Goal: Information Seeking & Learning: Learn about a topic

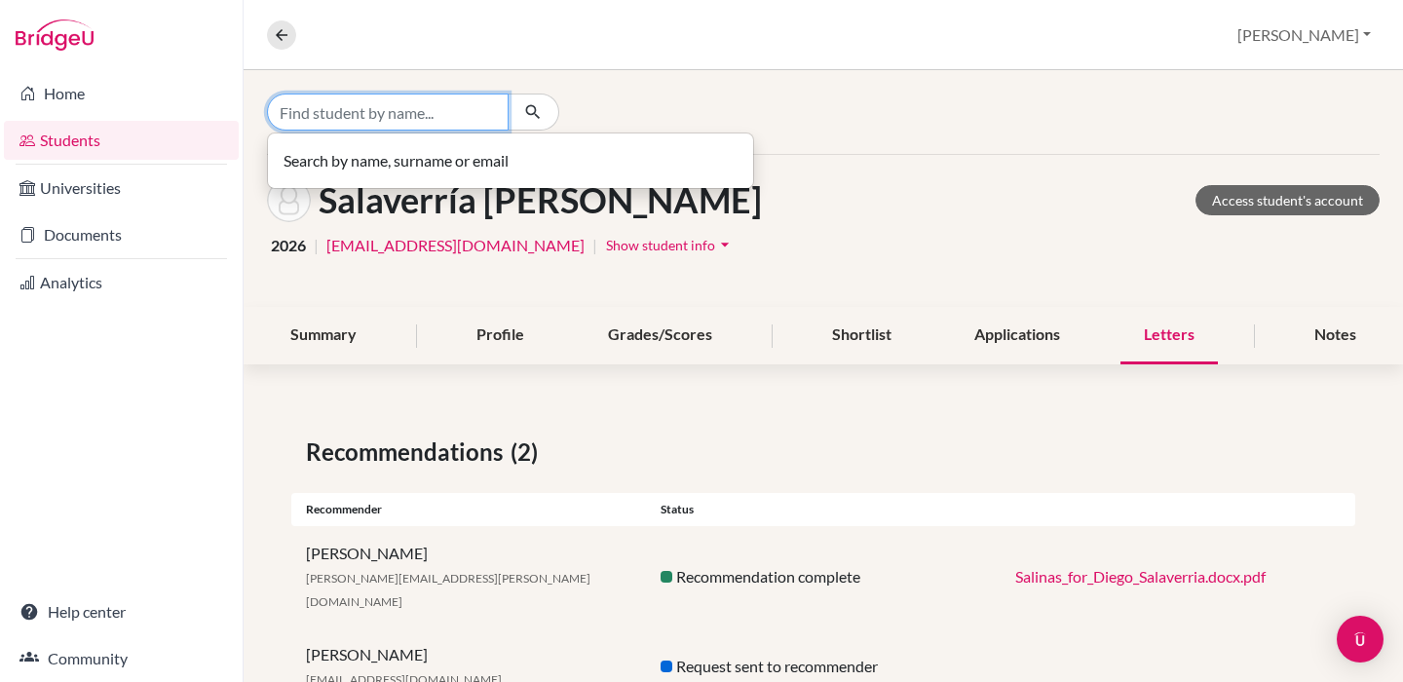
click at [377, 119] on input "Find student by name..." at bounding box center [388, 112] width 242 height 37
type input "[PERSON_NAME]"
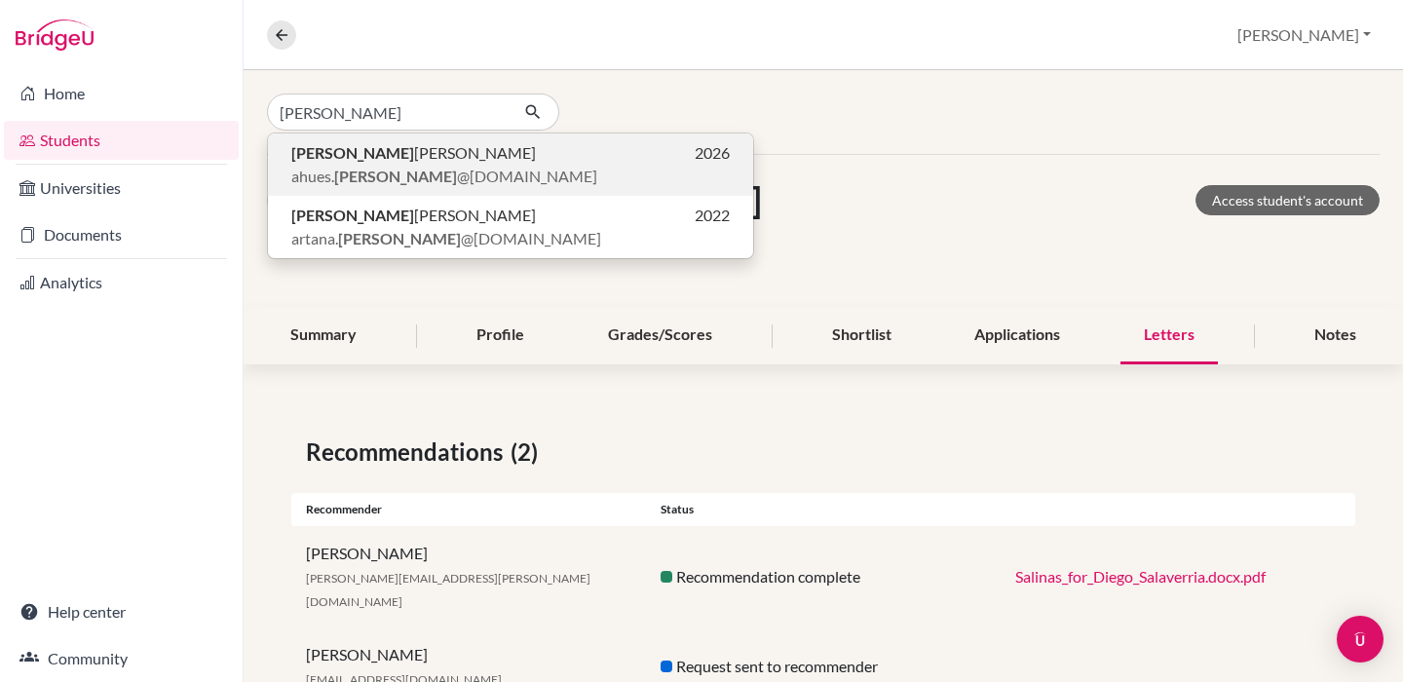
click at [572, 165] on p "ahues. [PERSON_NAME] @[DOMAIN_NAME]" at bounding box center [510, 176] width 438 height 23
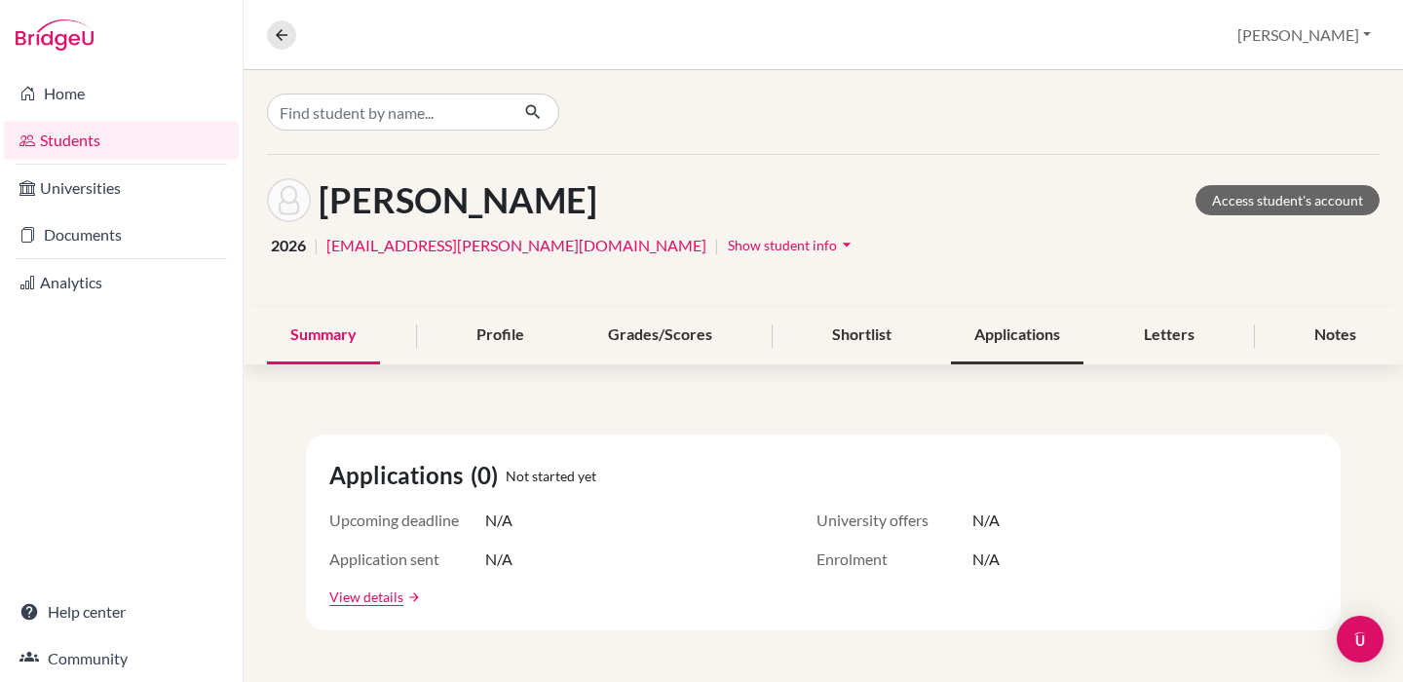
click at [1020, 317] on div "Applications" at bounding box center [1017, 335] width 133 height 57
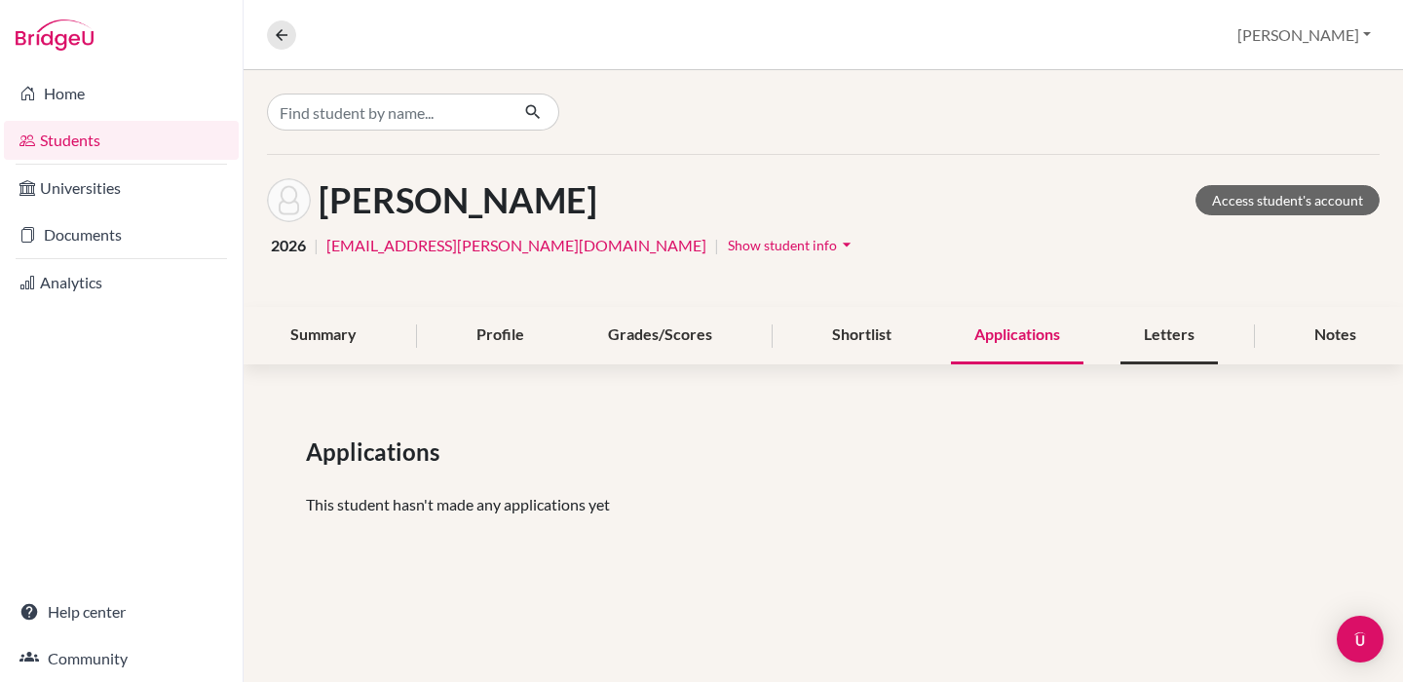
click at [1136, 331] on div "Letters" at bounding box center [1168, 335] width 97 height 57
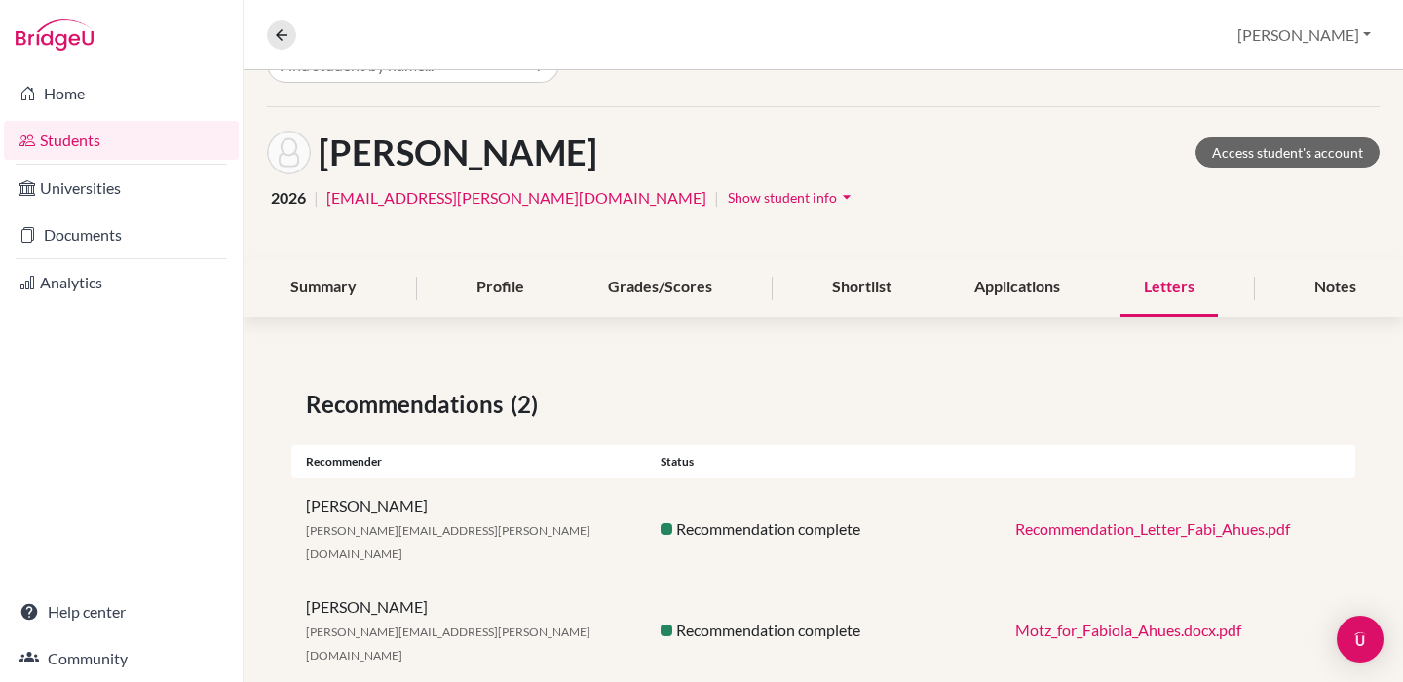
scroll to position [47, 0]
click at [877, 292] on div "Shortlist" at bounding box center [862, 288] width 106 height 57
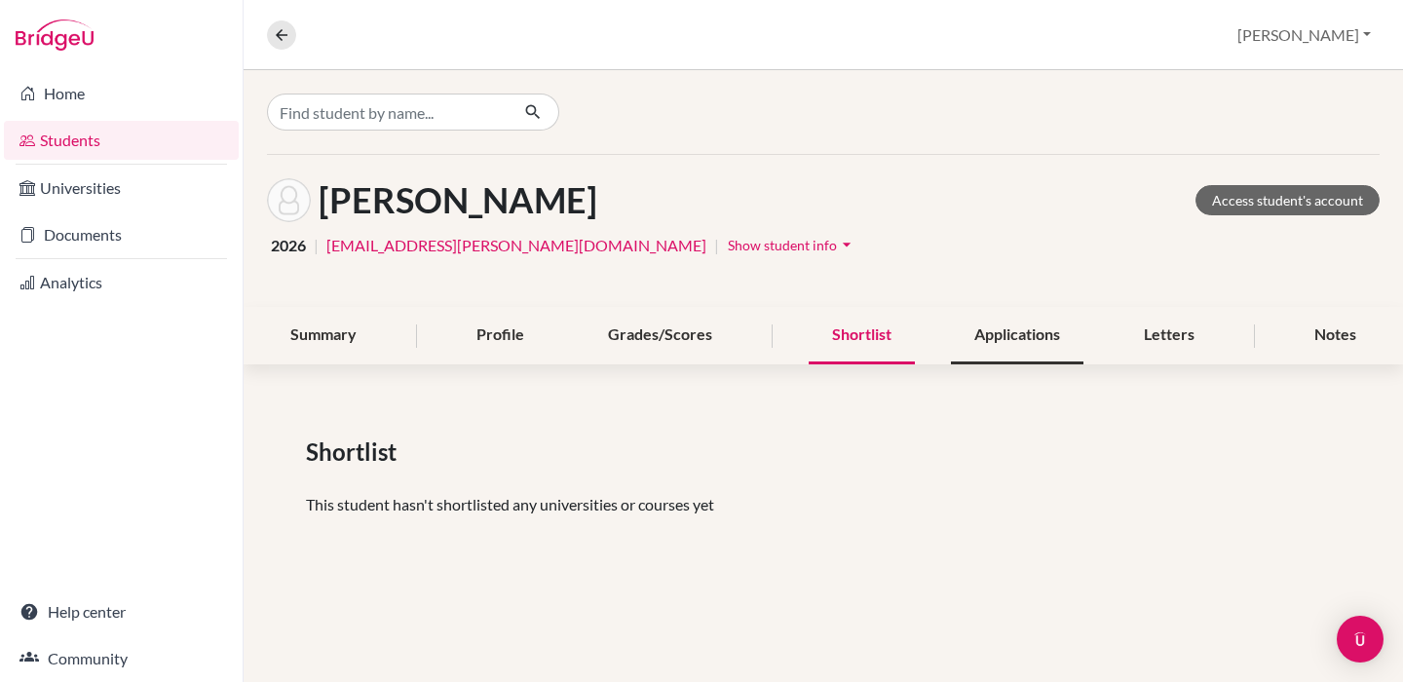
click at [987, 333] on div "Applications" at bounding box center [1017, 335] width 133 height 57
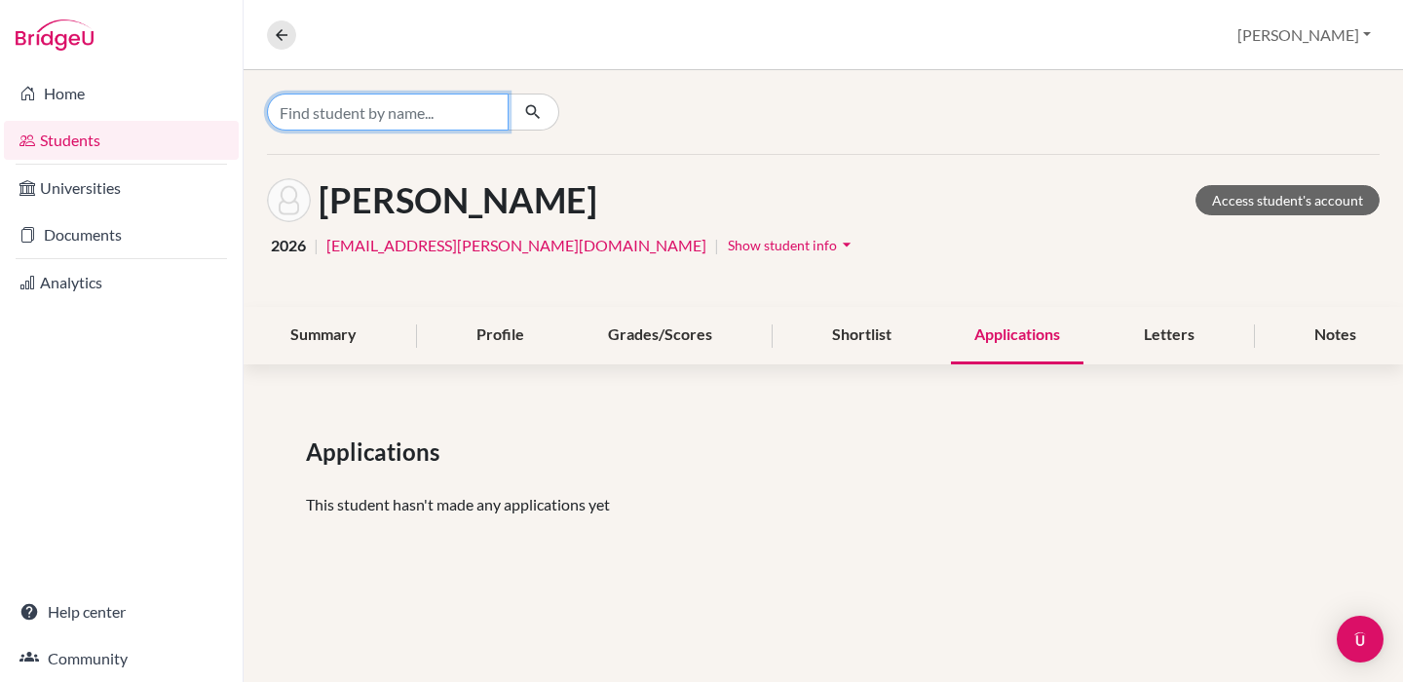
click at [461, 116] on input "Find student by name..." at bounding box center [388, 112] width 242 height 37
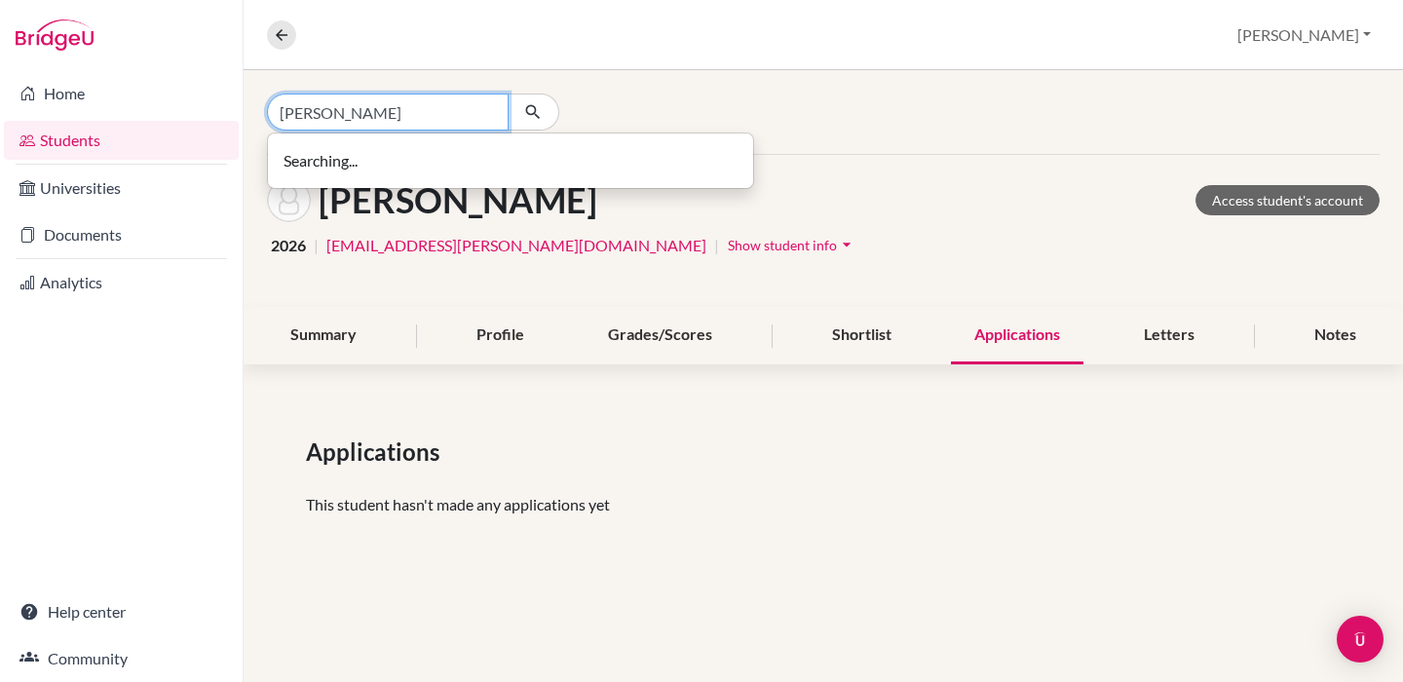
type input "[PERSON_NAME]"
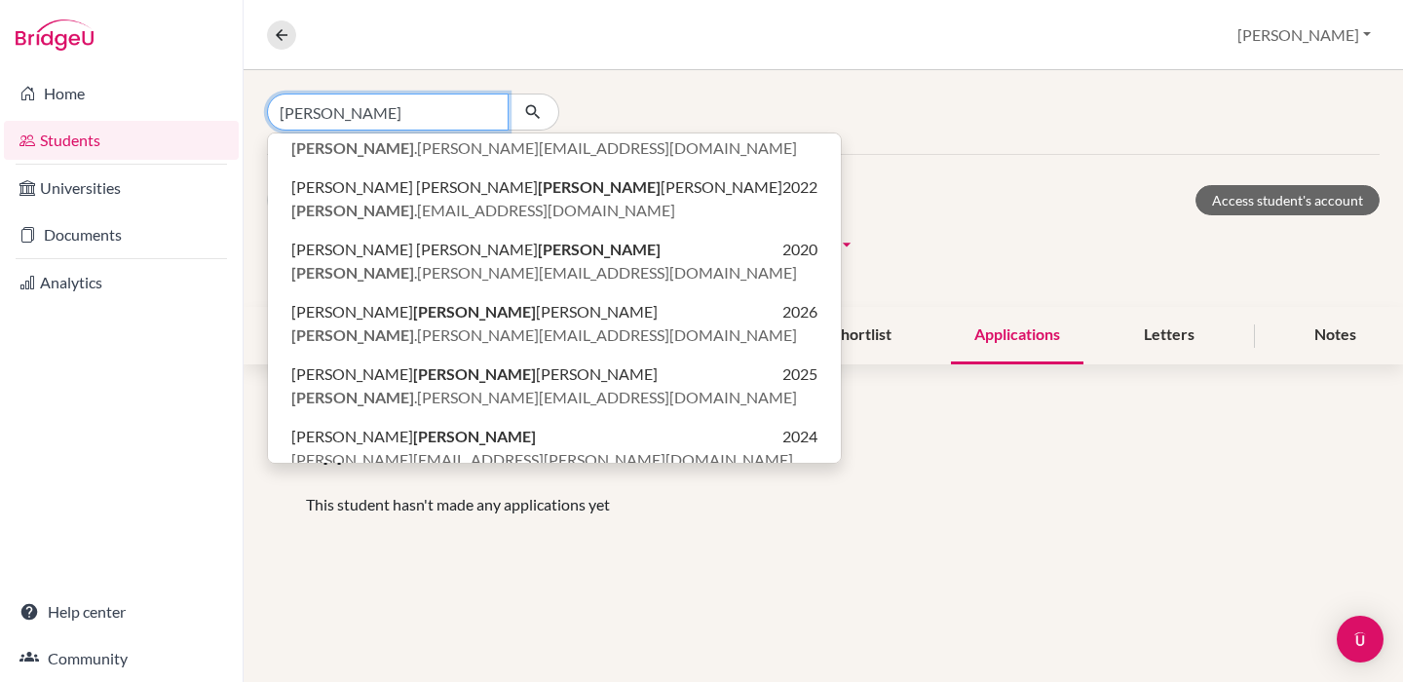
scroll to position [217, 0]
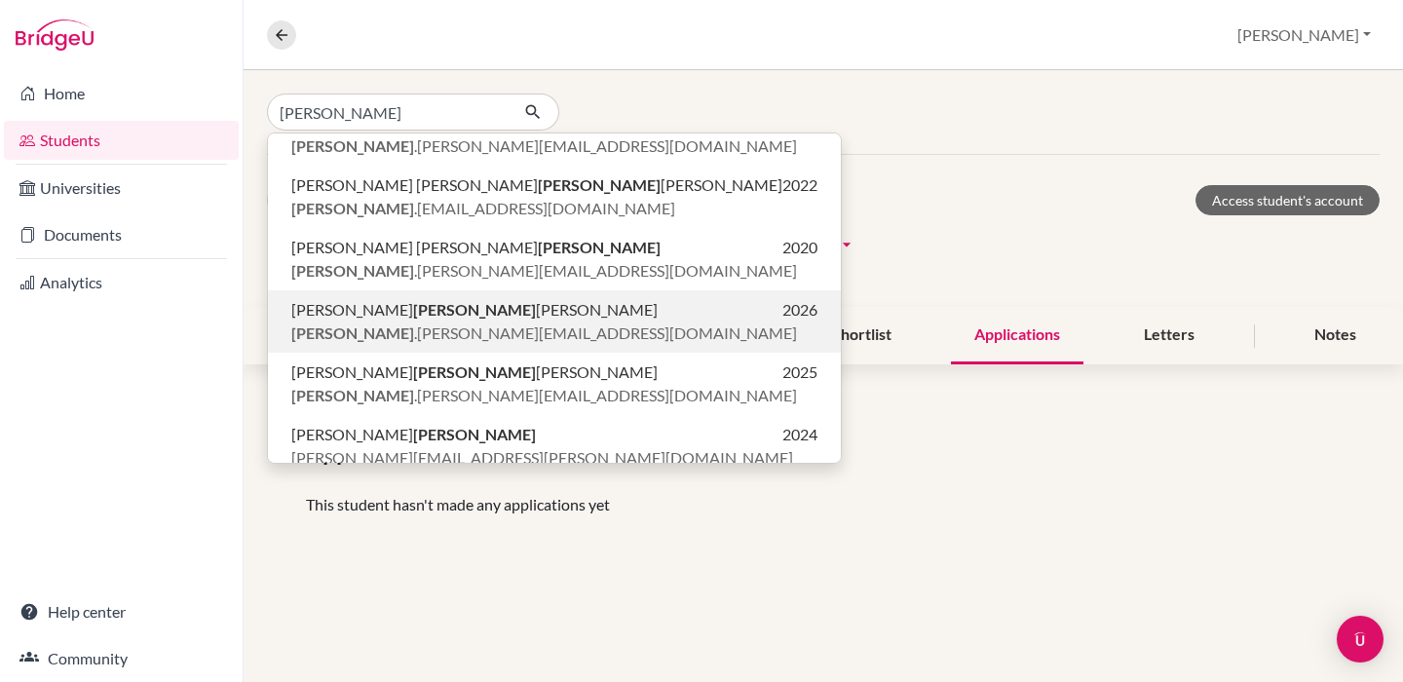
click at [451, 300] on span "[PERSON_NAME] [PERSON_NAME]" at bounding box center [474, 309] width 366 height 23
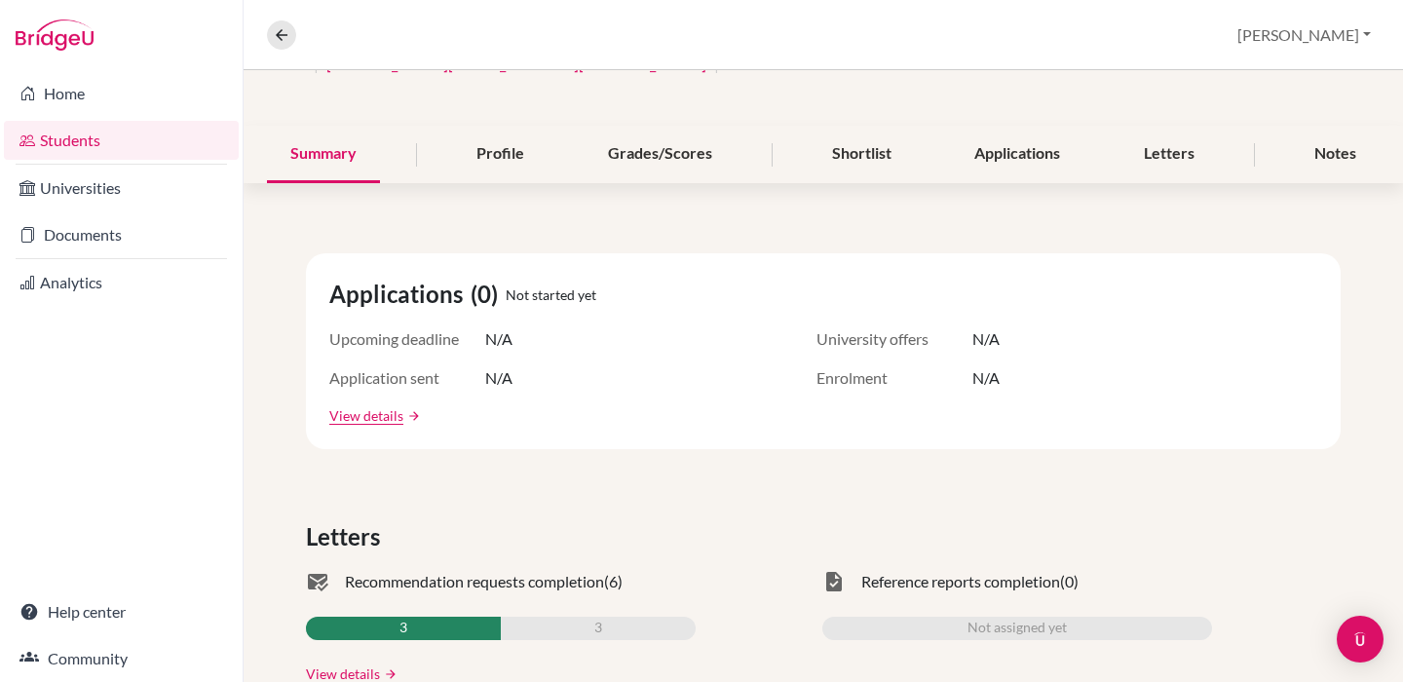
scroll to position [183, 0]
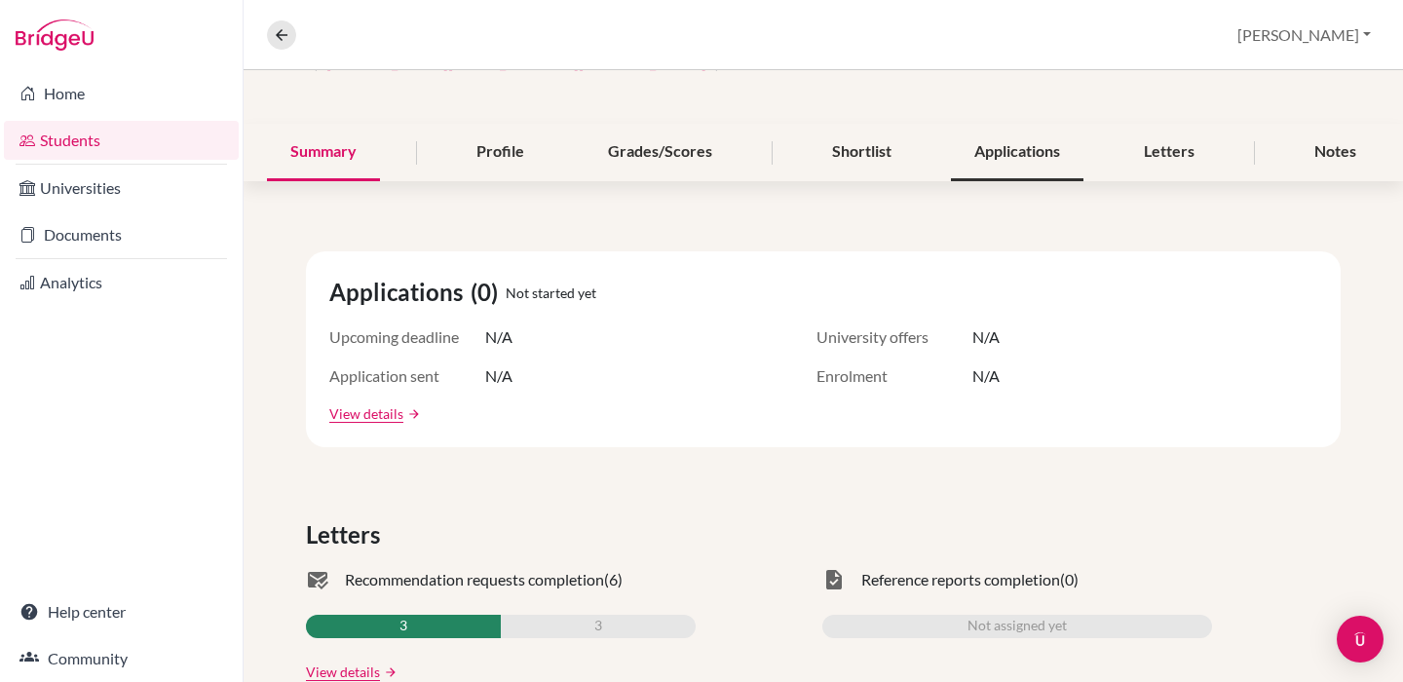
click at [1057, 157] on div "Applications" at bounding box center [1017, 152] width 133 height 57
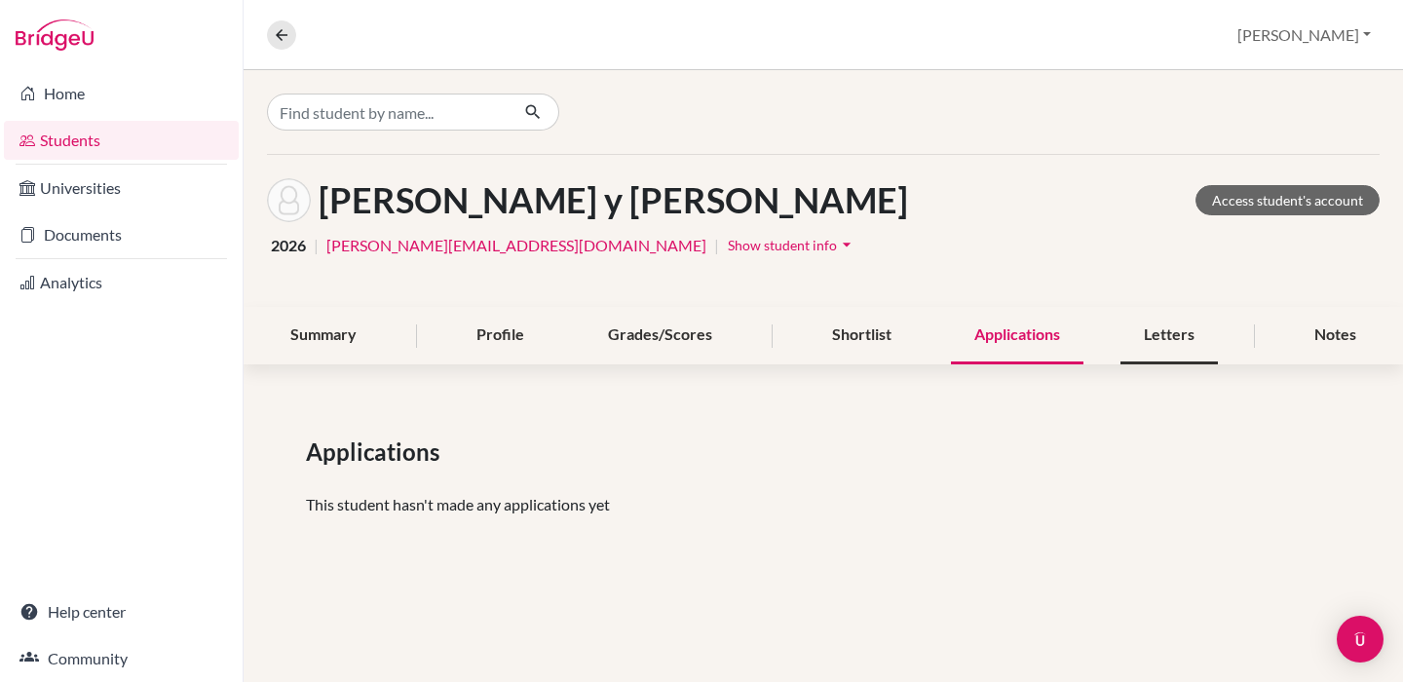
click at [1164, 351] on div "Letters" at bounding box center [1168, 335] width 97 height 57
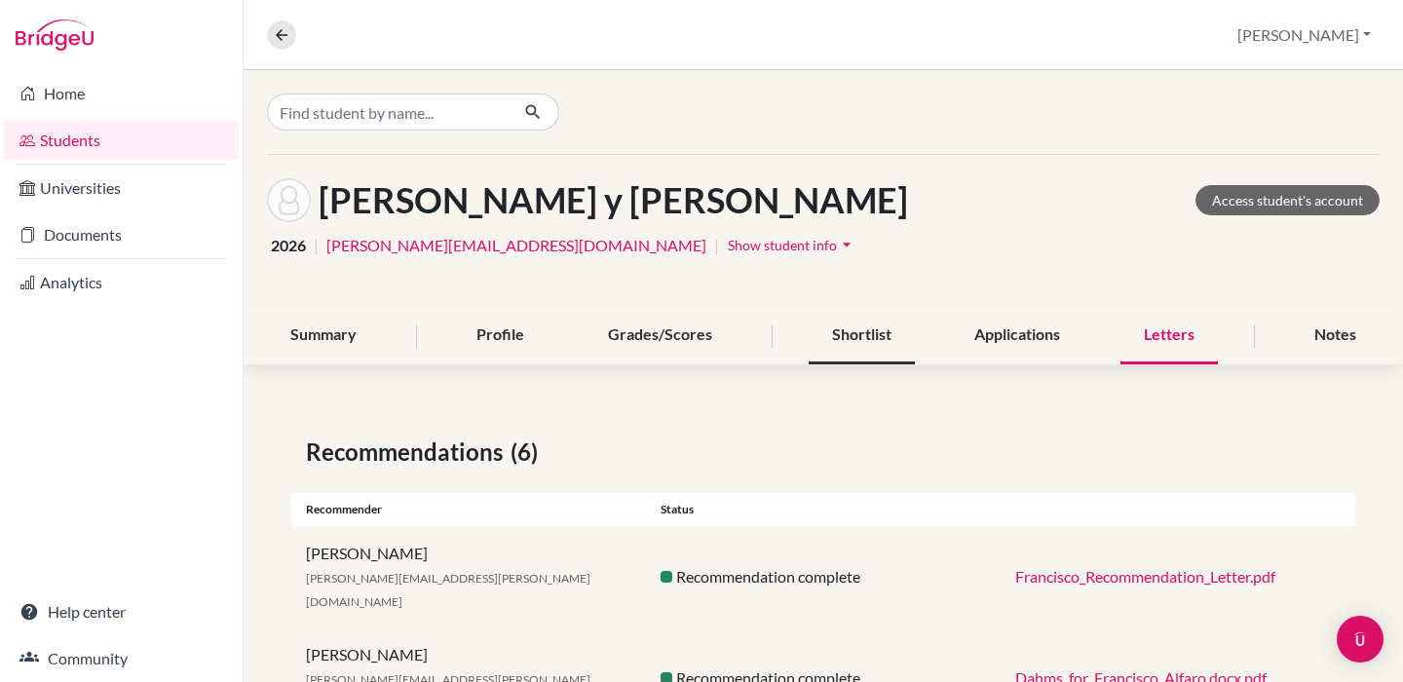
click at [863, 332] on div "Shortlist" at bounding box center [862, 335] width 106 height 57
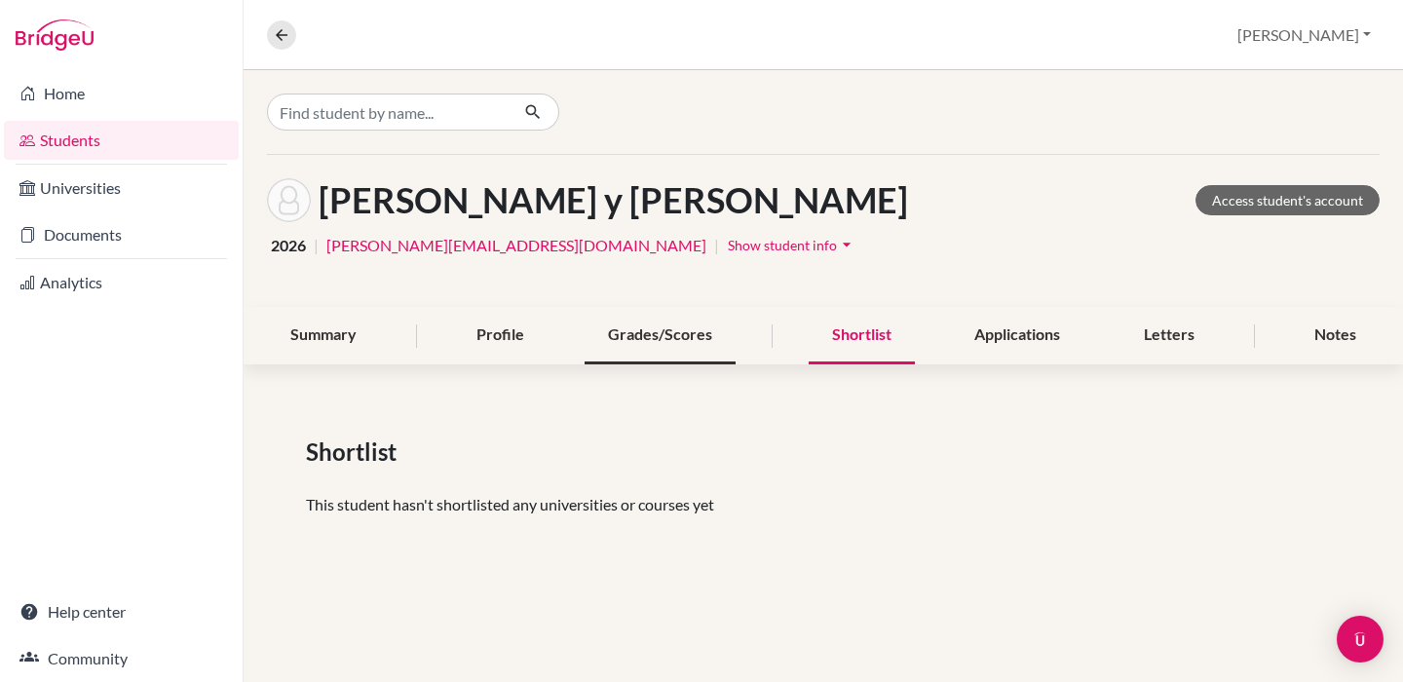
click at [616, 345] on div "Grades/Scores" at bounding box center [660, 335] width 151 height 57
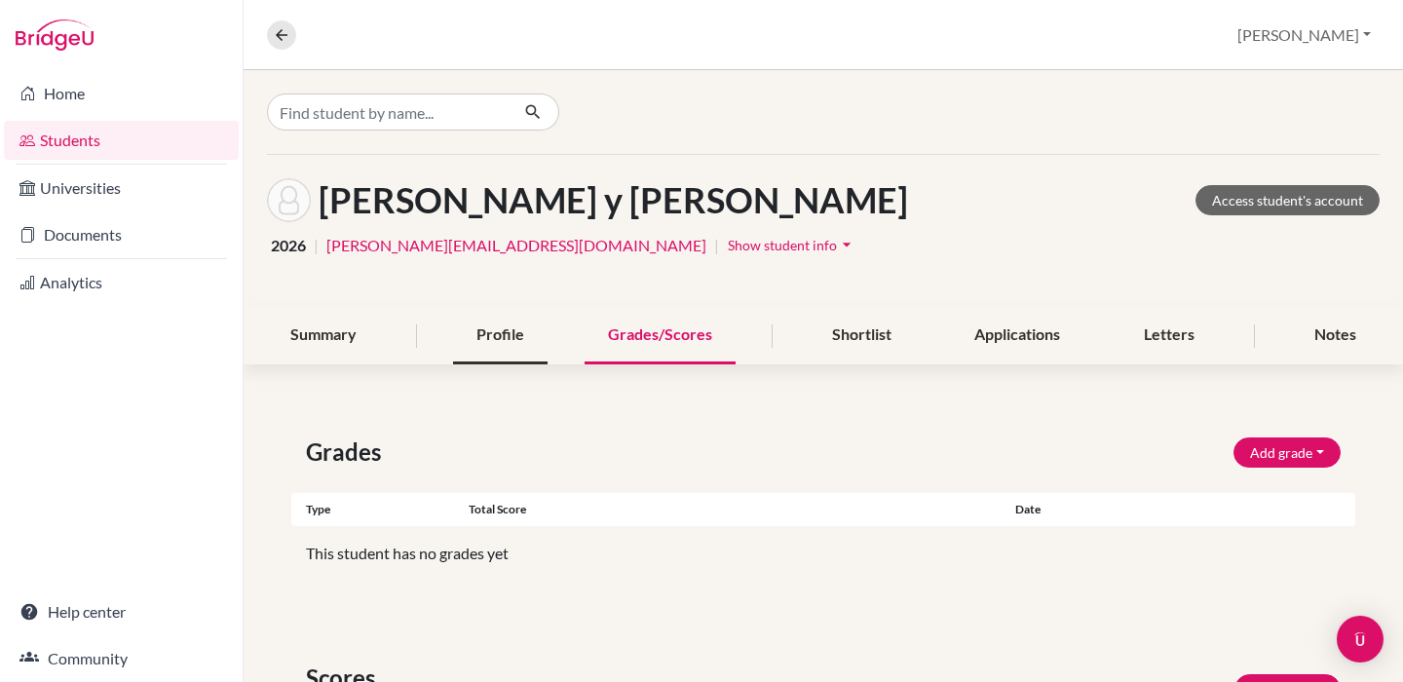
click at [527, 336] on div "Profile" at bounding box center [500, 335] width 95 height 57
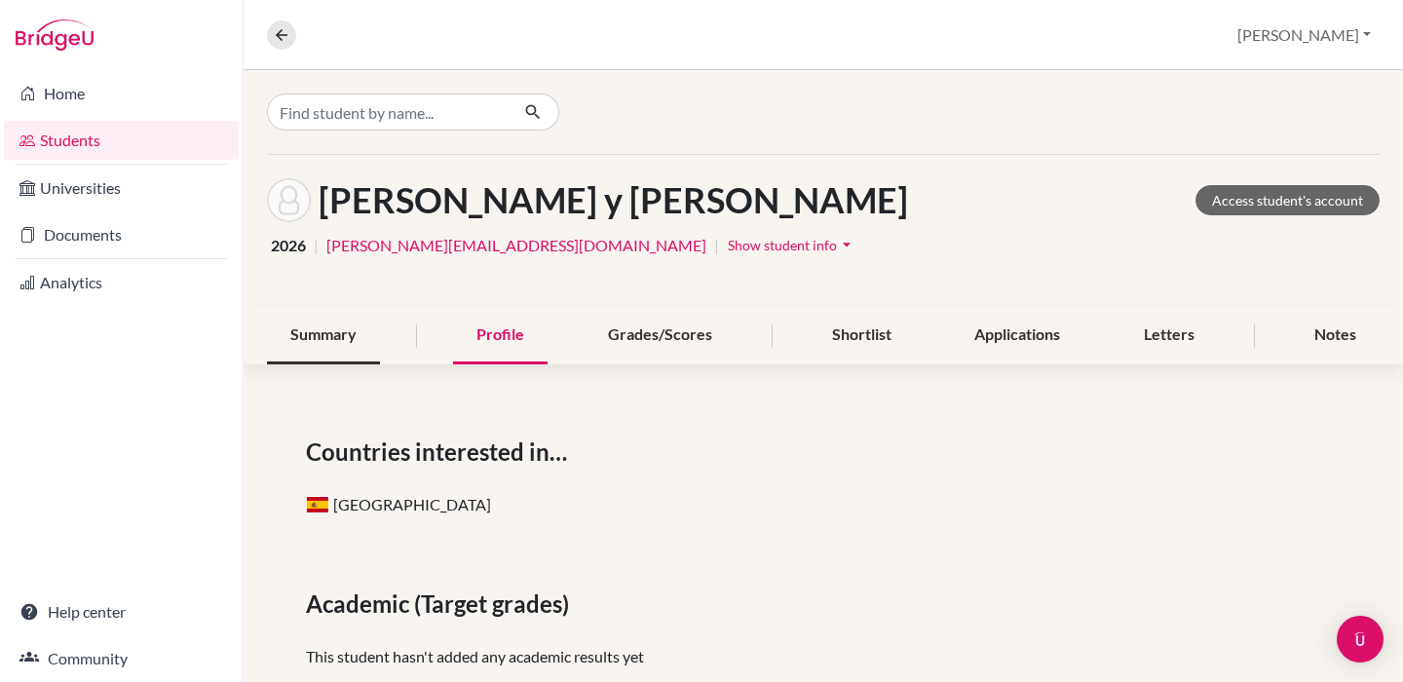
click at [353, 342] on div "Summary" at bounding box center [323, 335] width 113 height 57
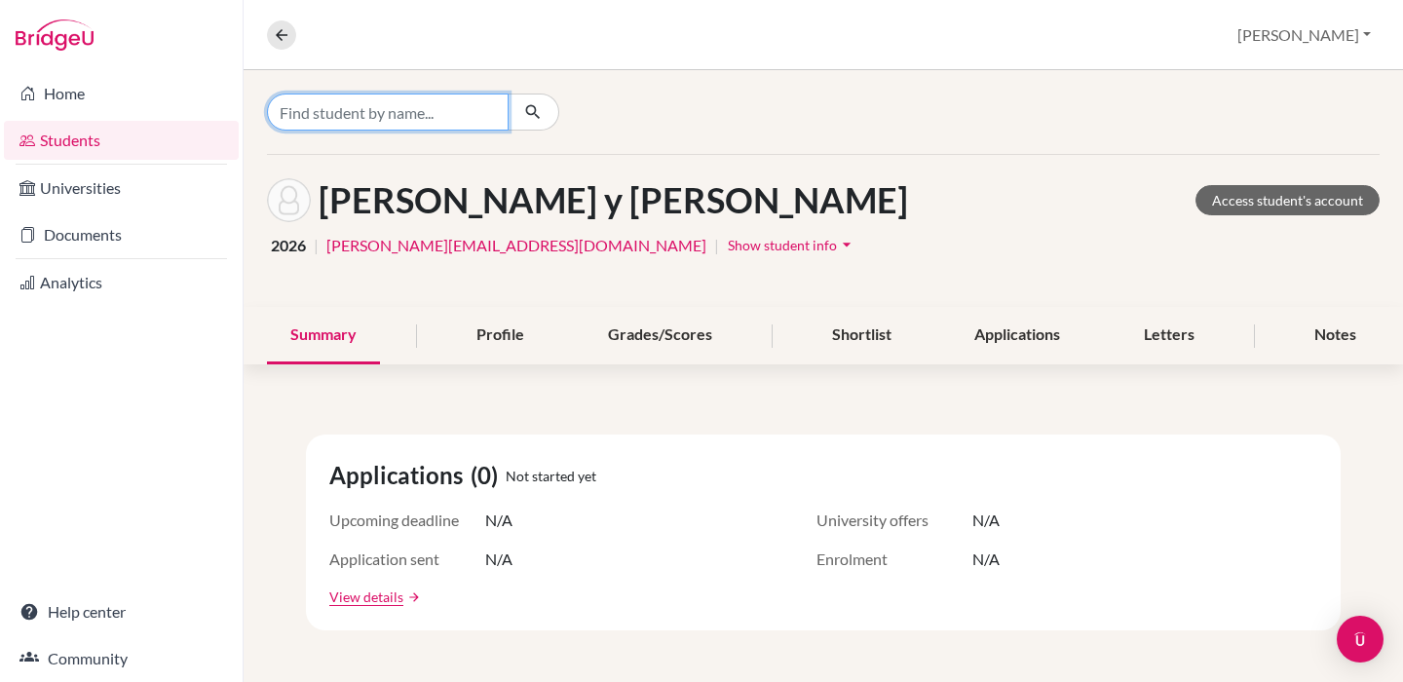
click at [471, 104] on input "Find student by name..." at bounding box center [388, 112] width 242 height 37
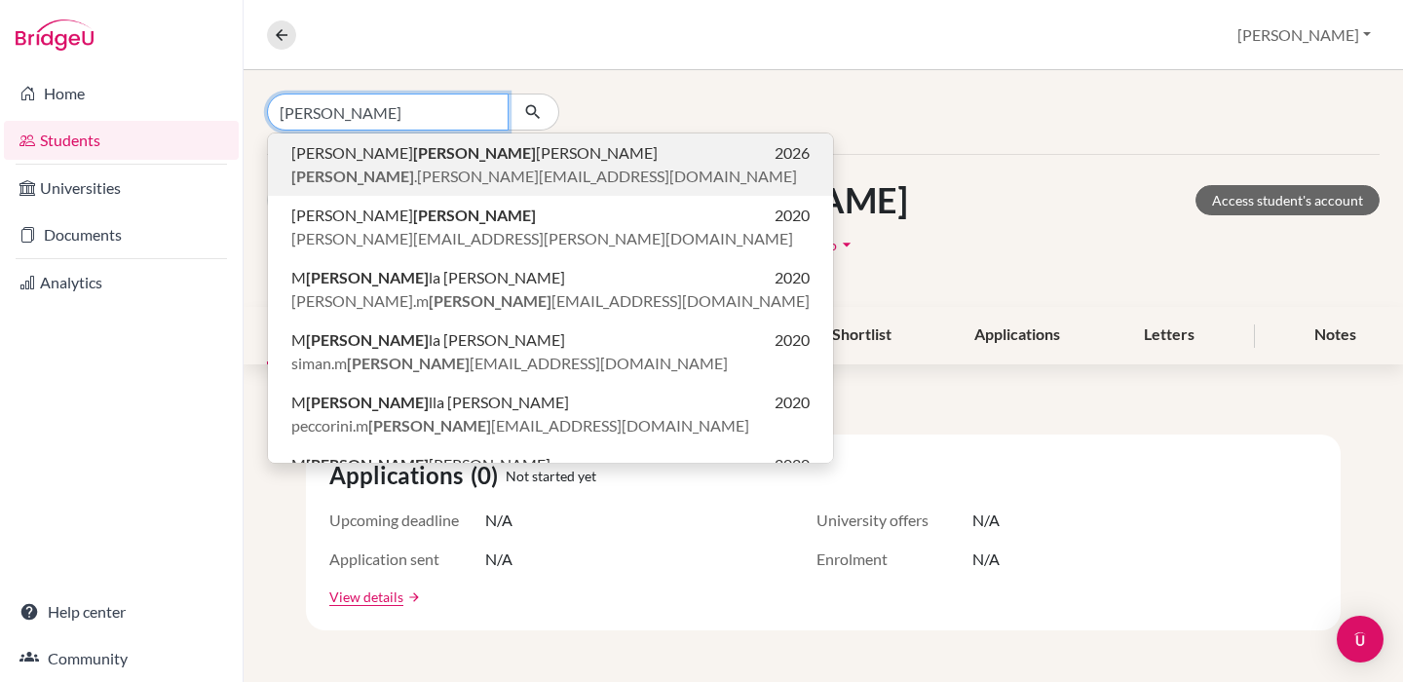
type input "[PERSON_NAME]"
click at [524, 147] on p "[PERSON_NAME] 2026" at bounding box center [550, 152] width 518 height 23
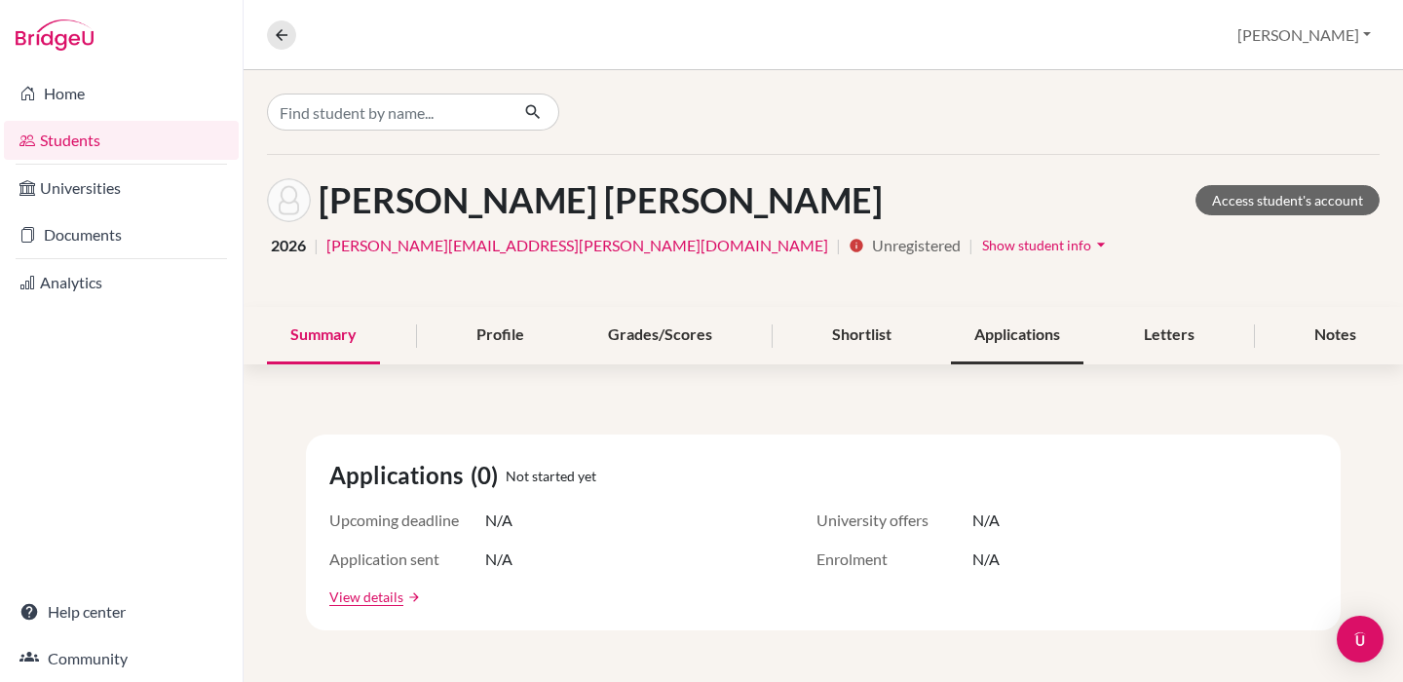
click at [1057, 324] on div "Applications" at bounding box center [1017, 335] width 133 height 57
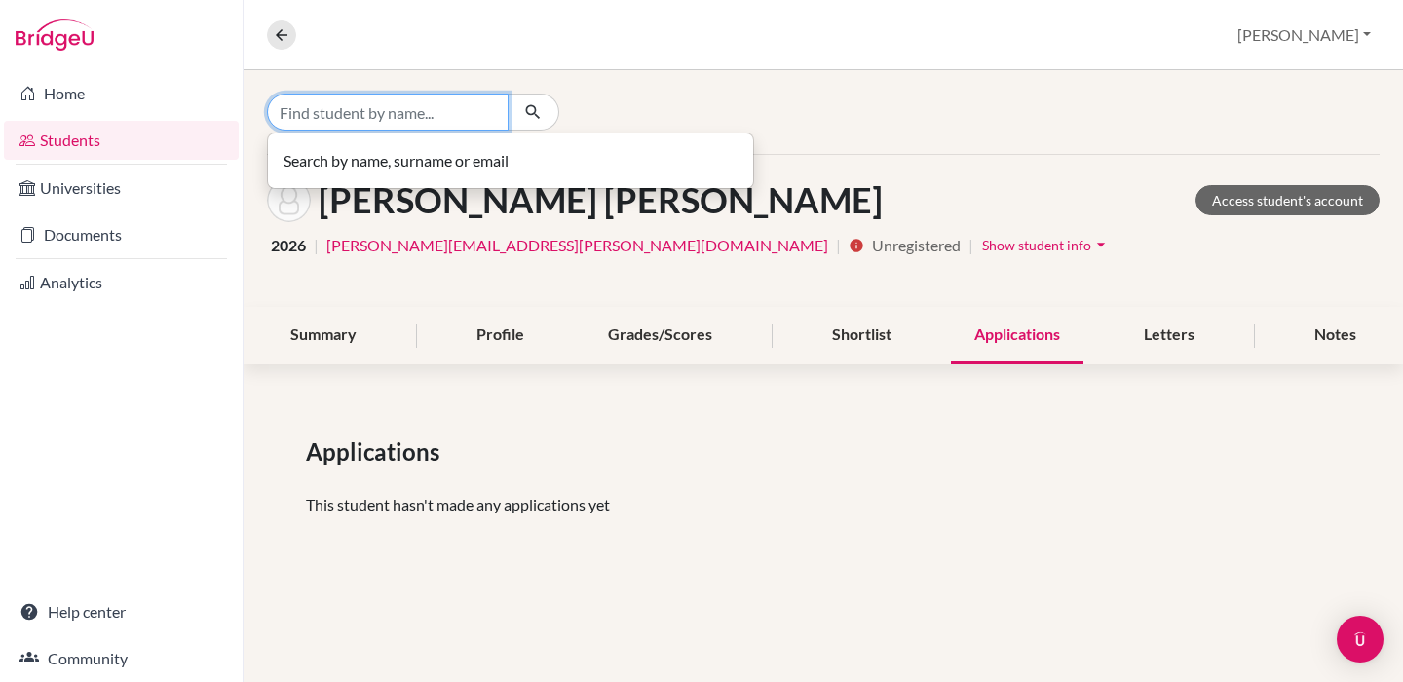
click at [337, 114] on input "Find student by name..." at bounding box center [388, 112] width 242 height 37
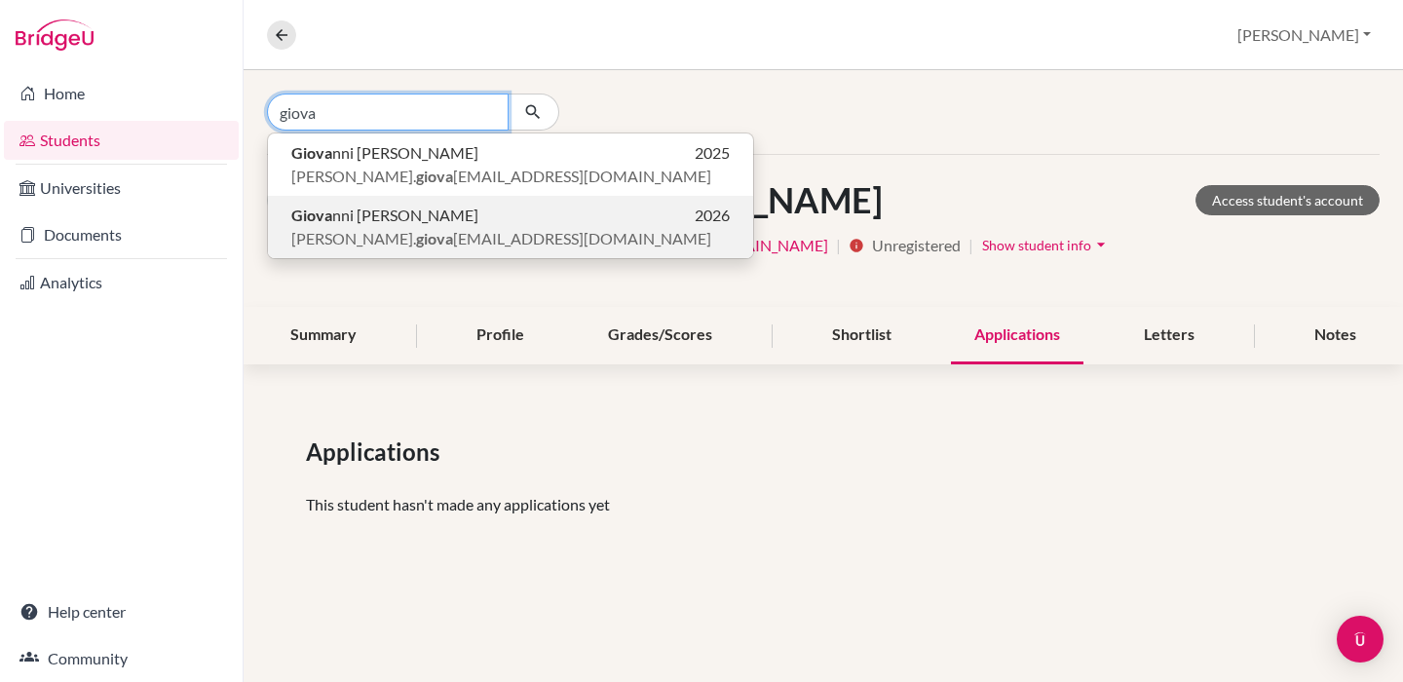
type input "giova"
click at [400, 237] on span "[PERSON_NAME]. giova [EMAIL_ADDRESS][DOMAIN_NAME]" at bounding box center [501, 238] width 420 height 23
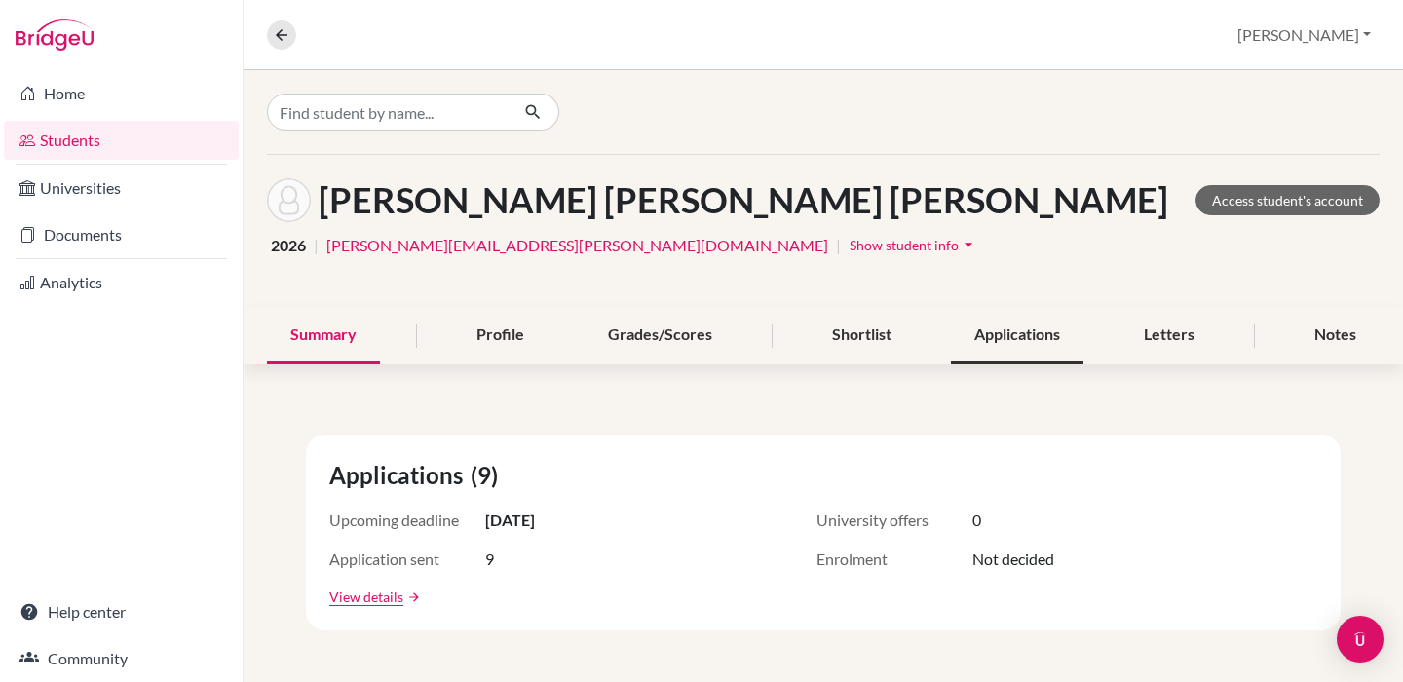
click at [999, 337] on div "Applications" at bounding box center [1017, 335] width 133 height 57
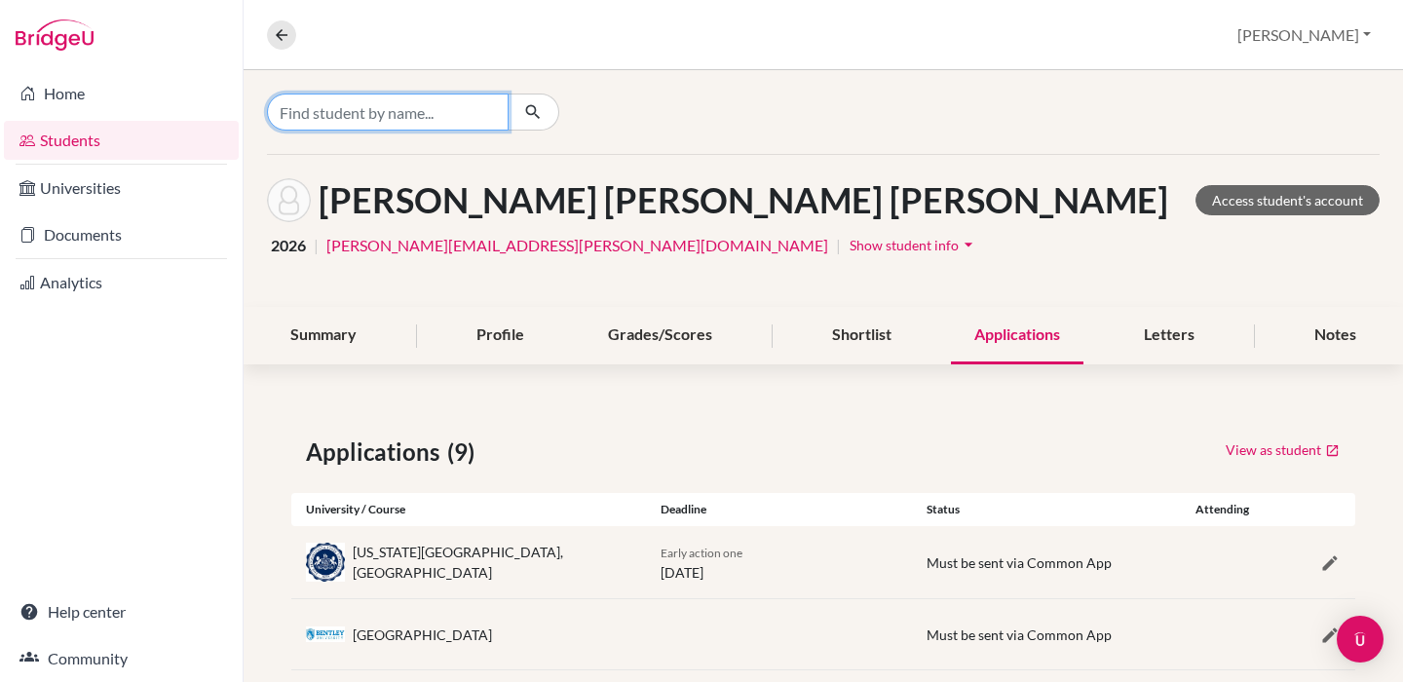
click at [468, 112] on input "Find student by name..." at bounding box center [388, 112] width 242 height 37
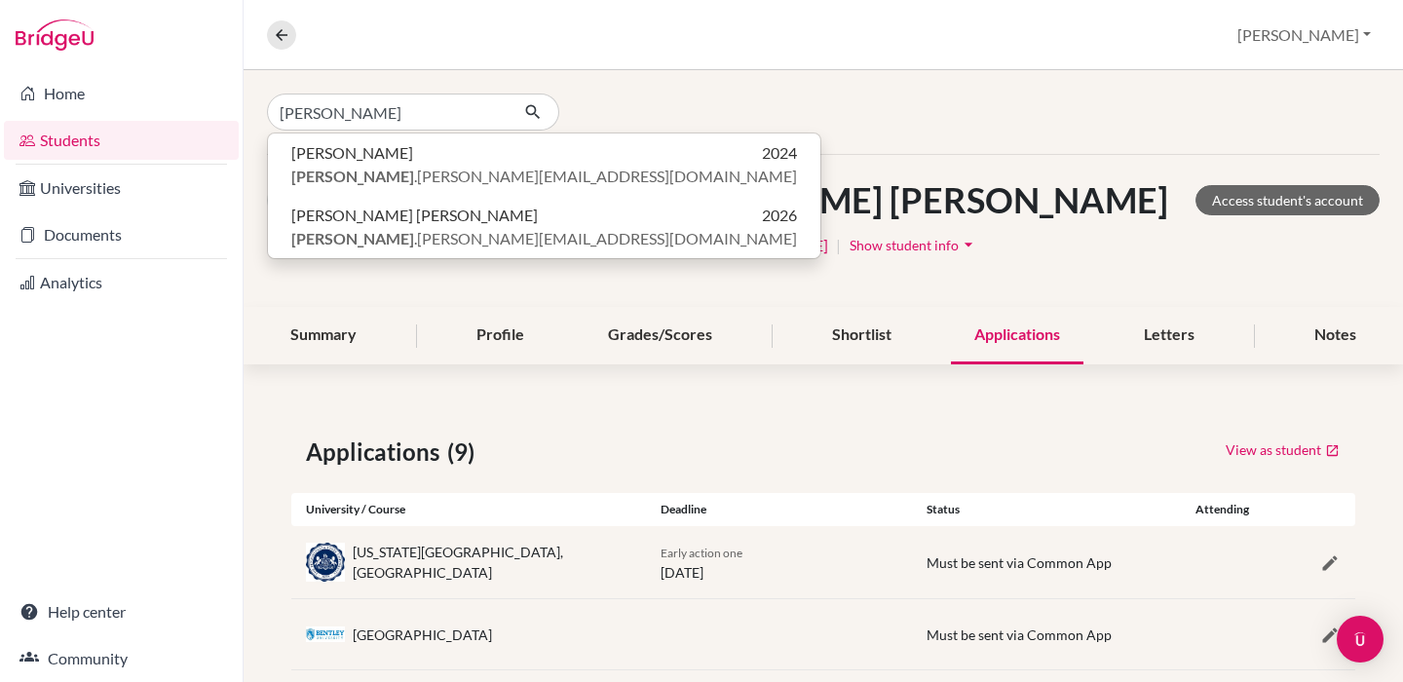
drag, startPoint x: 468, startPoint y: 112, endPoint x: 484, endPoint y: 227, distance: 116.2
click at [484, 227] on div "[PERSON_NAME] [PERSON_NAME] [PERSON_NAME] Access student's account 2026 | [PERS…" at bounding box center [823, 231] width 1159 height 152
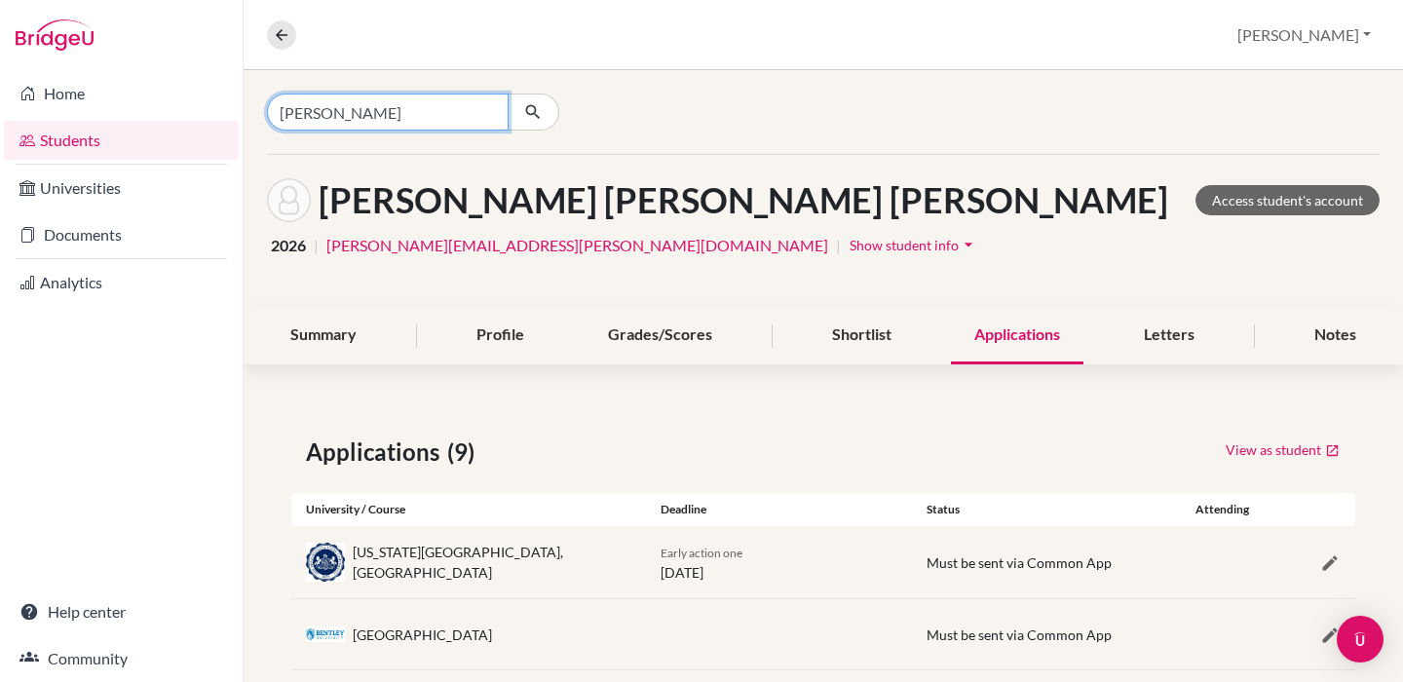
click at [411, 110] on input "[PERSON_NAME]" at bounding box center [388, 112] width 242 height 37
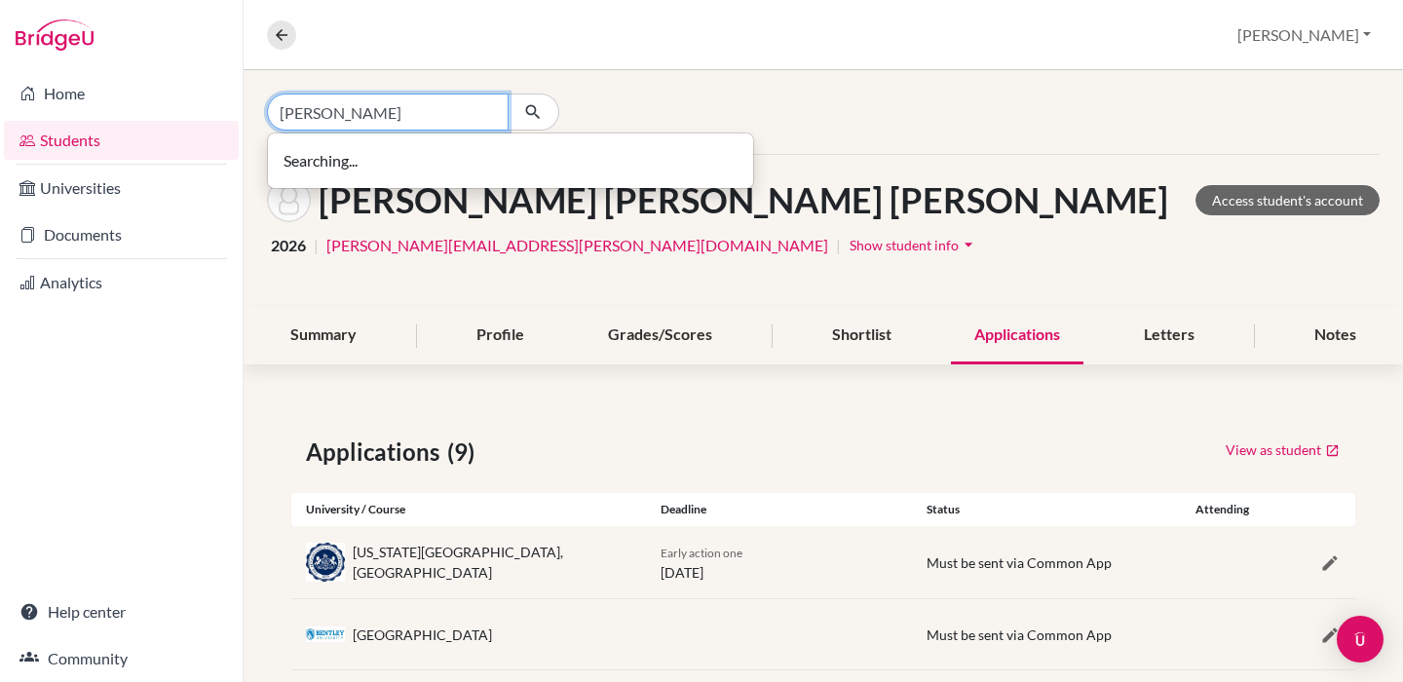
click at [452, 118] on input "[PERSON_NAME]" at bounding box center [388, 112] width 242 height 37
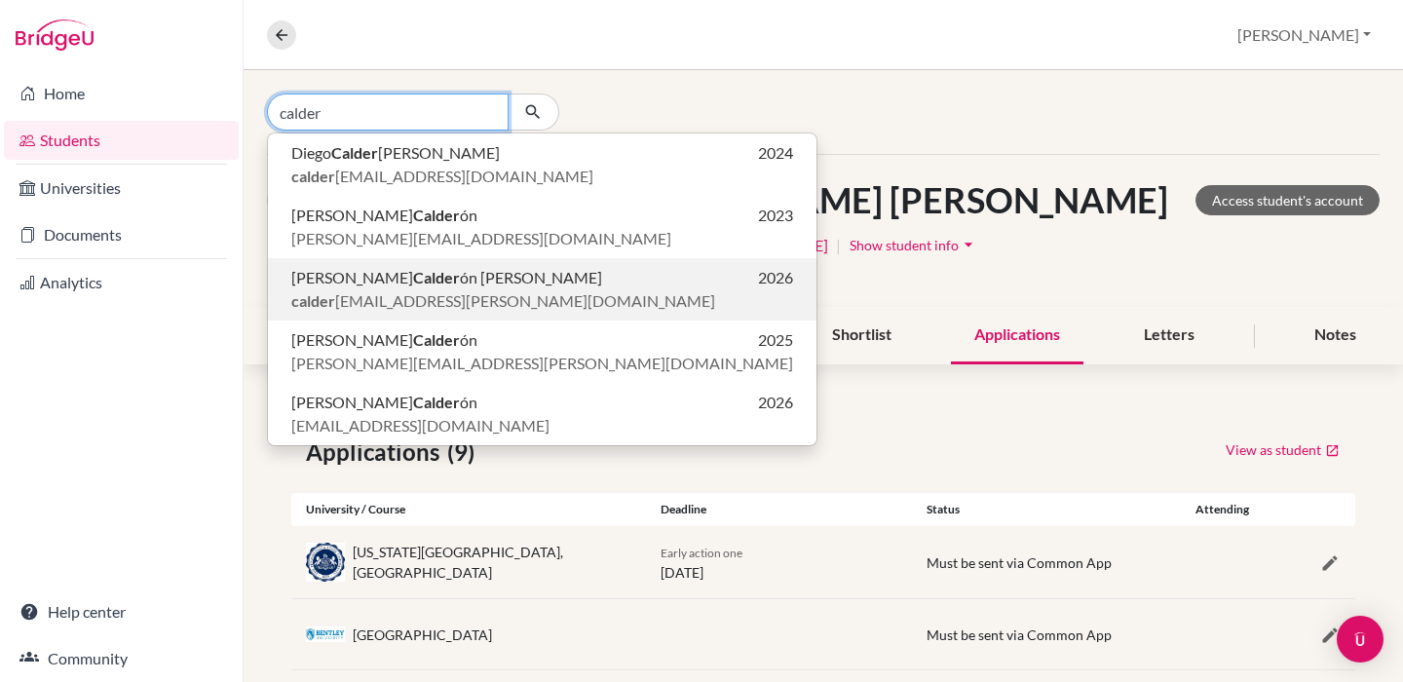
type input "calder"
click at [467, 288] on span "[PERSON_NAME] ón [PERSON_NAME]" at bounding box center [446, 277] width 311 height 23
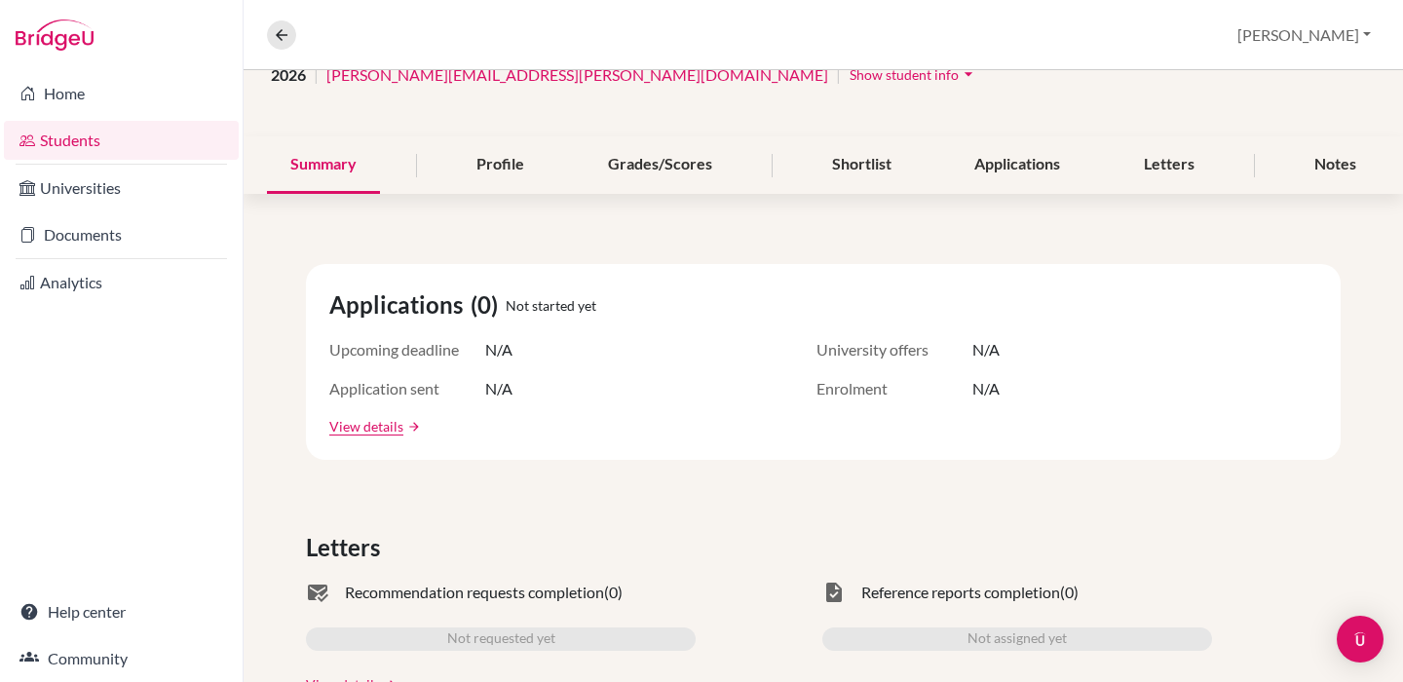
scroll to position [201, 0]
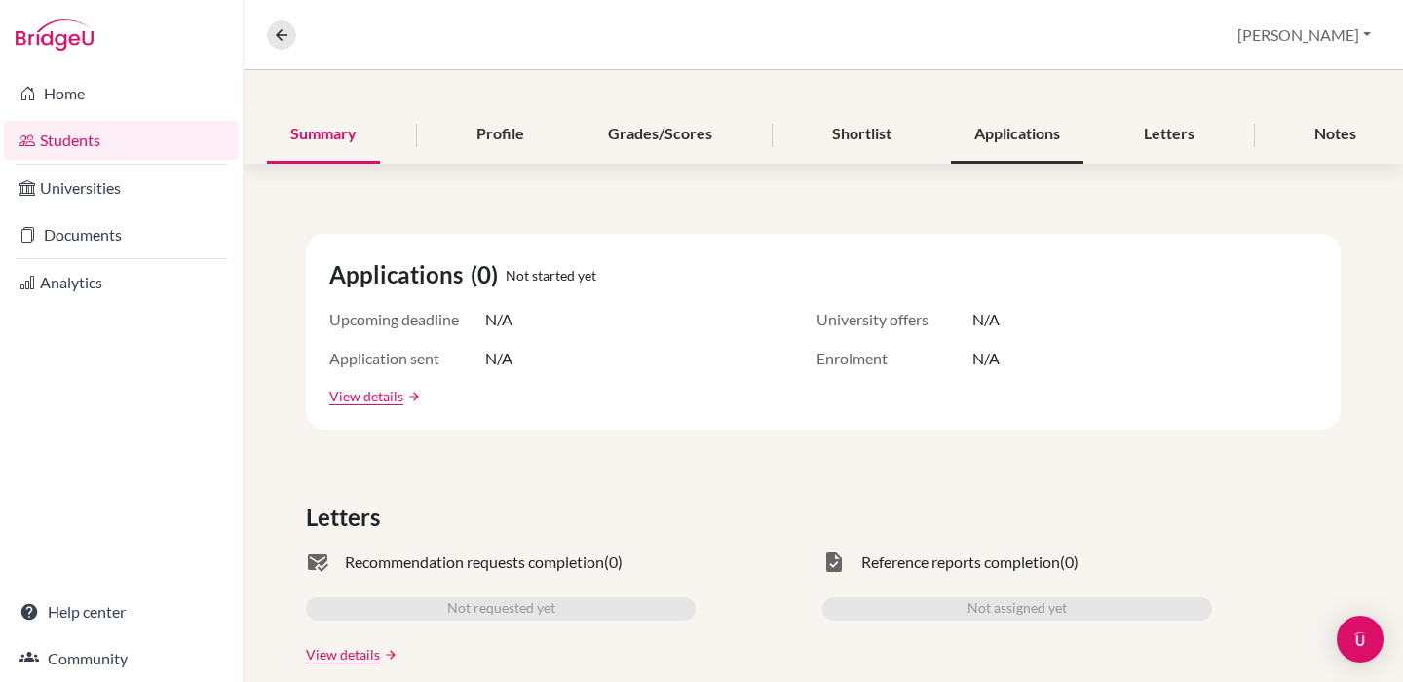
click at [1021, 147] on div "Applications" at bounding box center [1017, 134] width 133 height 57
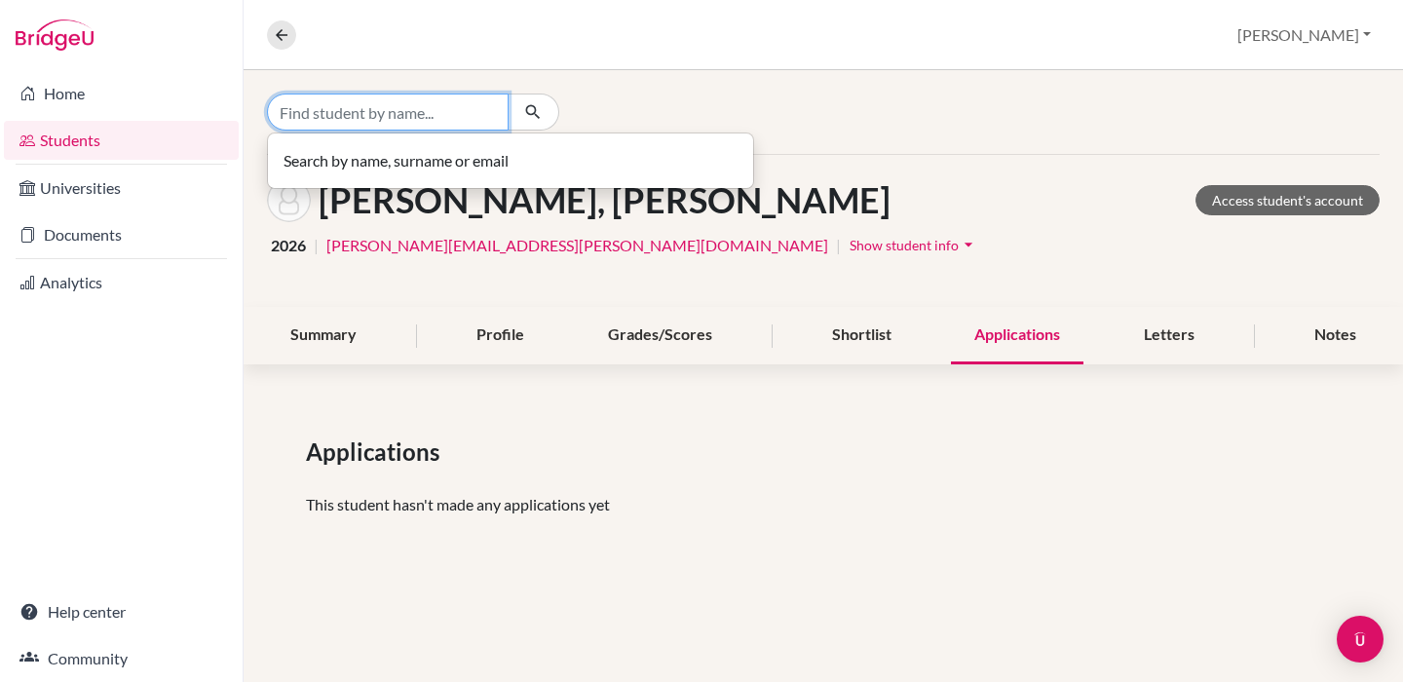
click at [405, 107] on input "Find student by name..." at bounding box center [388, 112] width 242 height 37
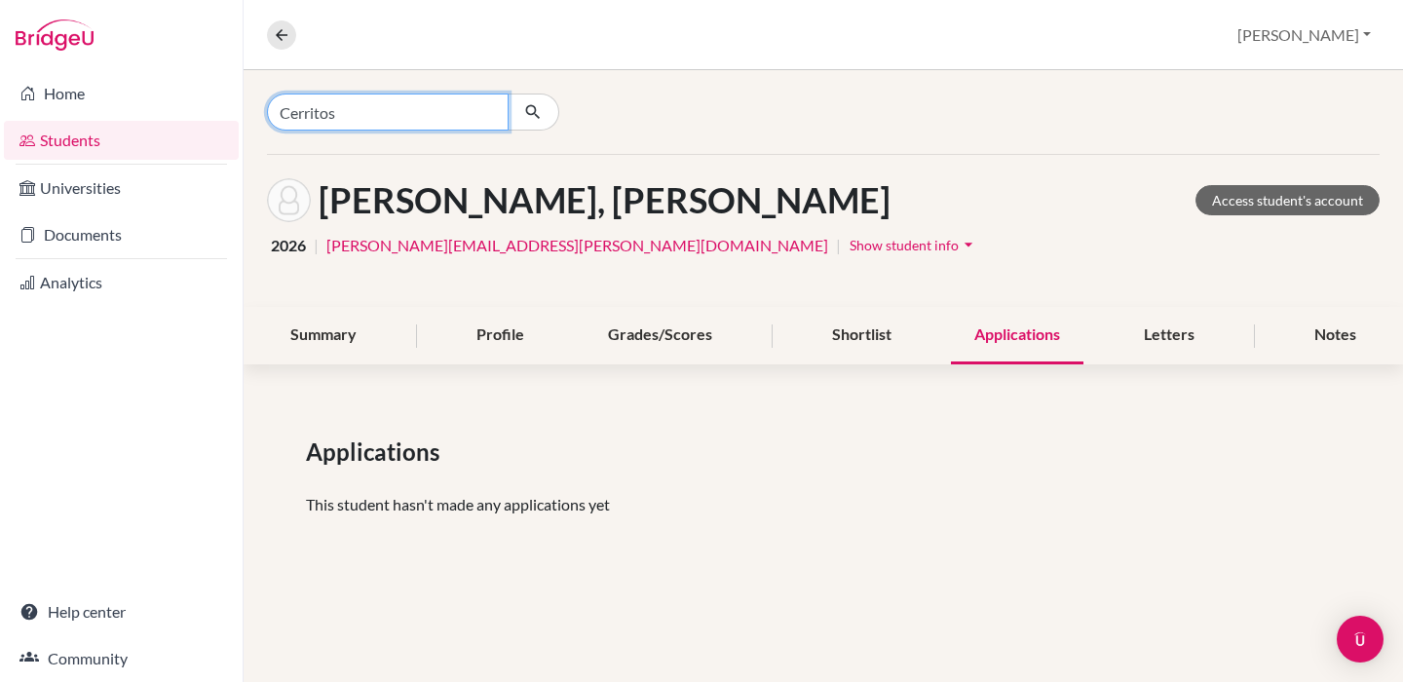
click at [382, 118] on input "Cerritos" at bounding box center [388, 112] width 242 height 37
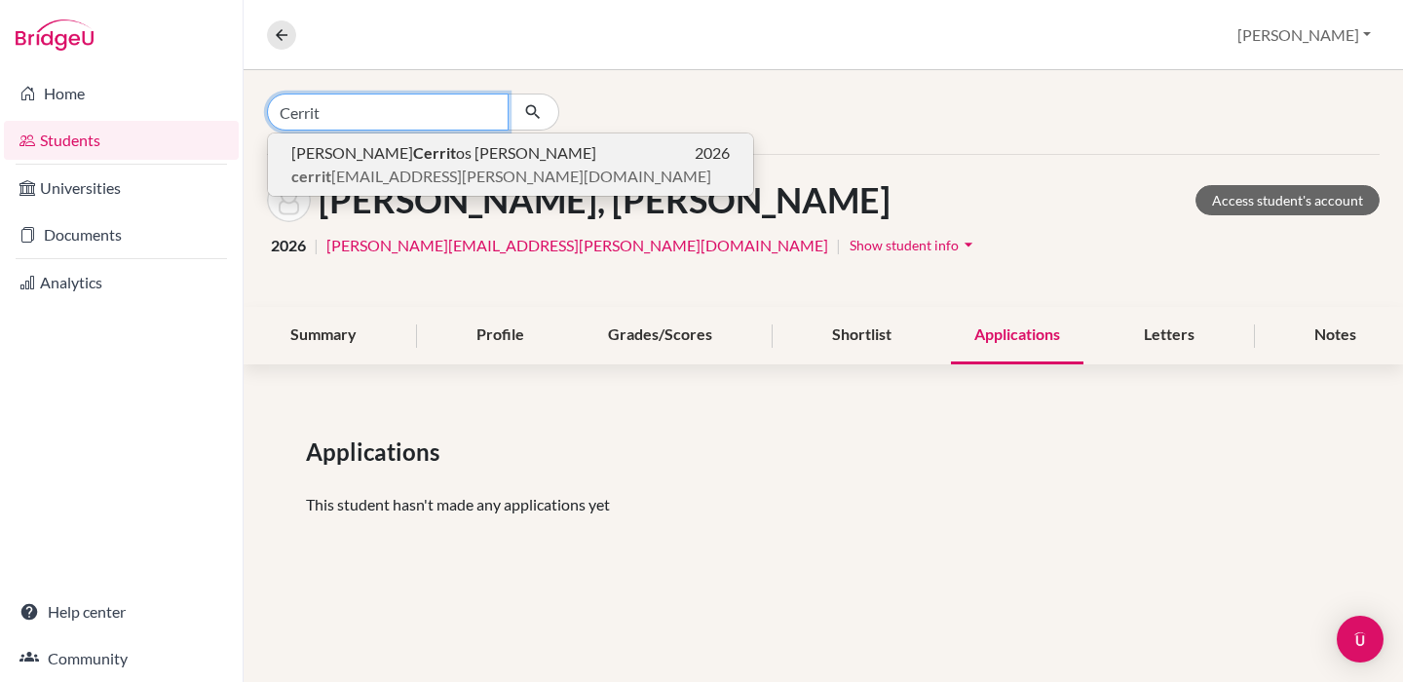
type input "Cerrit"
click at [408, 169] on span "cerrit [EMAIL_ADDRESS][PERSON_NAME][DOMAIN_NAME]" at bounding box center [501, 176] width 420 height 23
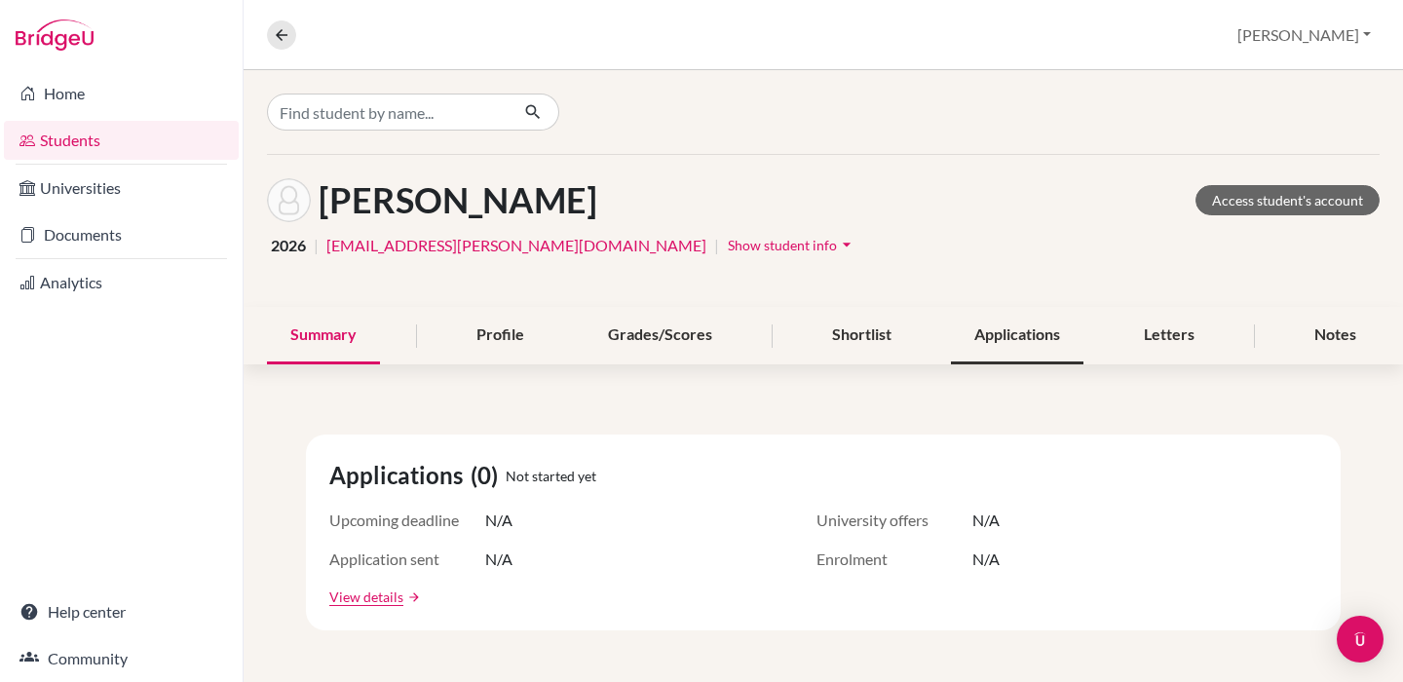
click at [1004, 328] on div "Applications" at bounding box center [1017, 335] width 133 height 57
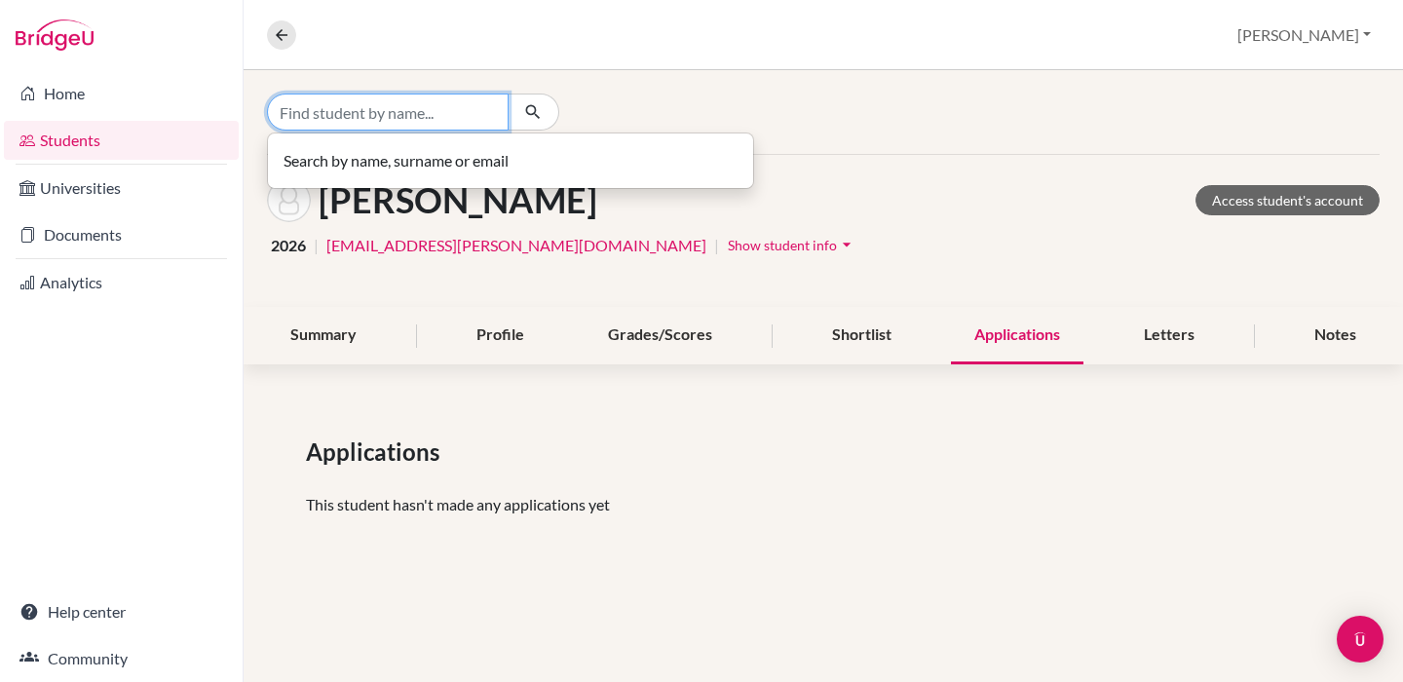
click at [362, 124] on input "Find student by name..." at bounding box center [388, 112] width 242 height 37
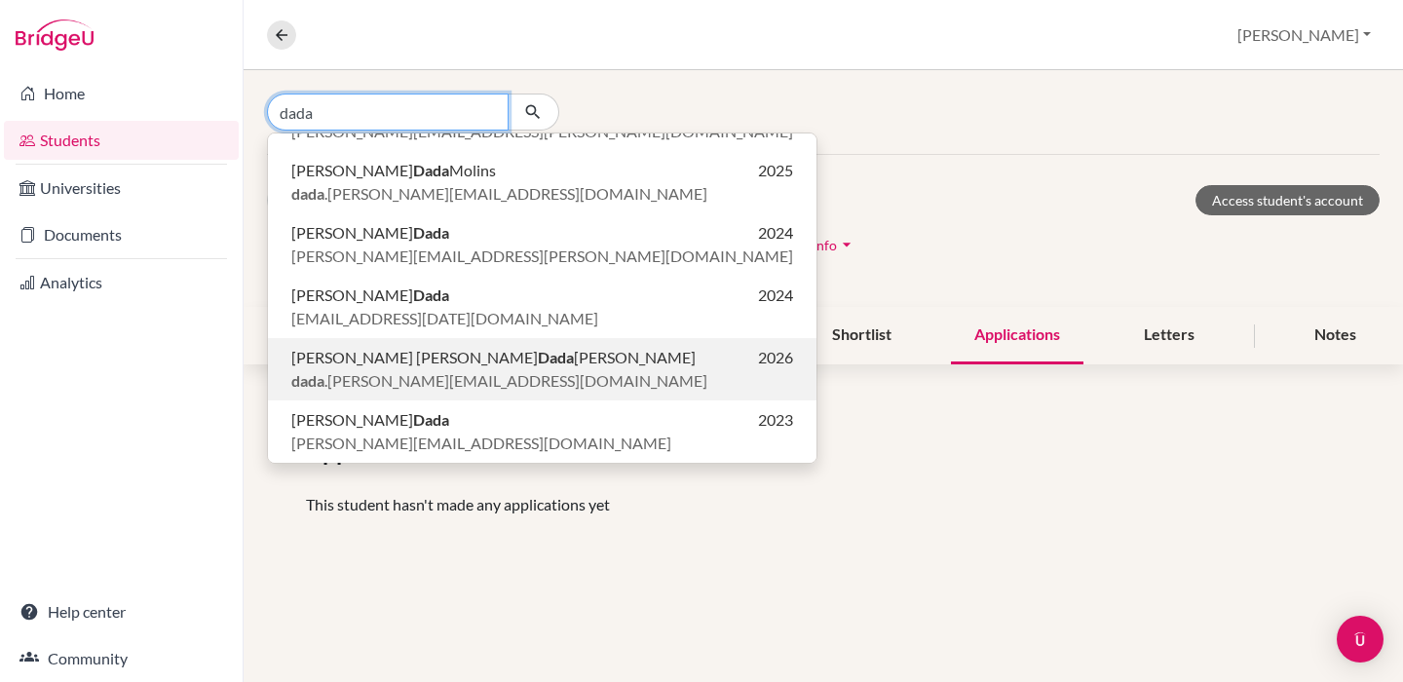
type input "dada"
click at [365, 360] on span "[PERSON_NAME] [PERSON_NAME]" at bounding box center [493, 357] width 404 height 23
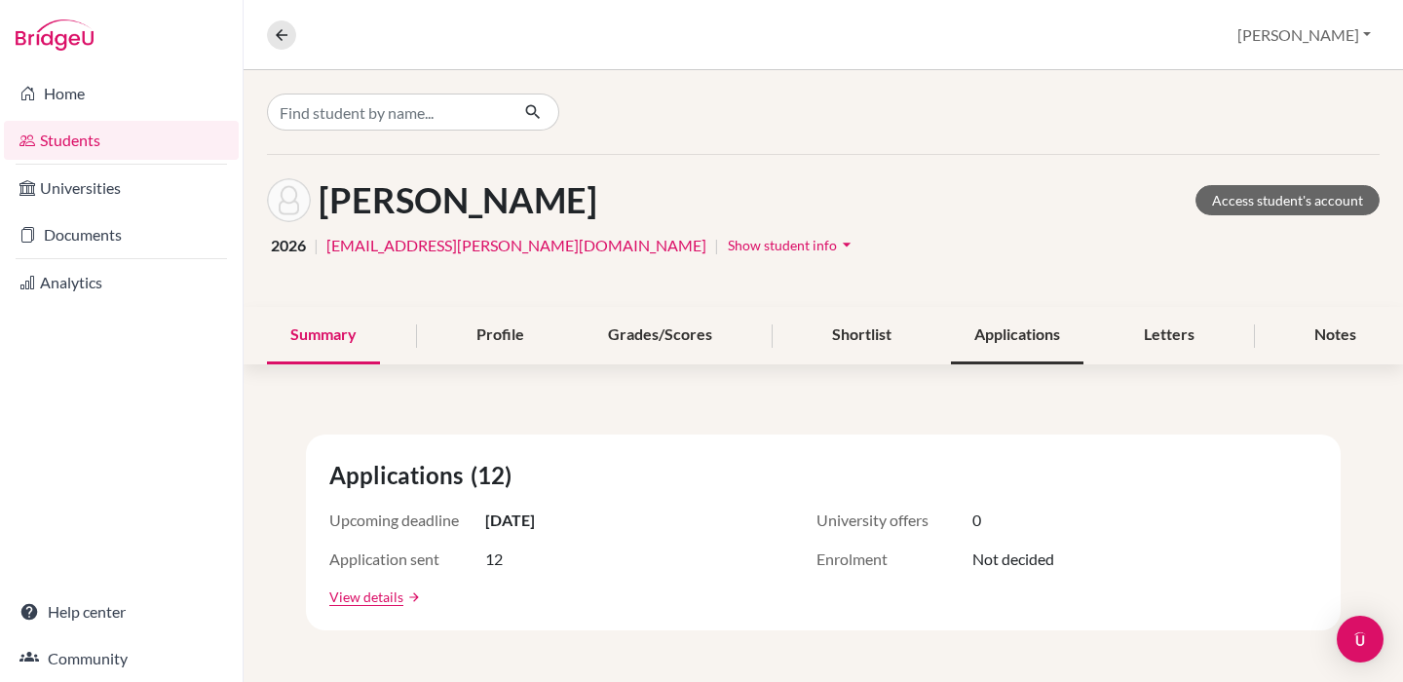
click at [999, 348] on div "Applications" at bounding box center [1017, 335] width 133 height 57
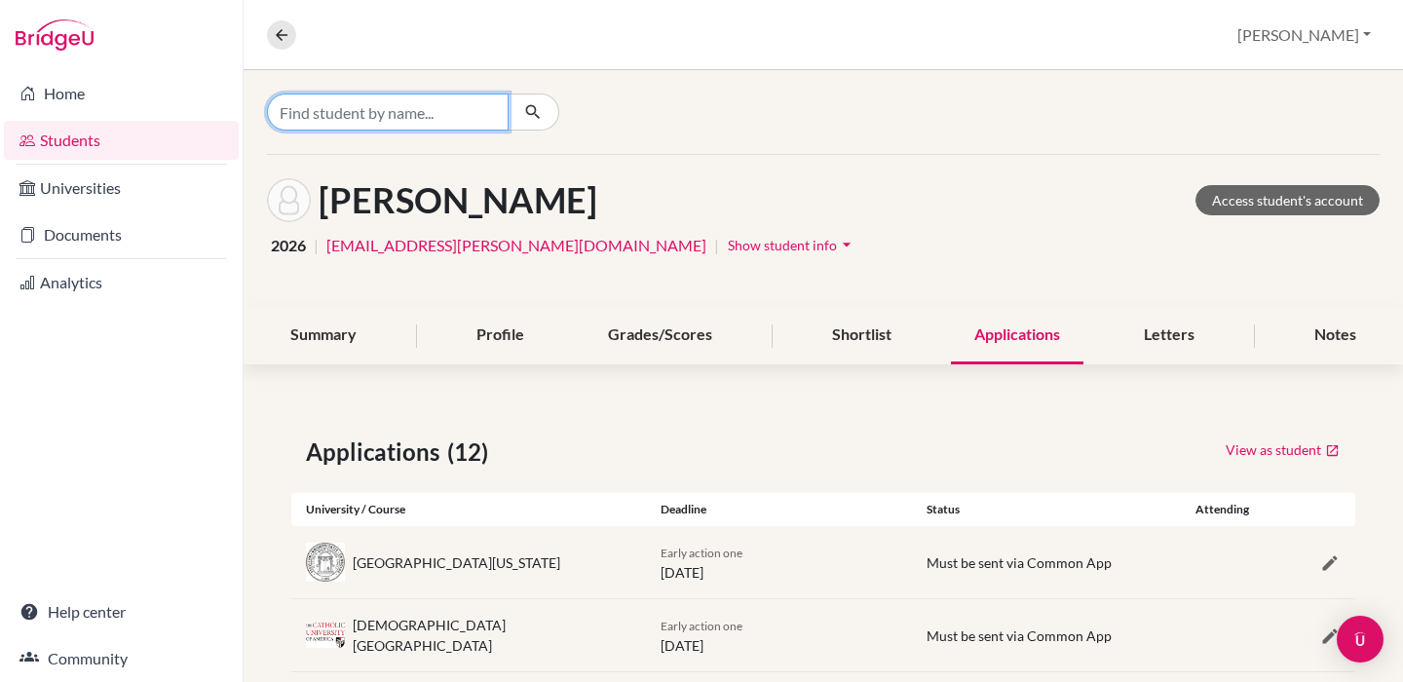
click at [360, 101] on input "Find student by name..." at bounding box center [388, 112] width 242 height 37
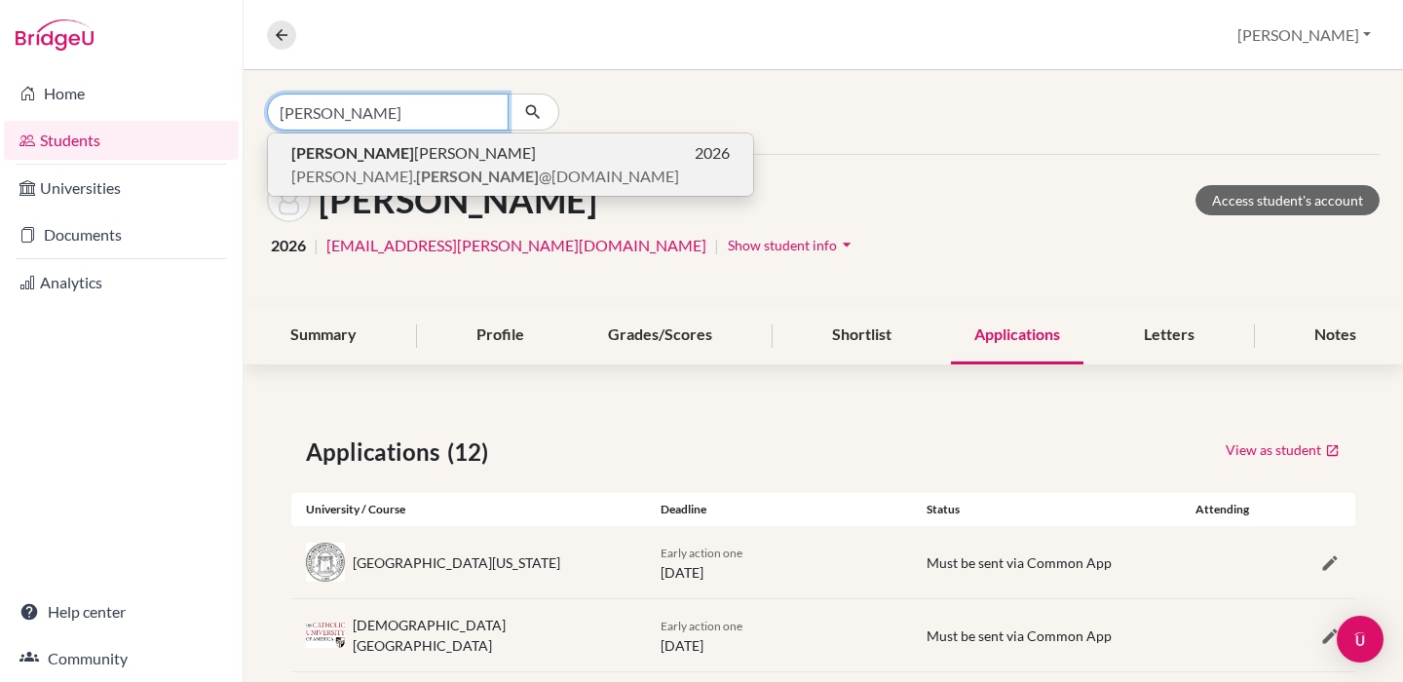
type input "[PERSON_NAME]"
click at [401, 165] on span "[PERSON_NAME]. [PERSON_NAME] @[DOMAIN_NAME]" at bounding box center [485, 176] width 388 height 23
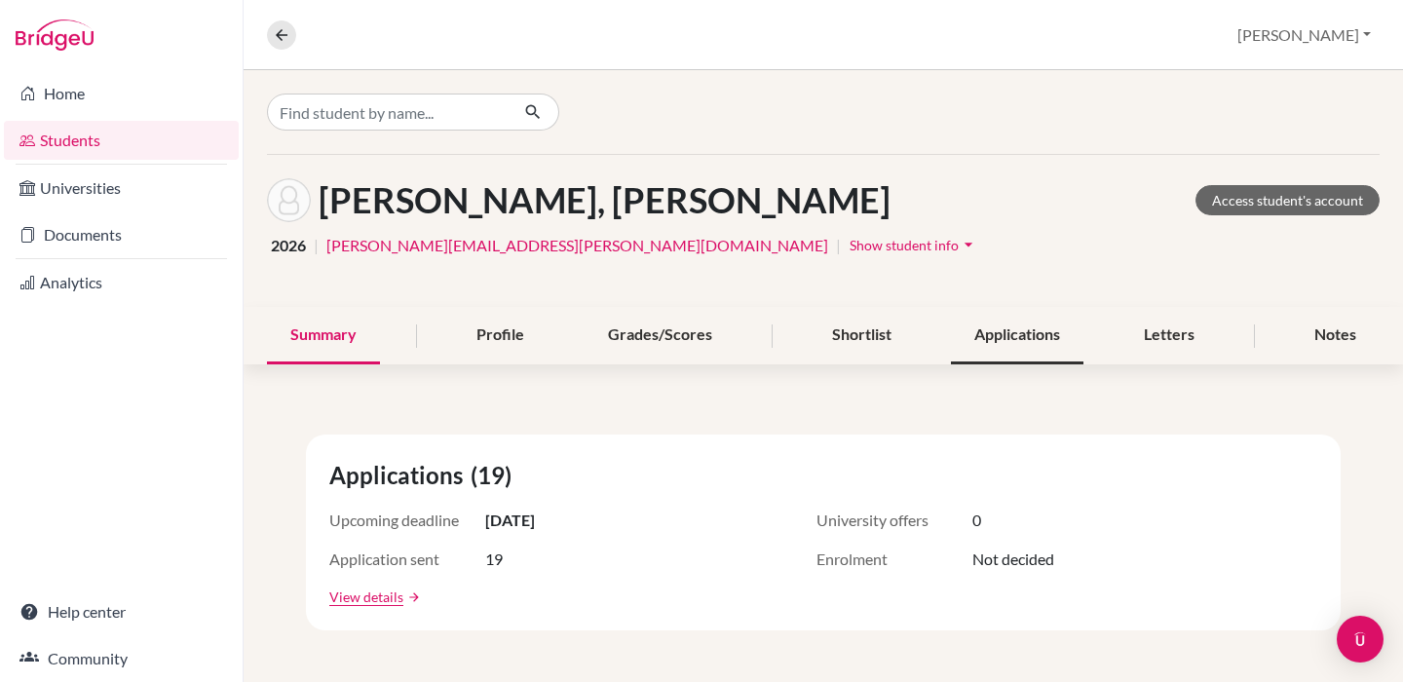
click at [1006, 323] on div "Applications" at bounding box center [1017, 335] width 133 height 57
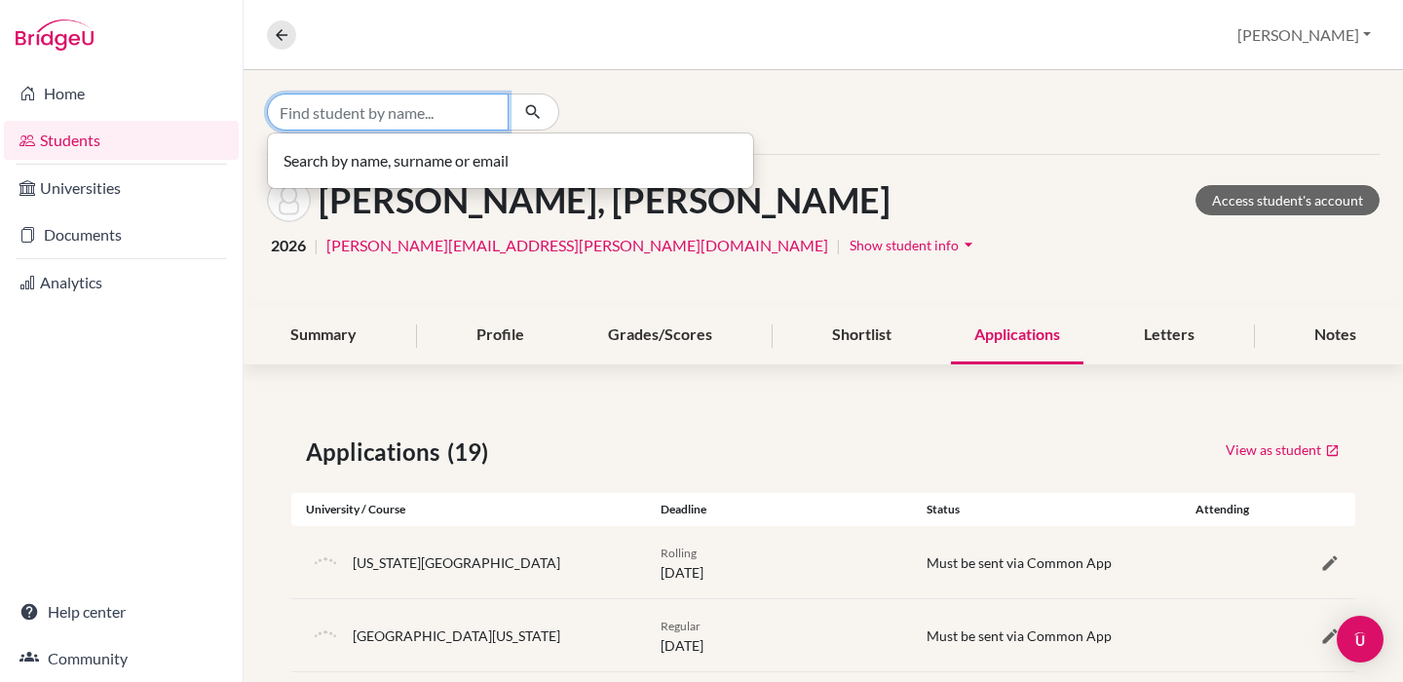
click at [377, 113] on input "Find student by name..." at bounding box center [388, 112] width 242 height 37
type input "g"
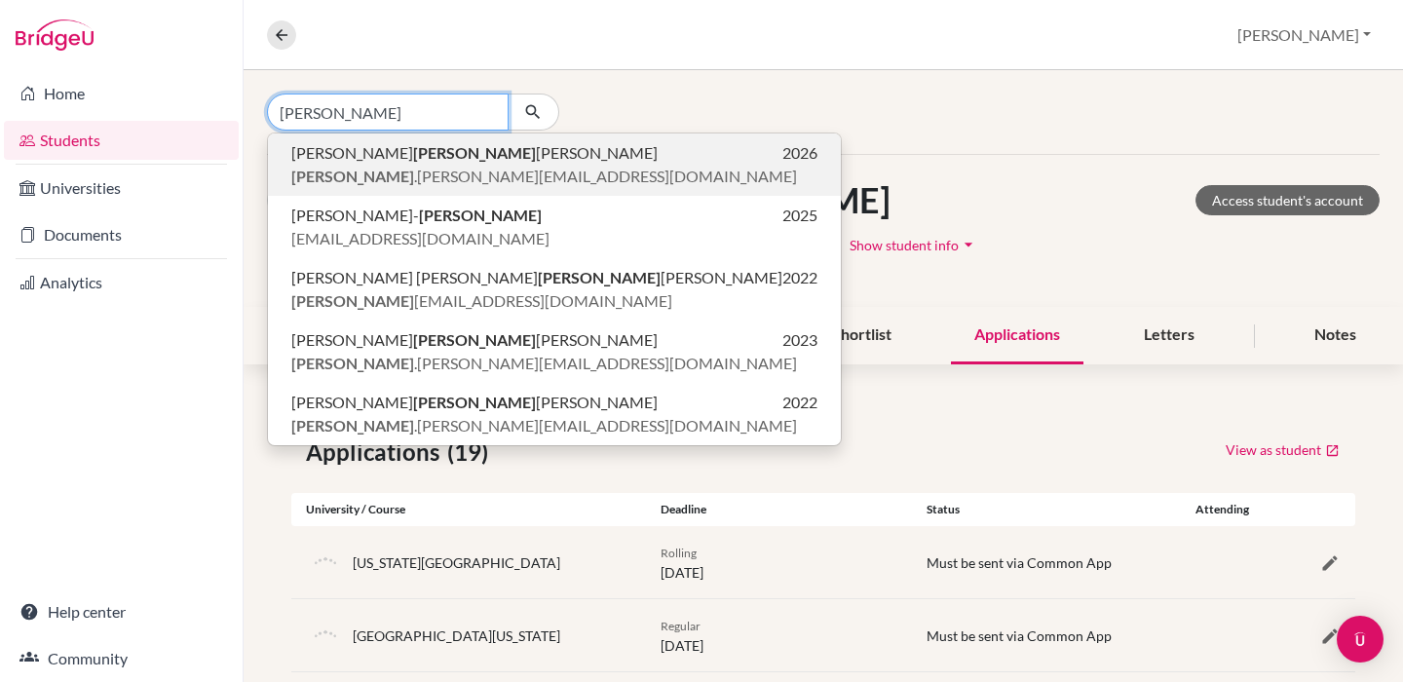
type input "[PERSON_NAME]"
click at [403, 161] on span "[PERSON_NAME]" at bounding box center [474, 152] width 366 height 23
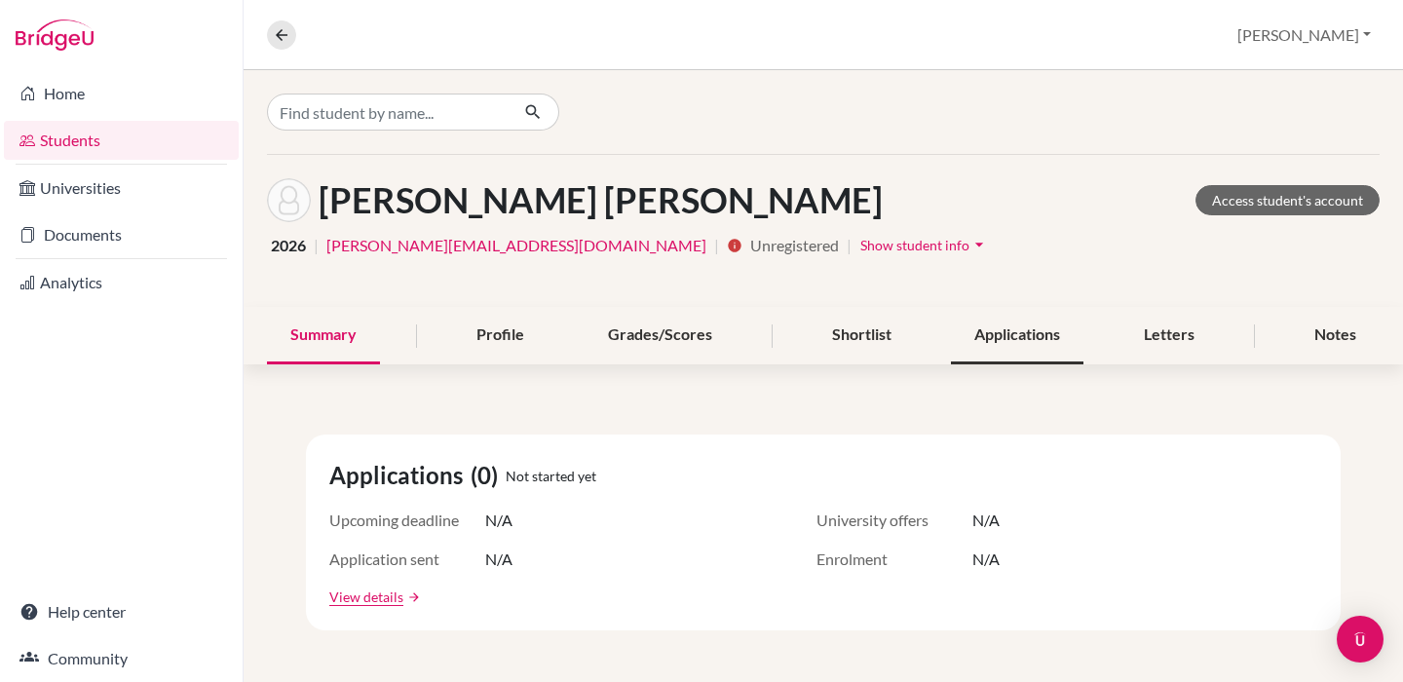
click at [1027, 331] on div "Applications" at bounding box center [1017, 335] width 133 height 57
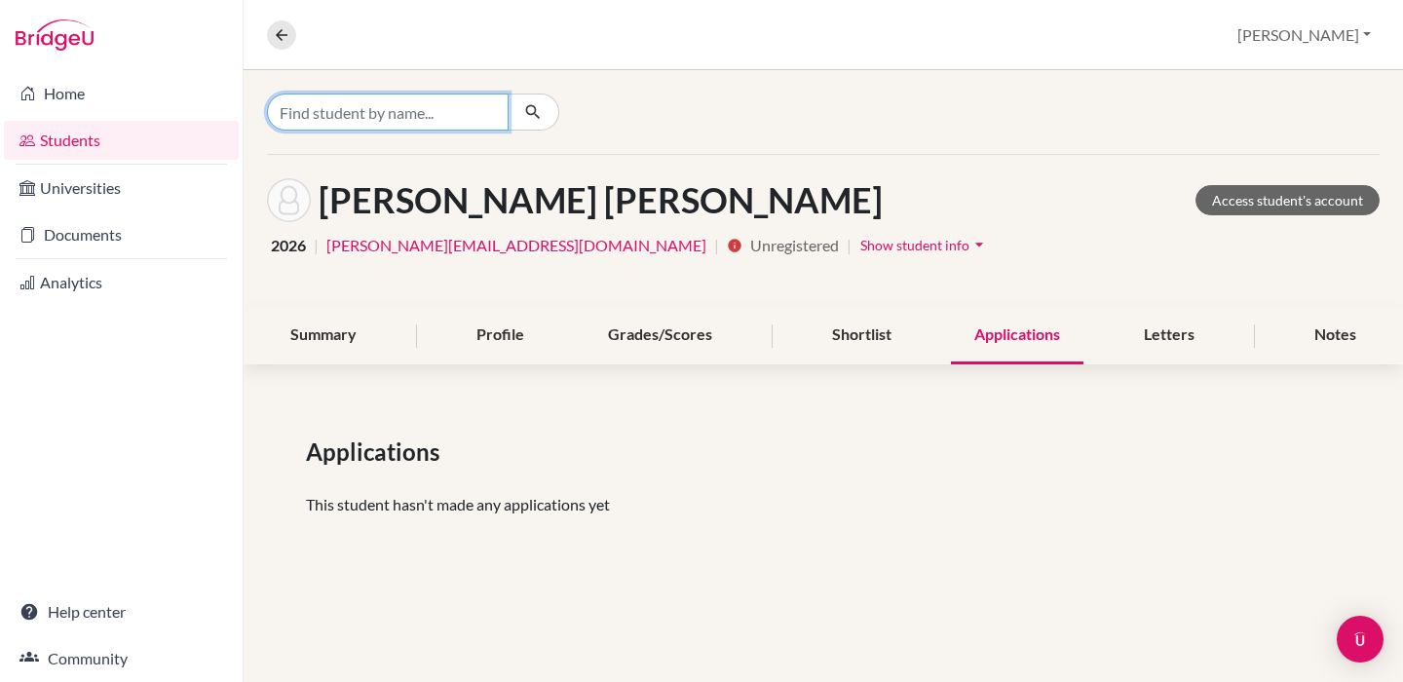
click at [440, 127] on input "Find student by name..." at bounding box center [388, 112] width 242 height 37
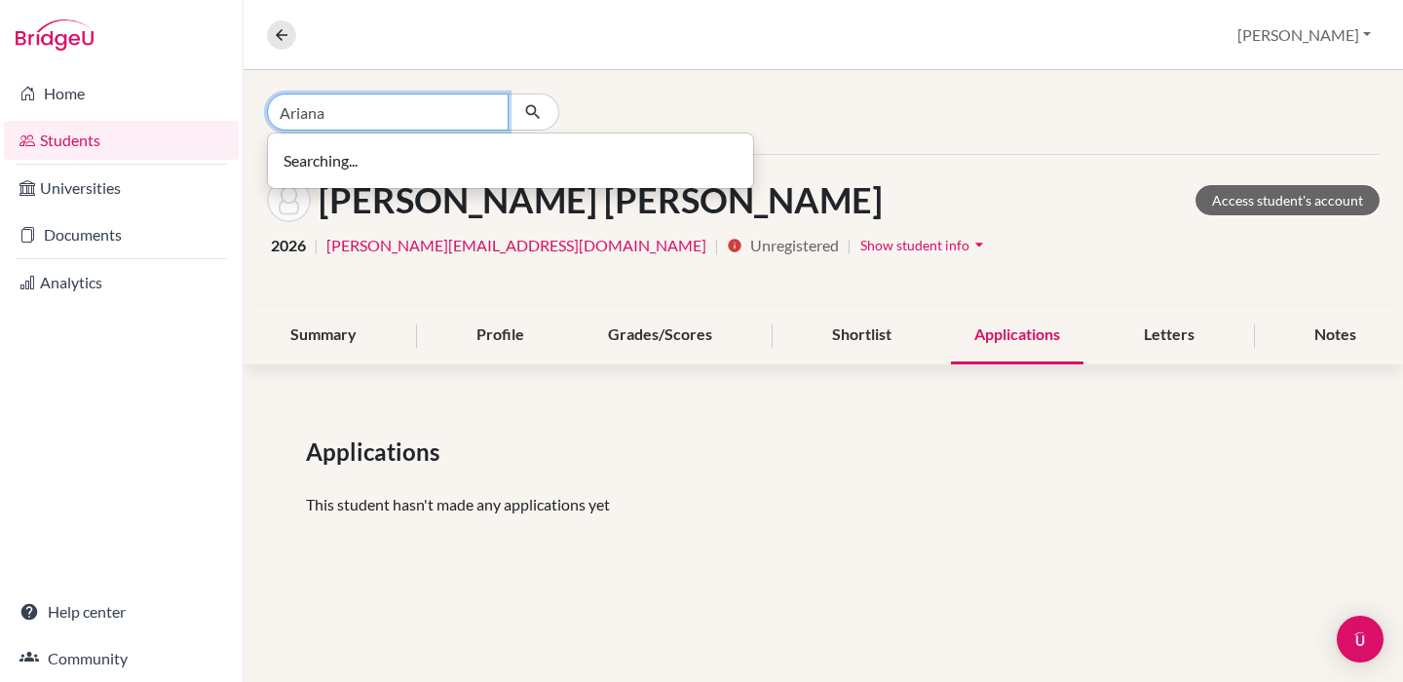
click at [398, 126] on input "Ariana" at bounding box center [388, 112] width 242 height 37
type input "Ariana"
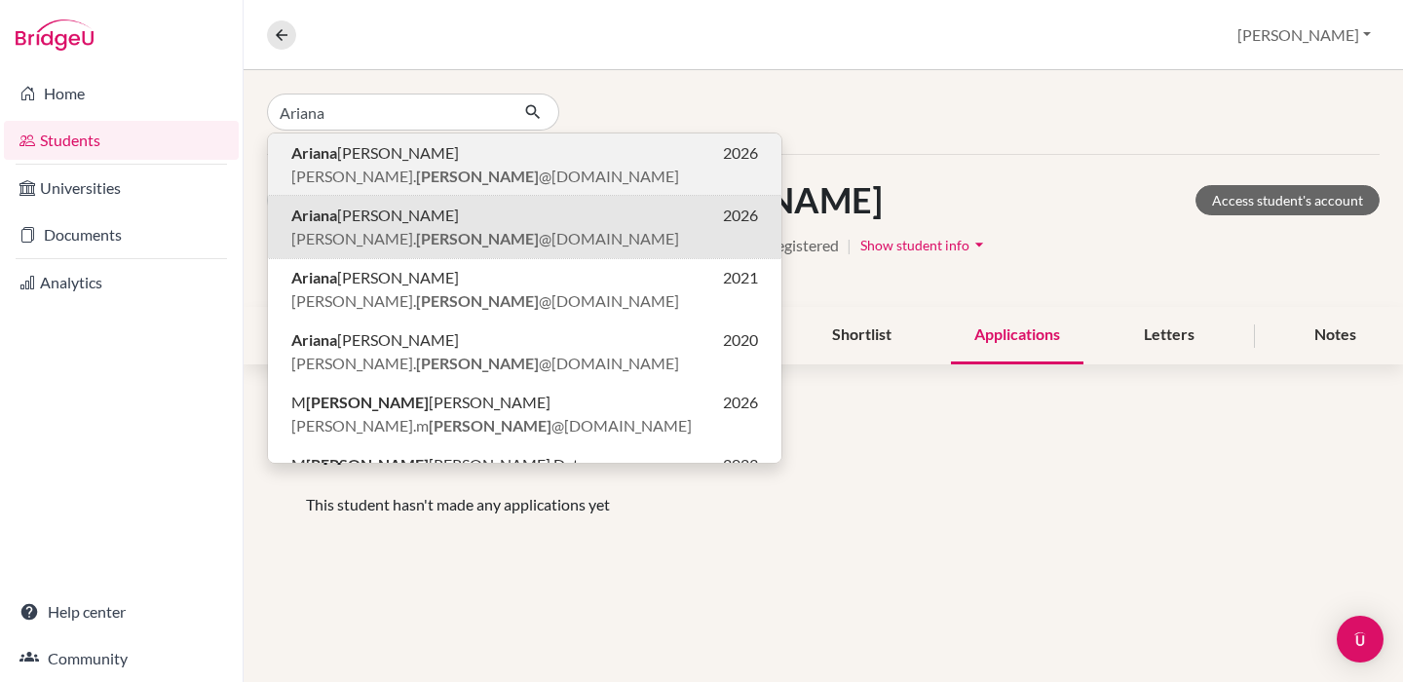
click at [402, 164] on span "[PERSON_NAME]" at bounding box center [375, 152] width 168 height 23
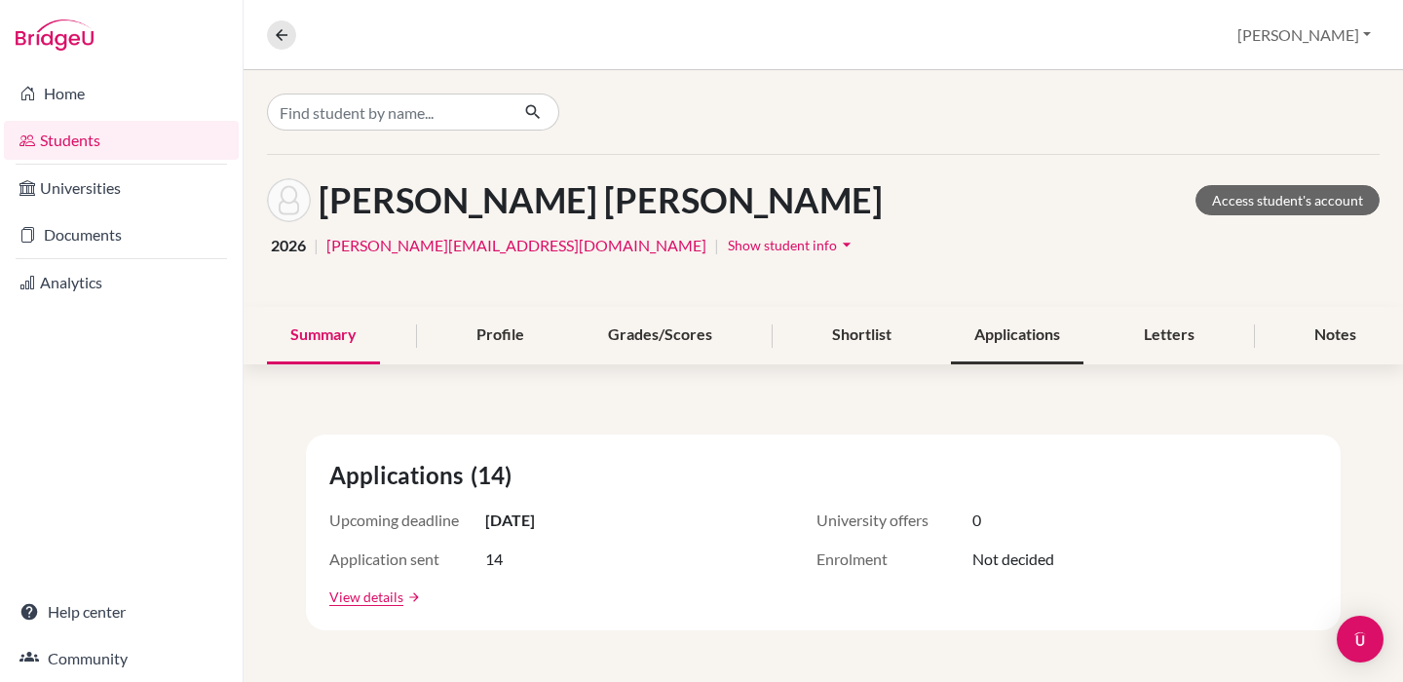
click at [1014, 325] on div "Applications" at bounding box center [1017, 335] width 133 height 57
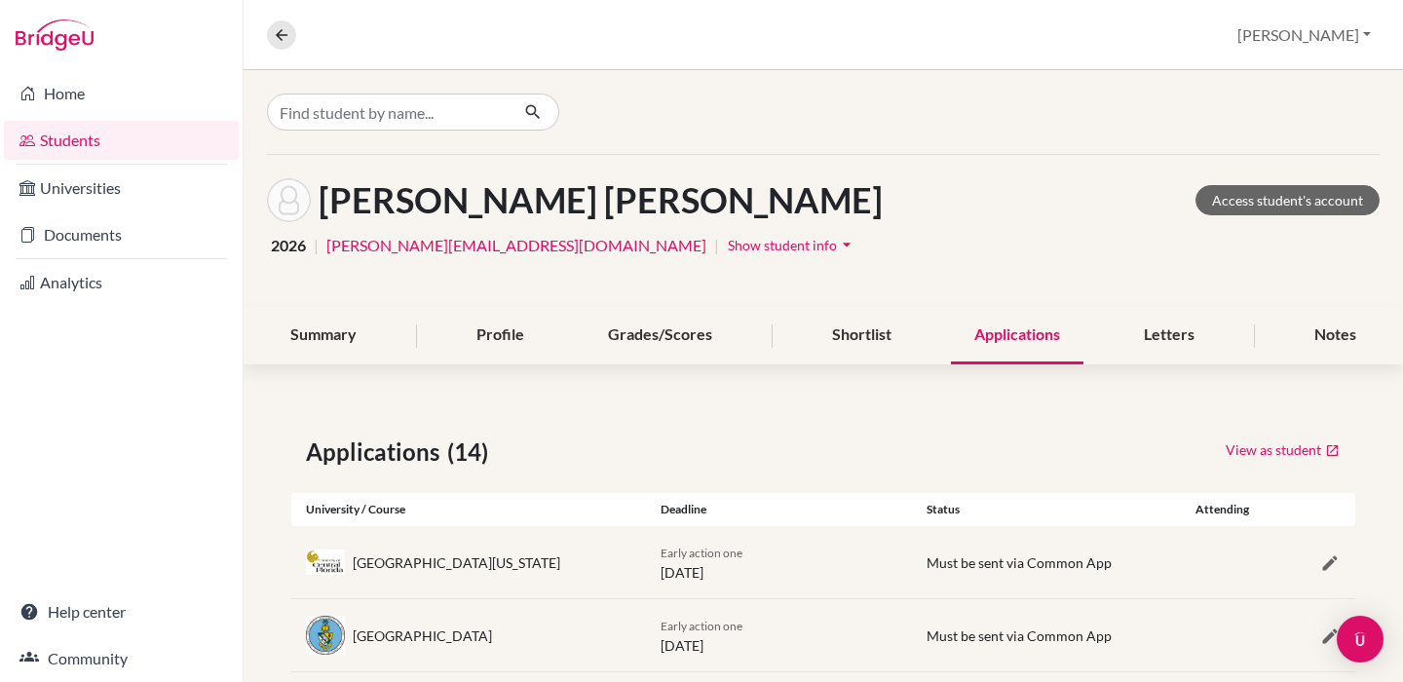
click at [434, 132] on div at bounding box center [823, 112] width 1159 height 84
click at [428, 111] on input "Find student by name..." at bounding box center [388, 112] width 242 height 37
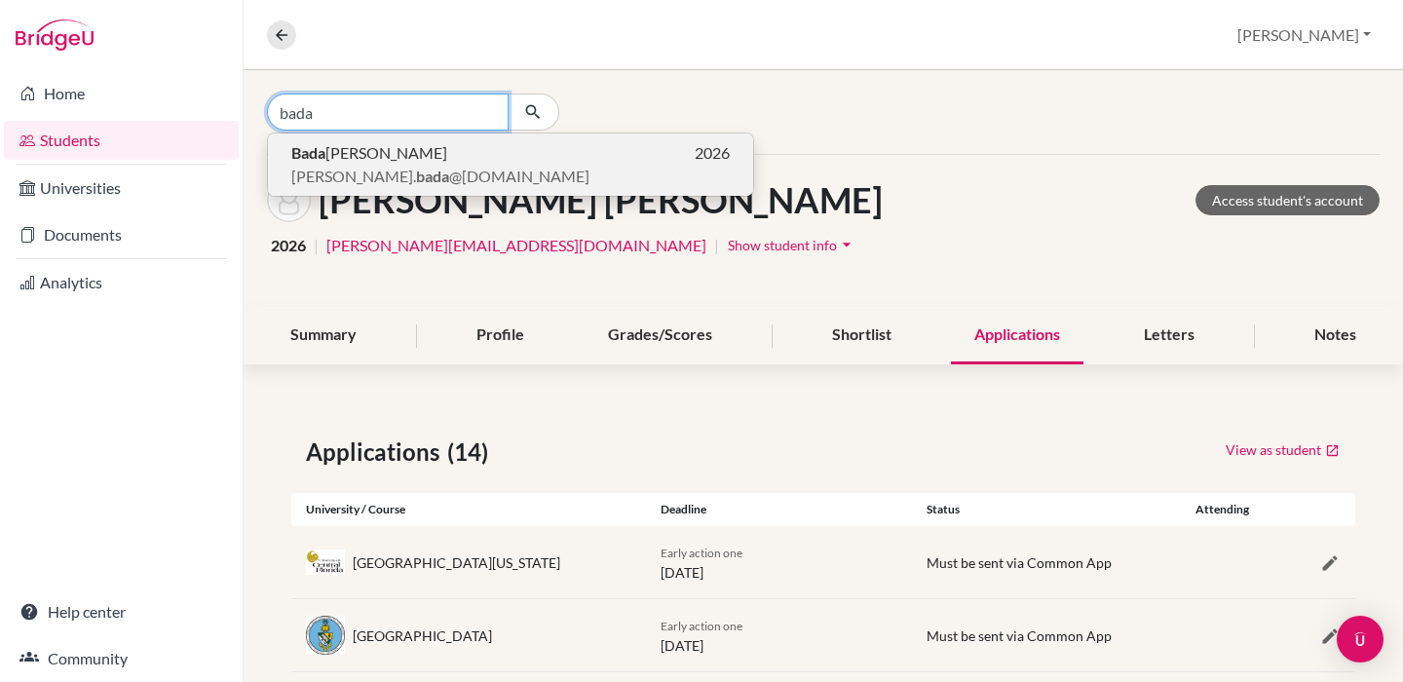
type input "bada"
click at [447, 164] on p "[PERSON_NAME] 2026" at bounding box center [510, 152] width 438 height 23
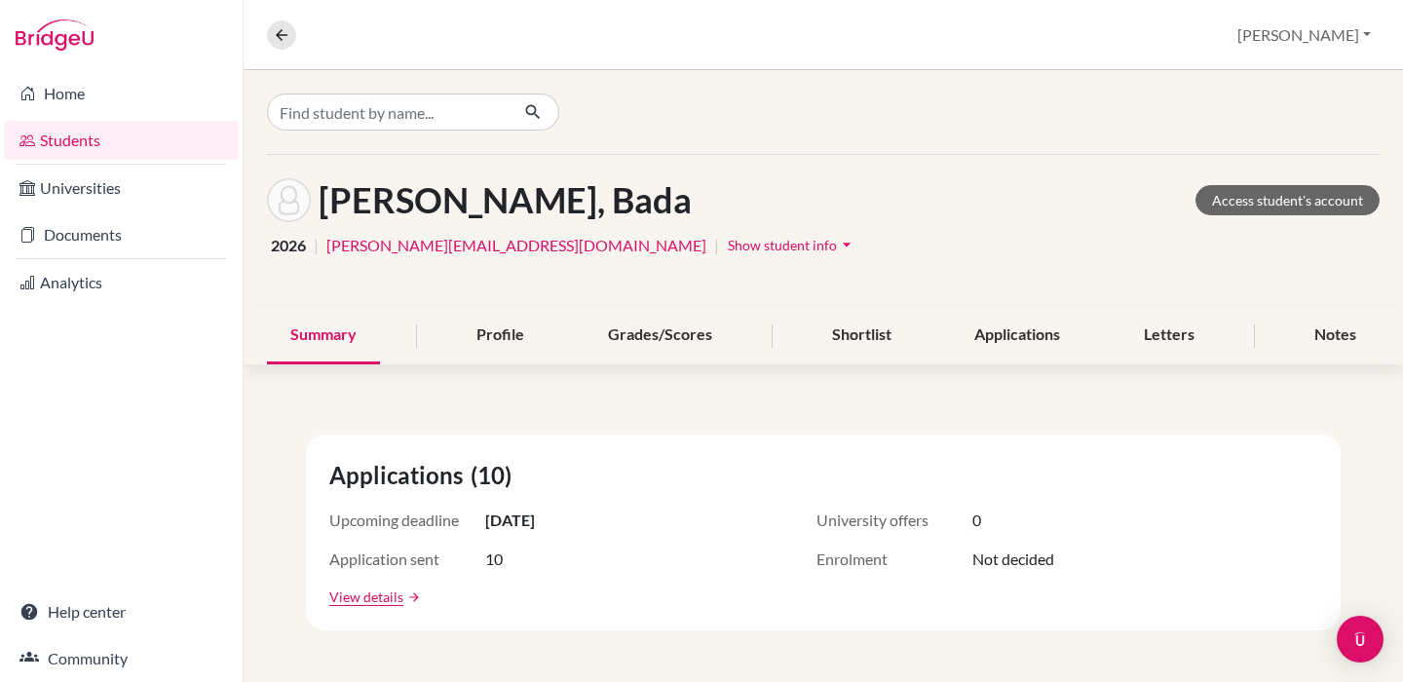
scroll to position [38, 0]
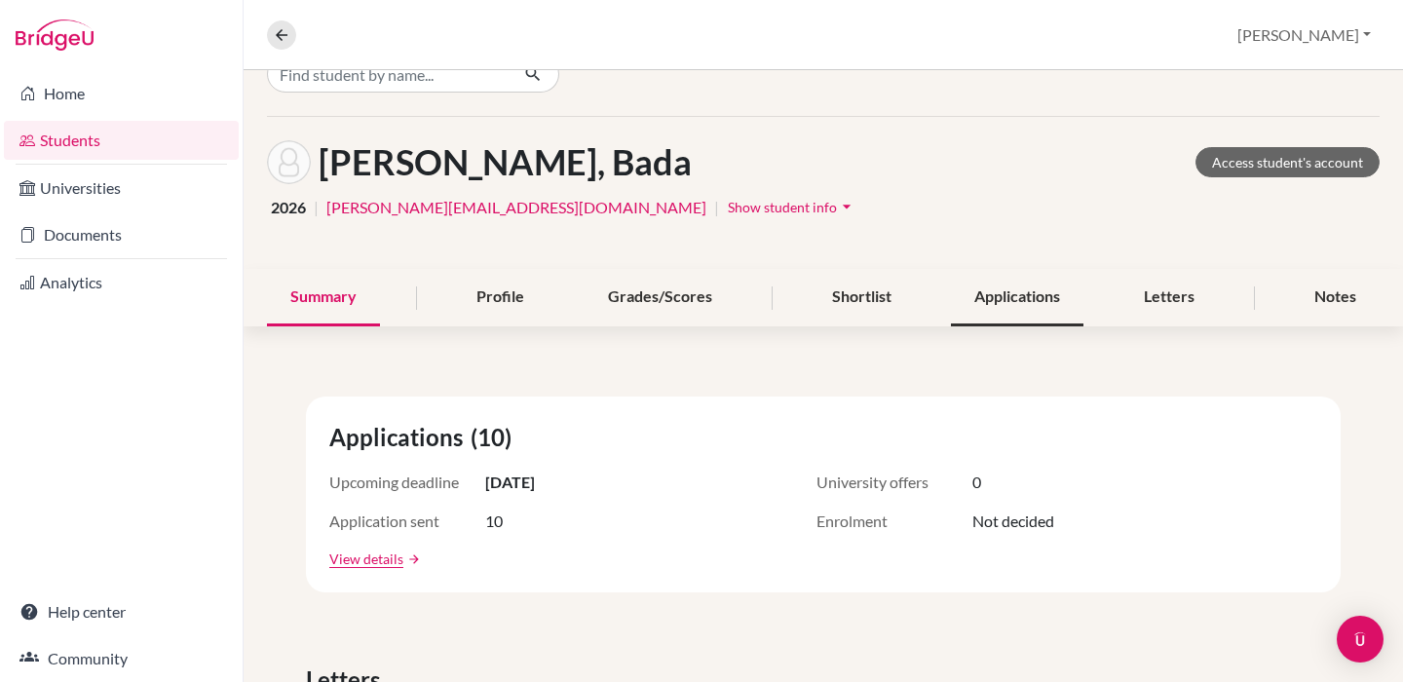
click at [1011, 301] on div "Applications" at bounding box center [1017, 297] width 133 height 57
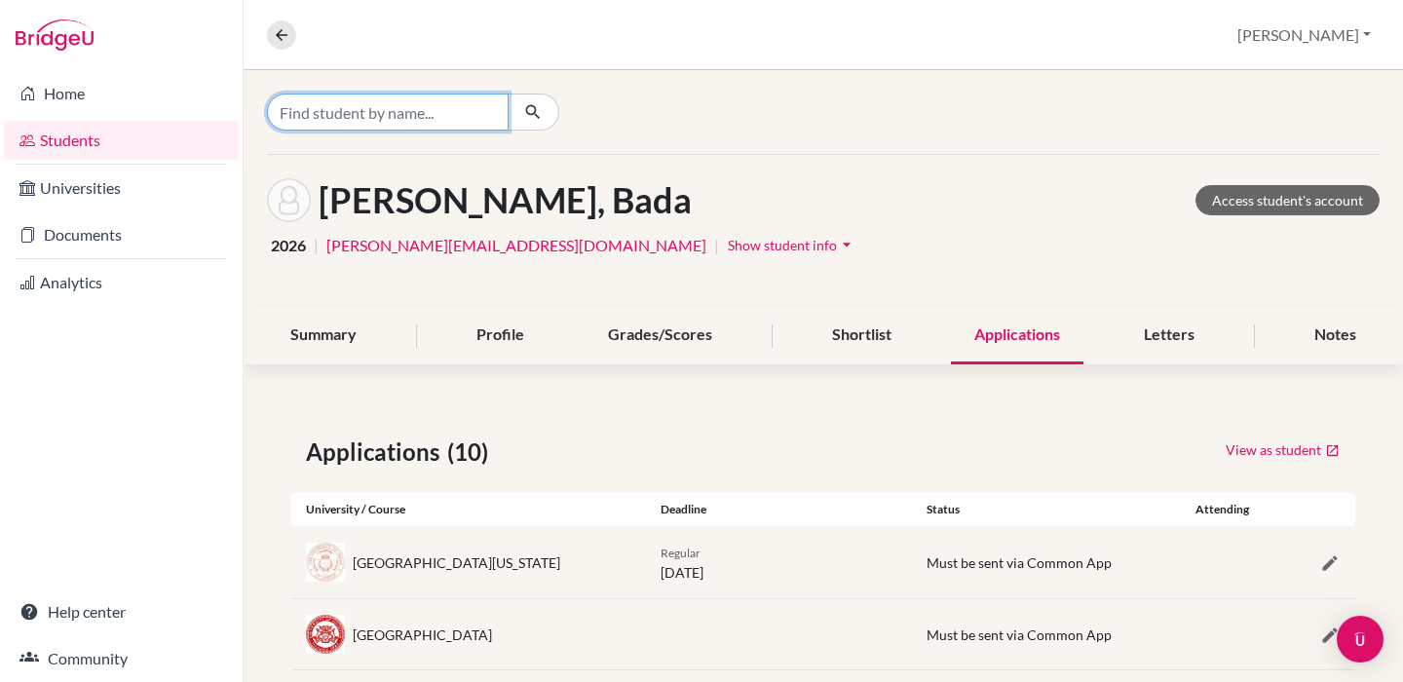
click at [334, 101] on input "Find student by name..." at bounding box center [388, 112] width 242 height 37
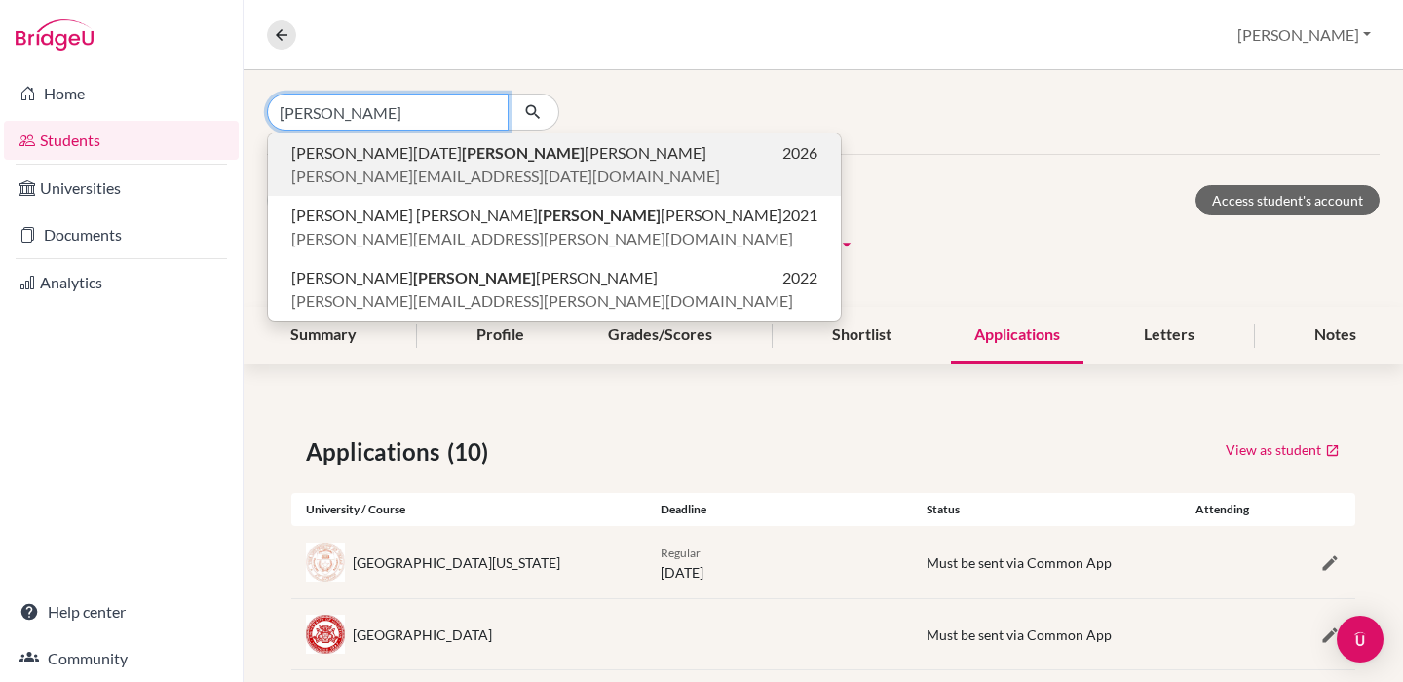
type input "[PERSON_NAME]"
click at [391, 163] on span "[PERSON_NAME] [DATE][PERSON_NAME]" at bounding box center [498, 152] width 415 height 23
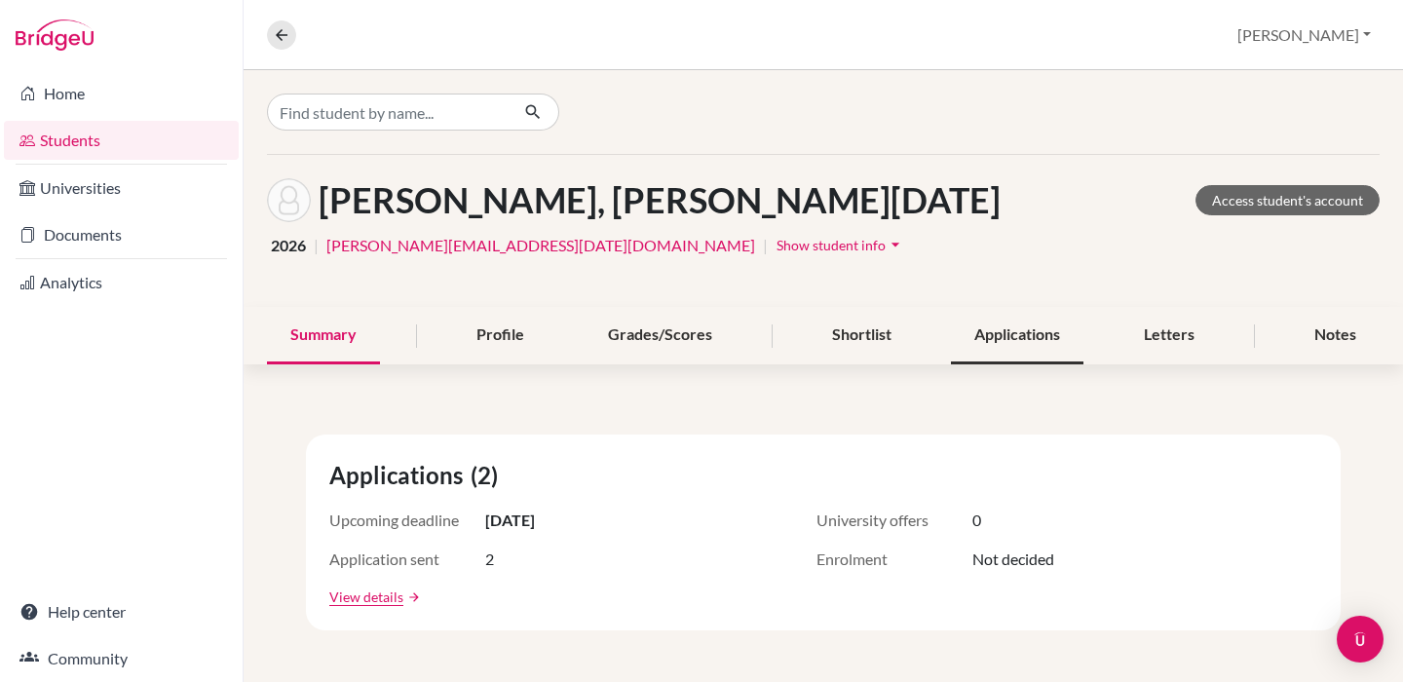
click at [998, 347] on div "Applications" at bounding box center [1017, 335] width 133 height 57
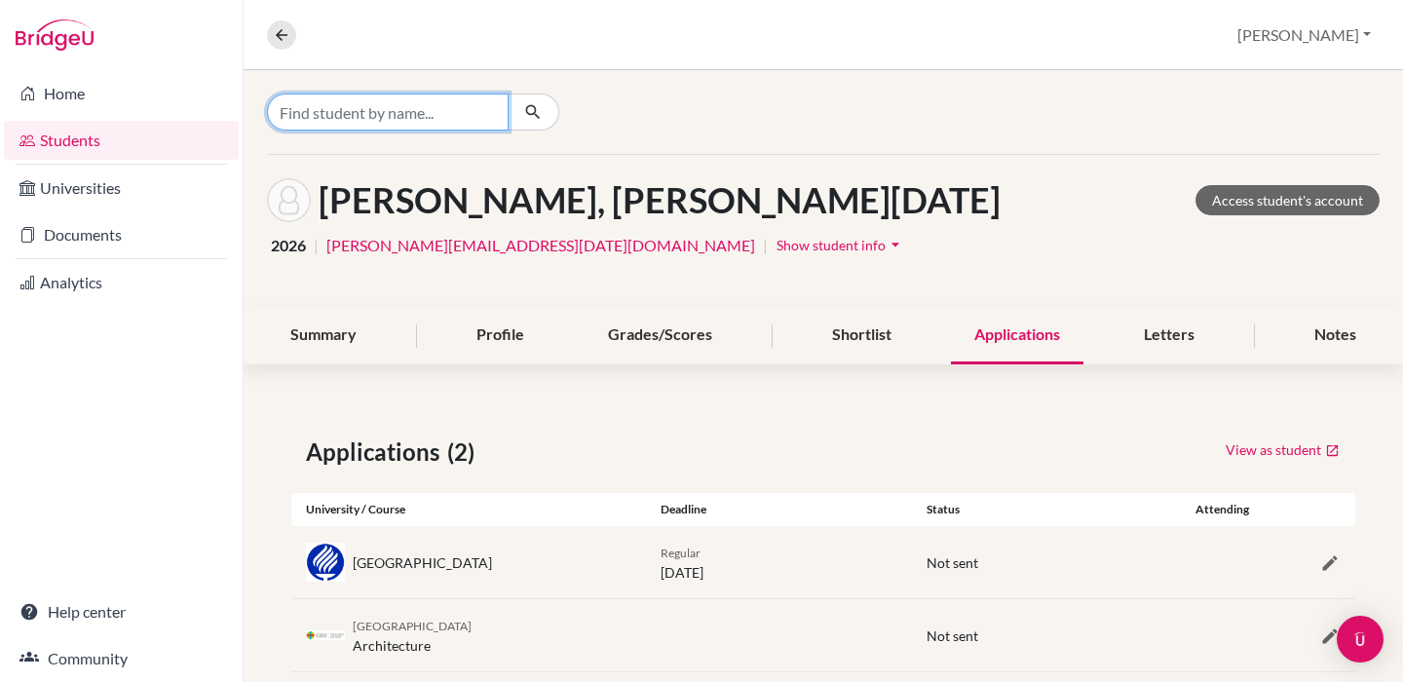
click at [459, 119] on input "Find student by name..." at bounding box center [388, 112] width 242 height 37
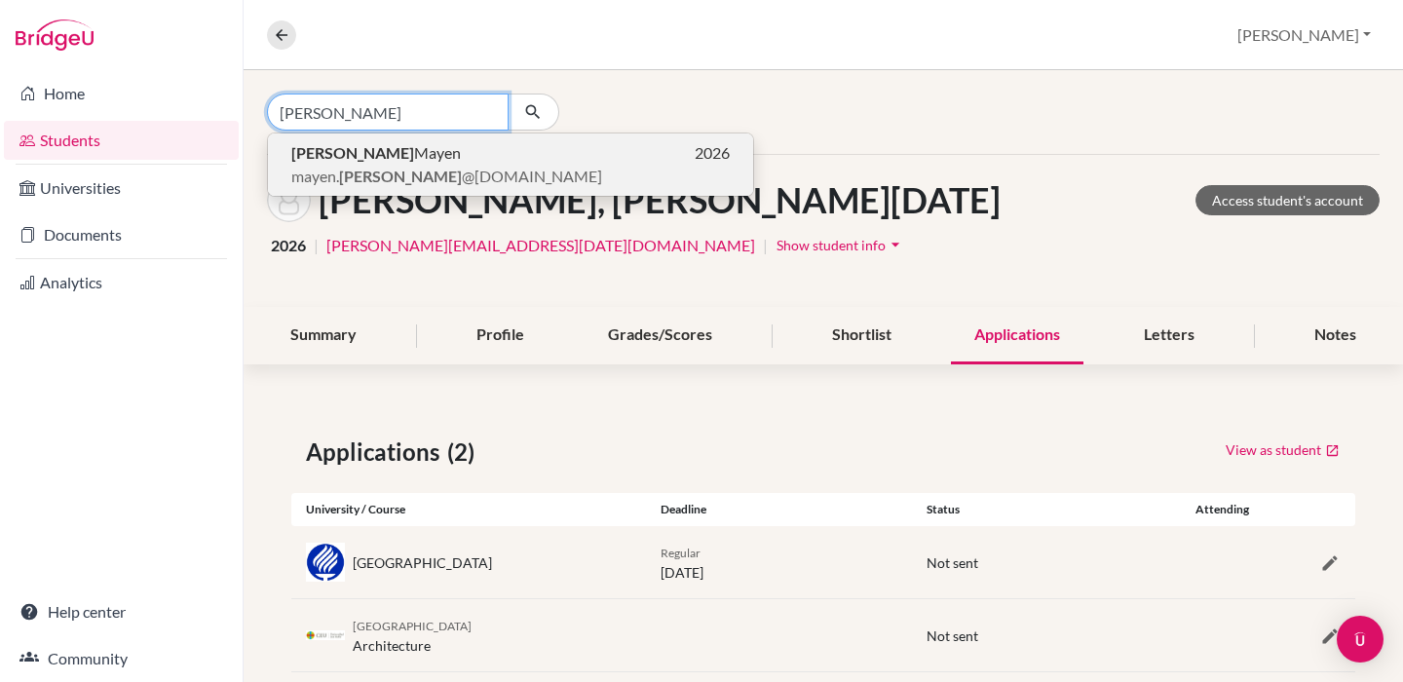
type input "[PERSON_NAME]"
click at [372, 151] on span "[PERSON_NAME]" at bounding box center [376, 152] width 170 height 23
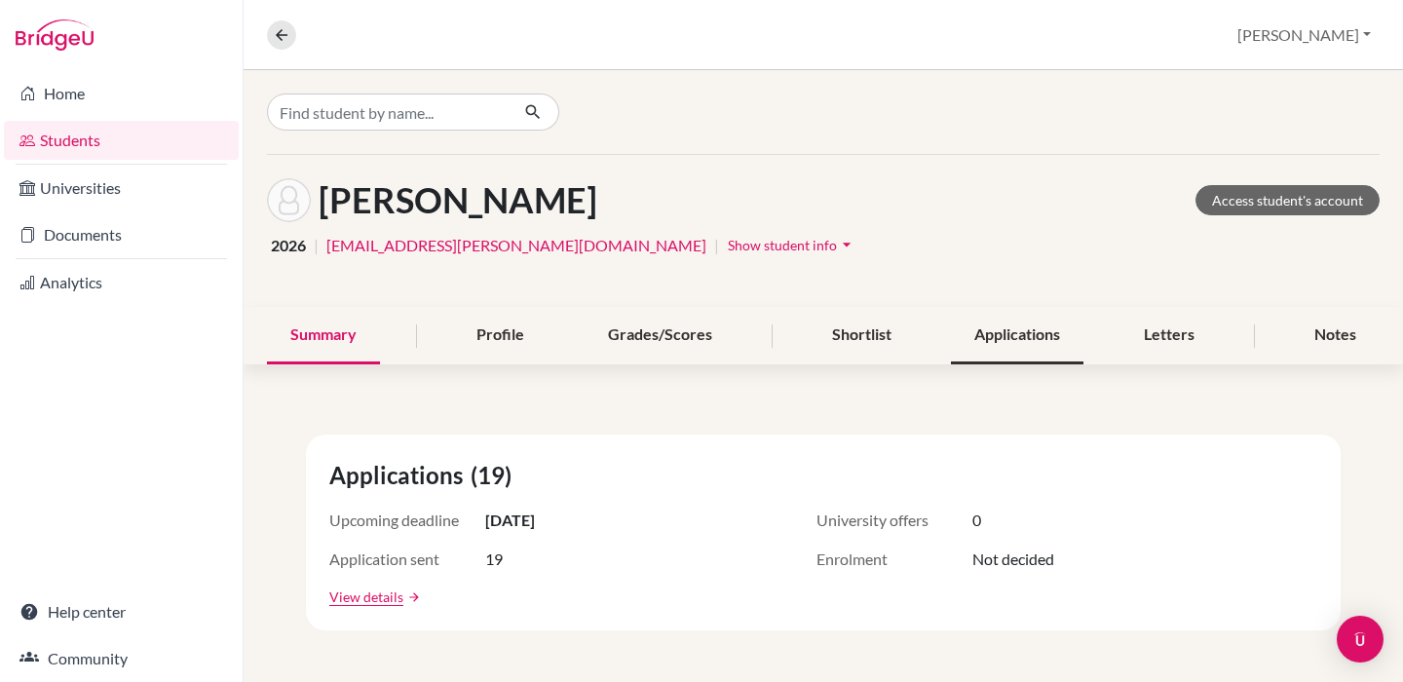
click at [1056, 326] on div "Applications" at bounding box center [1017, 335] width 133 height 57
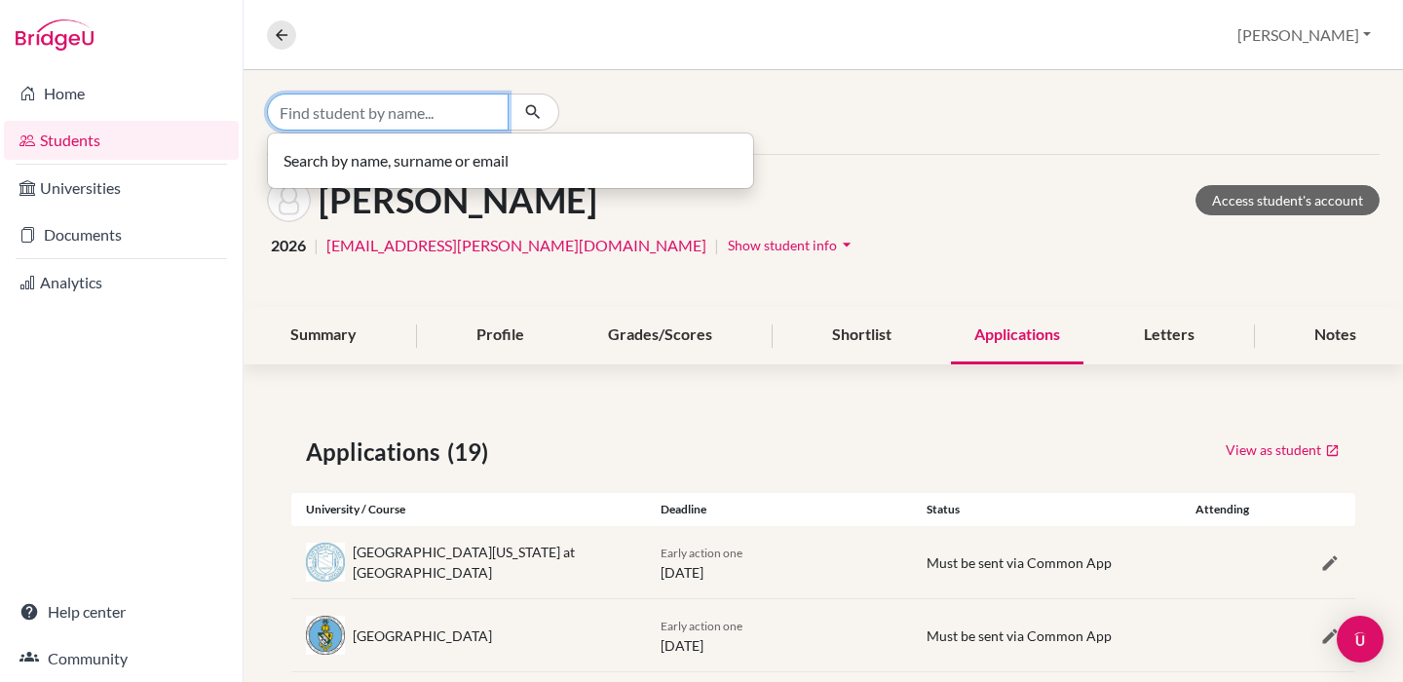
click at [372, 108] on input "Find student by name..." at bounding box center [388, 112] width 242 height 37
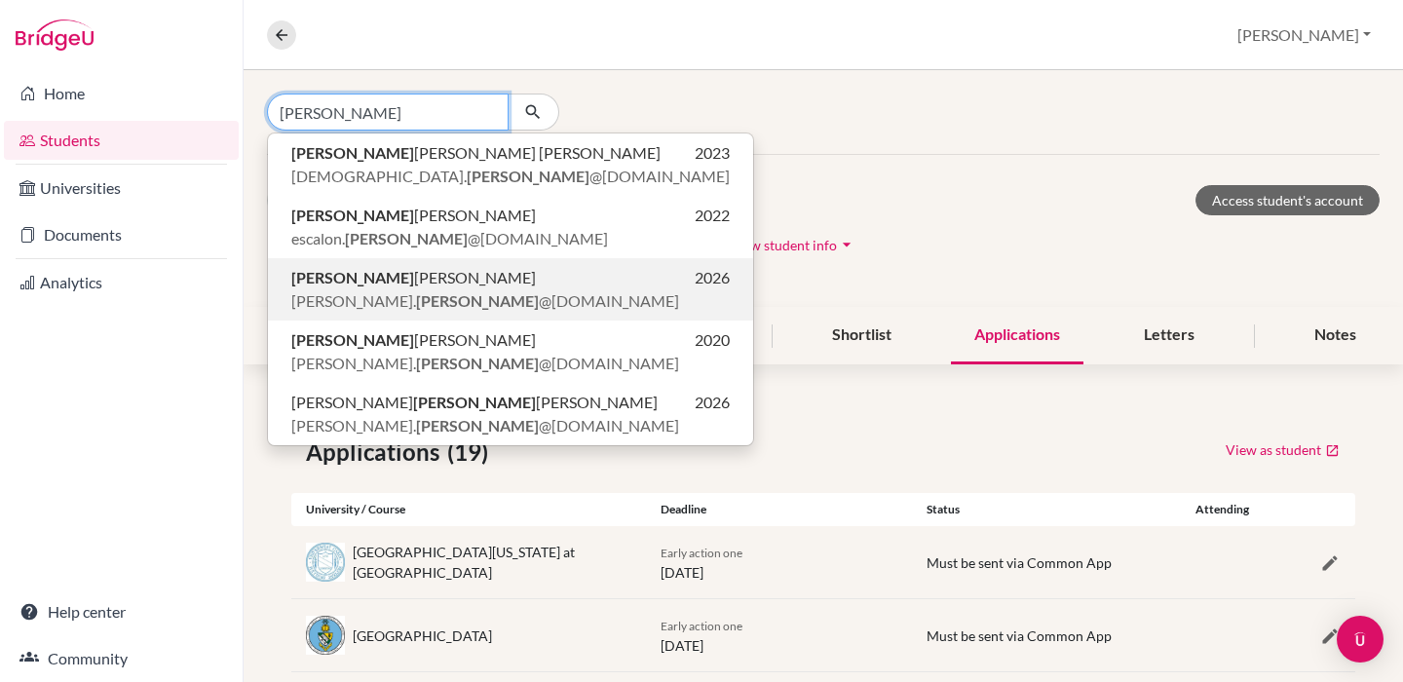
type input "[PERSON_NAME]"
click at [416, 291] on b "[PERSON_NAME]" at bounding box center [477, 300] width 123 height 19
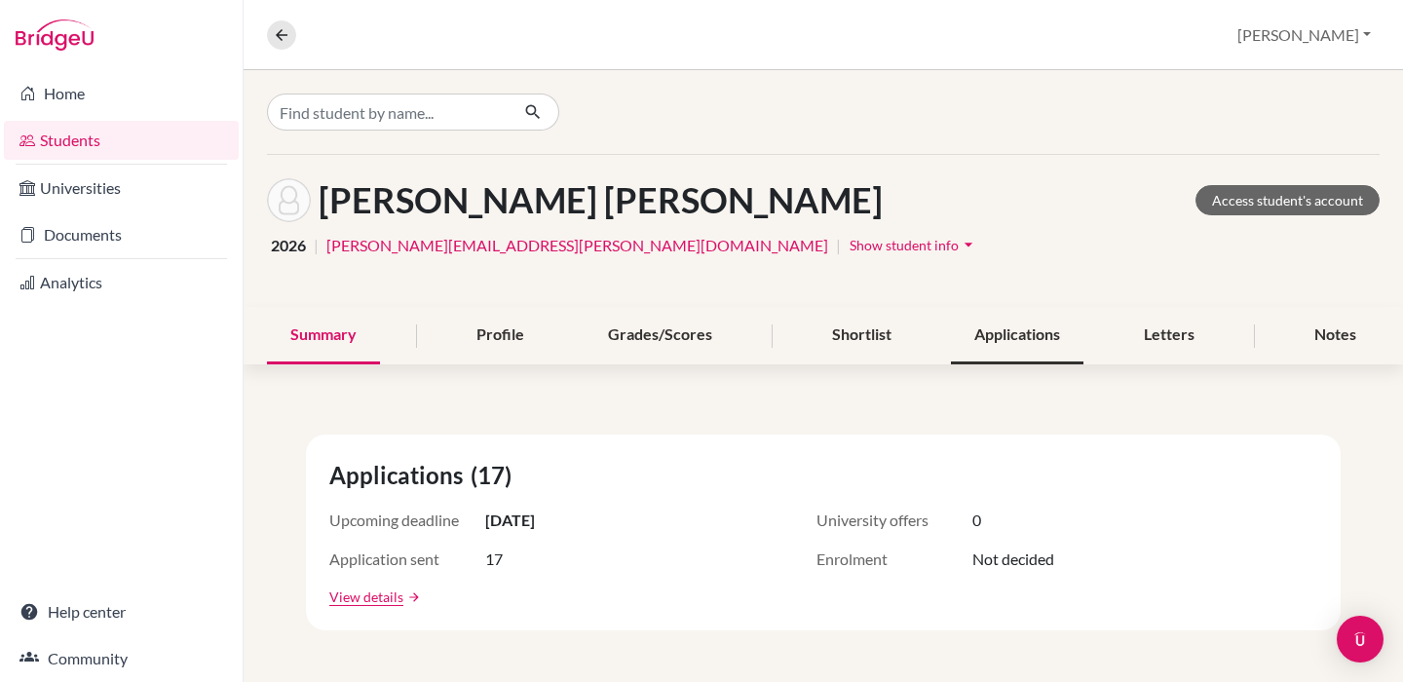
click at [1074, 331] on div "Applications" at bounding box center [1017, 335] width 133 height 57
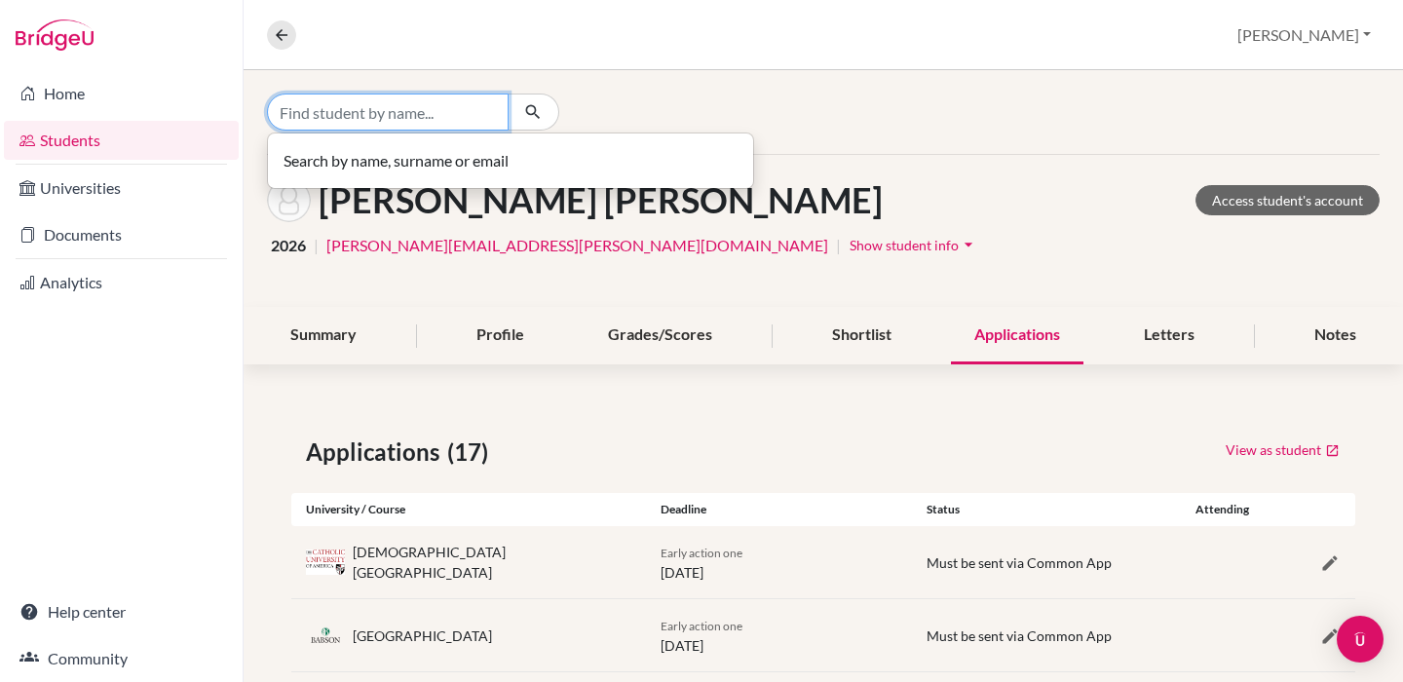
click at [419, 106] on input "Find student by name..." at bounding box center [388, 112] width 242 height 37
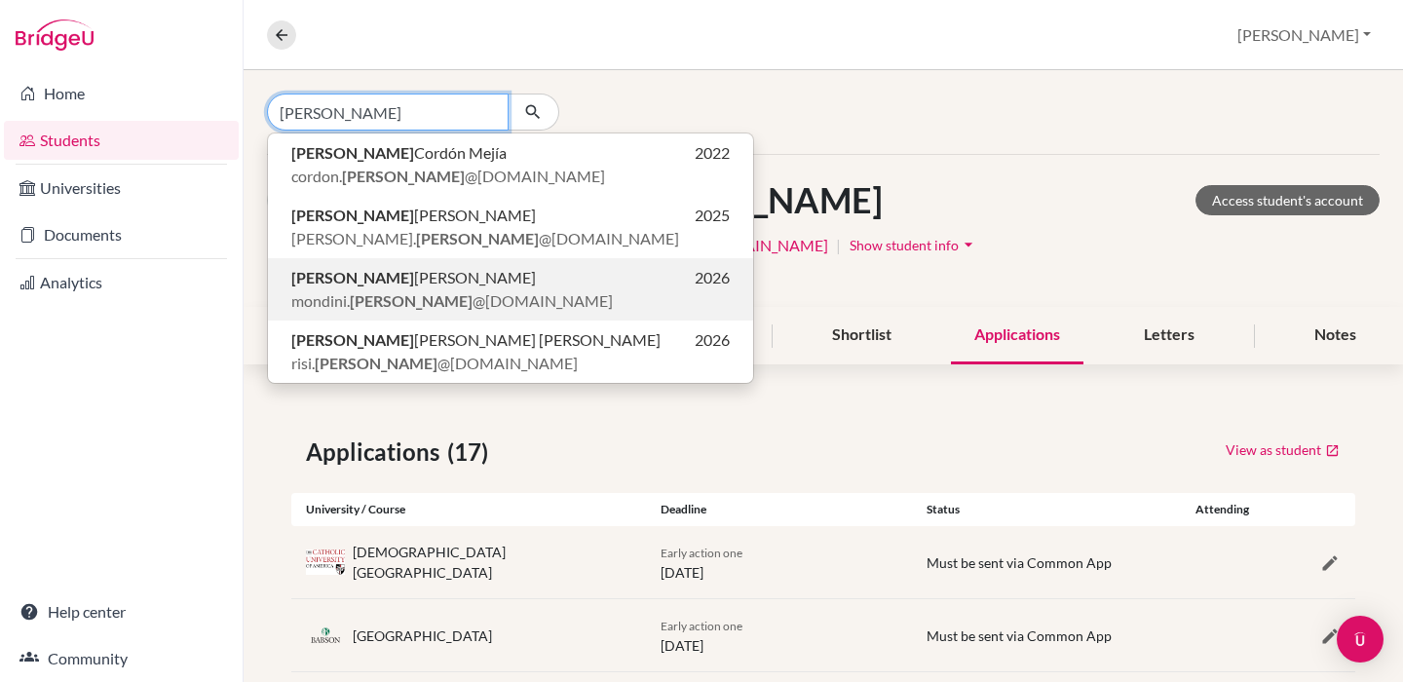
type input "[PERSON_NAME]"
click at [404, 278] on span "[PERSON_NAME]" at bounding box center [413, 277] width 245 height 23
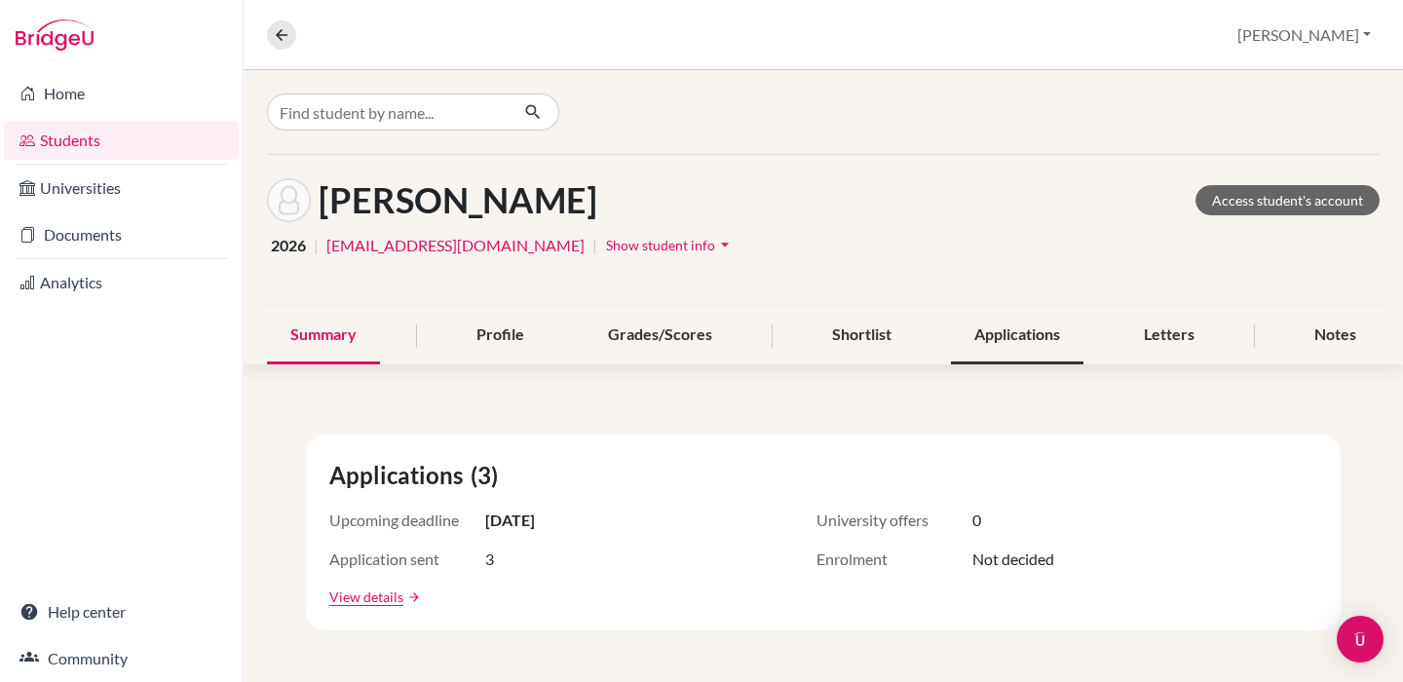
click at [992, 327] on div "Applications" at bounding box center [1017, 335] width 133 height 57
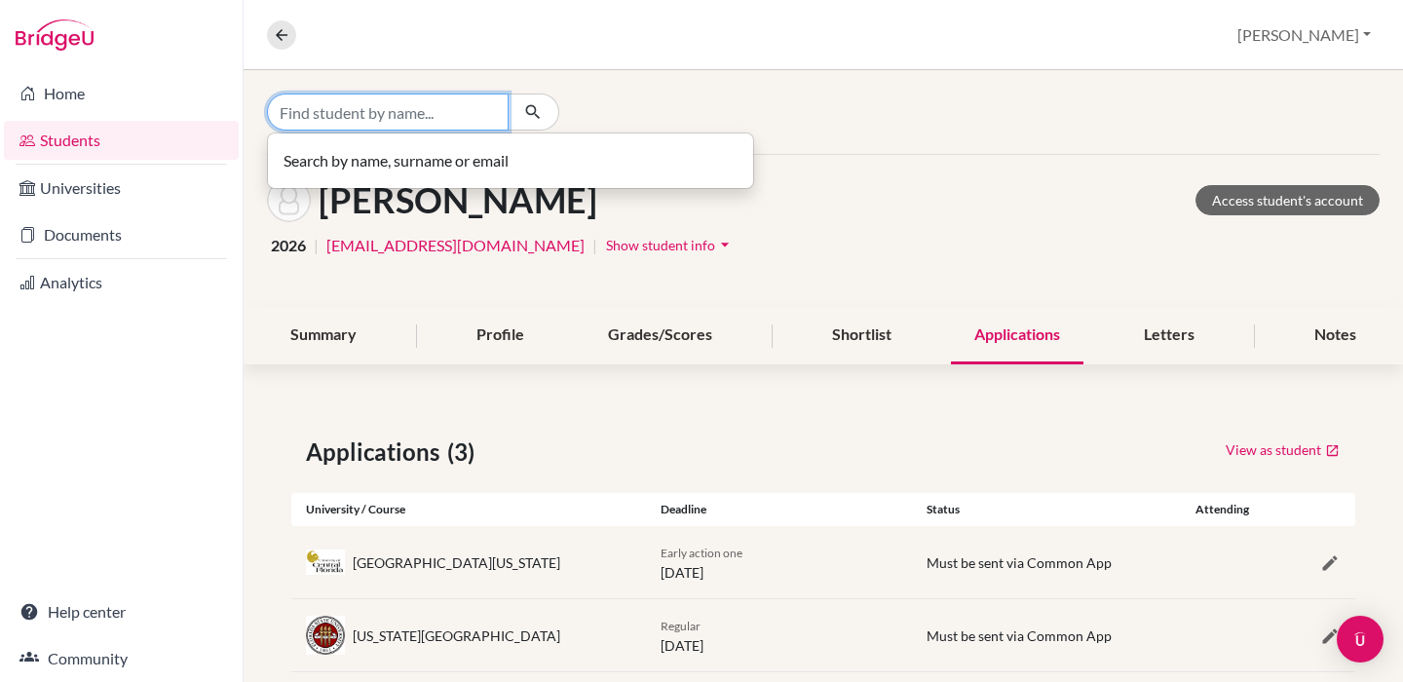
click at [391, 115] on input "Find student by name..." at bounding box center [388, 112] width 242 height 37
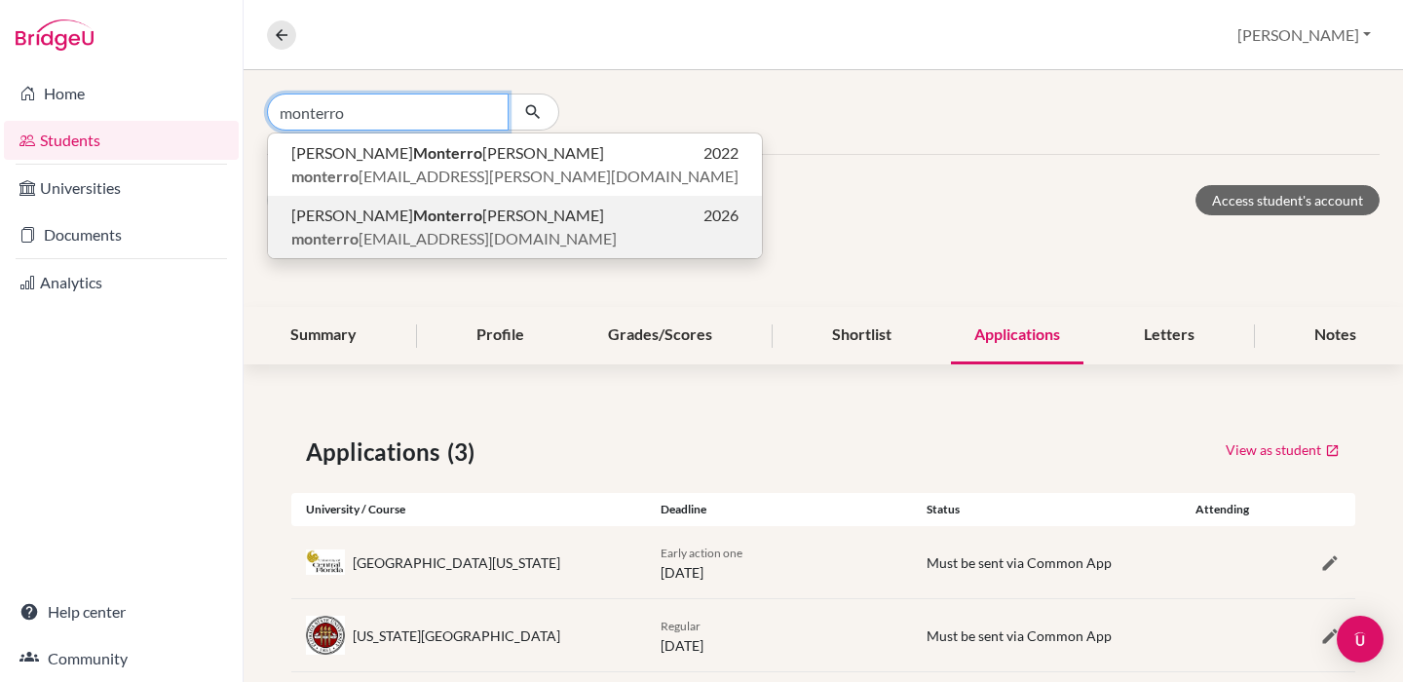
type input "monterro"
click at [390, 228] on span "monterro [EMAIL_ADDRESS][PERSON_NAME][DOMAIN_NAME]" at bounding box center [453, 238] width 325 height 23
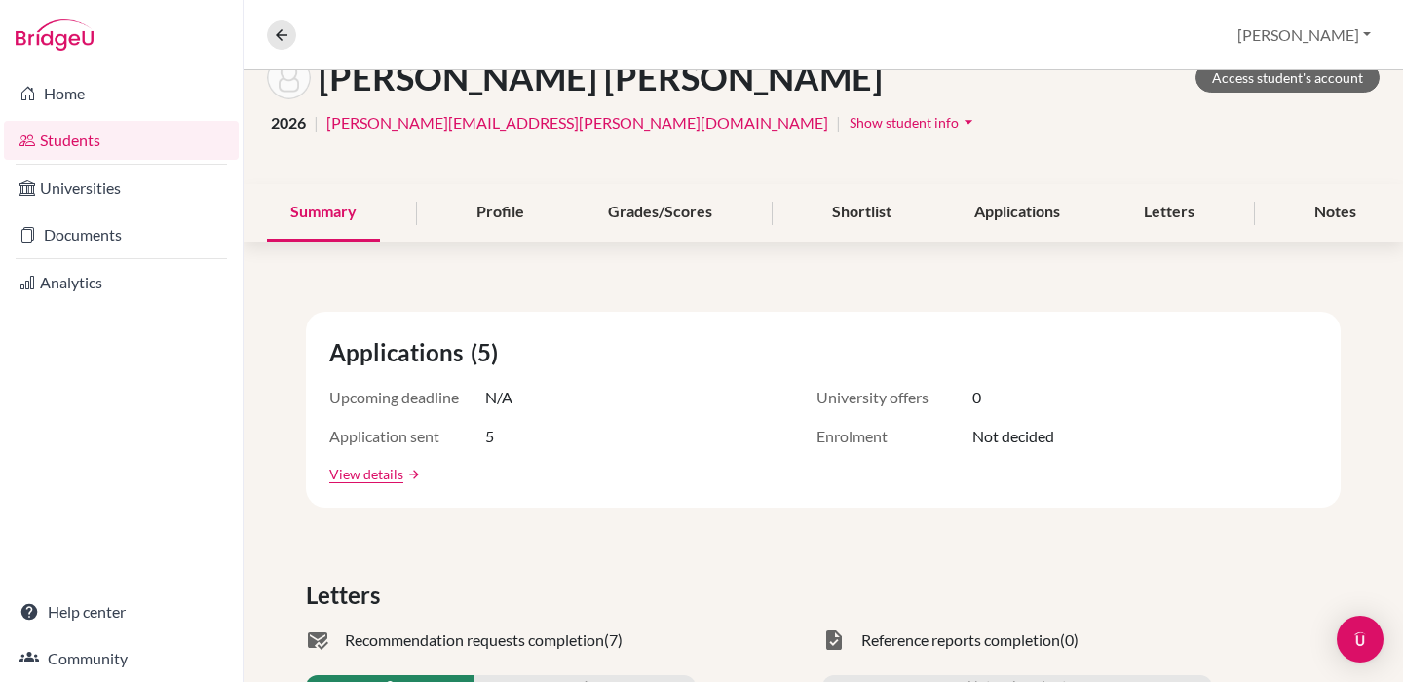
scroll to position [180, 0]
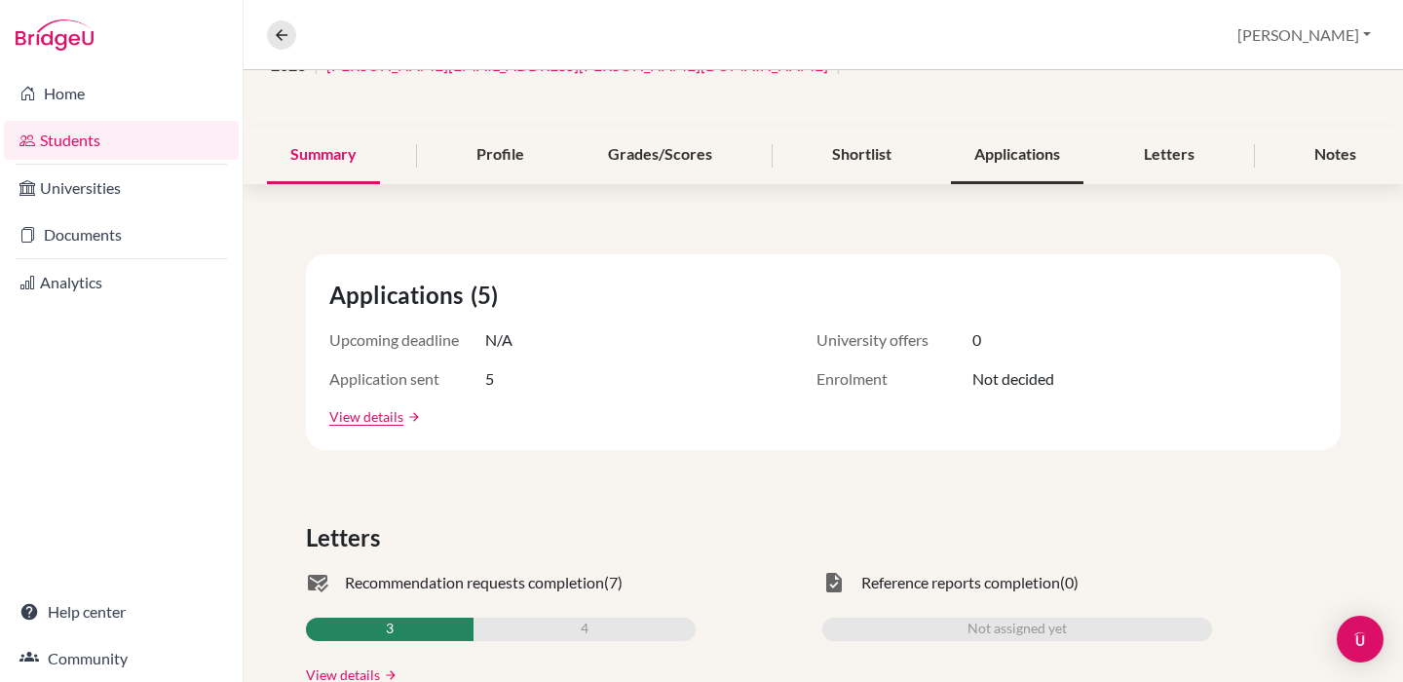
click at [1023, 154] on div "Applications" at bounding box center [1017, 155] width 133 height 57
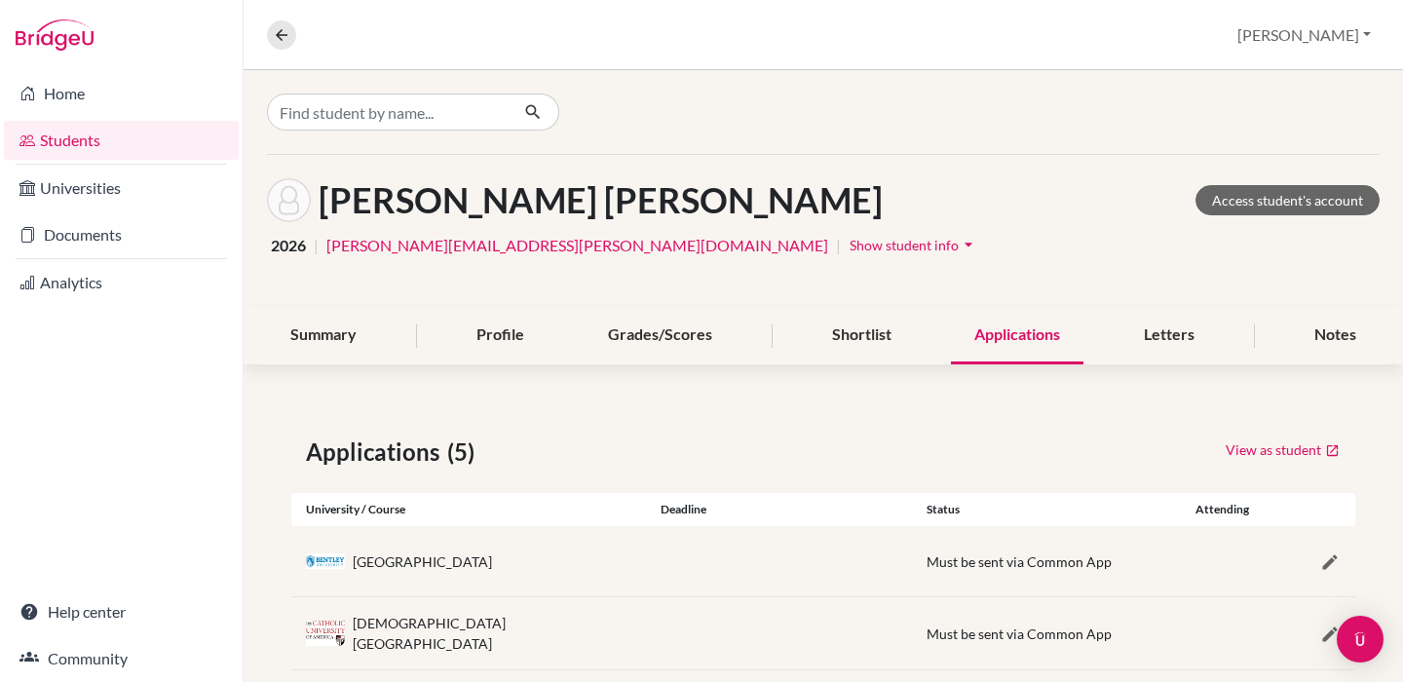
scroll to position [-1, 0]
click at [457, 109] on input "Find student by name..." at bounding box center [388, 112] width 242 height 37
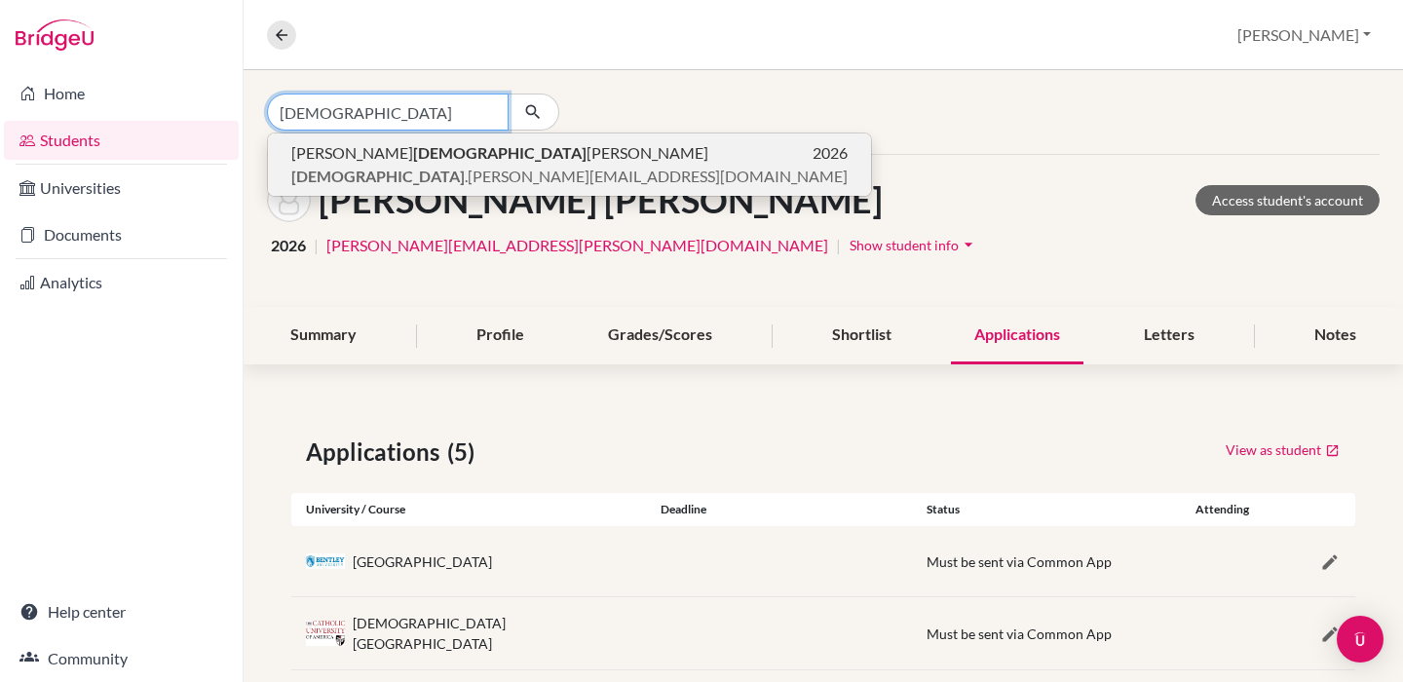
type input "[DEMOGRAPHIC_DATA]"
click at [454, 167] on span "[DEMOGRAPHIC_DATA] .[PERSON_NAME][EMAIL_ADDRESS][DOMAIN_NAME]" at bounding box center [569, 176] width 556 height 23
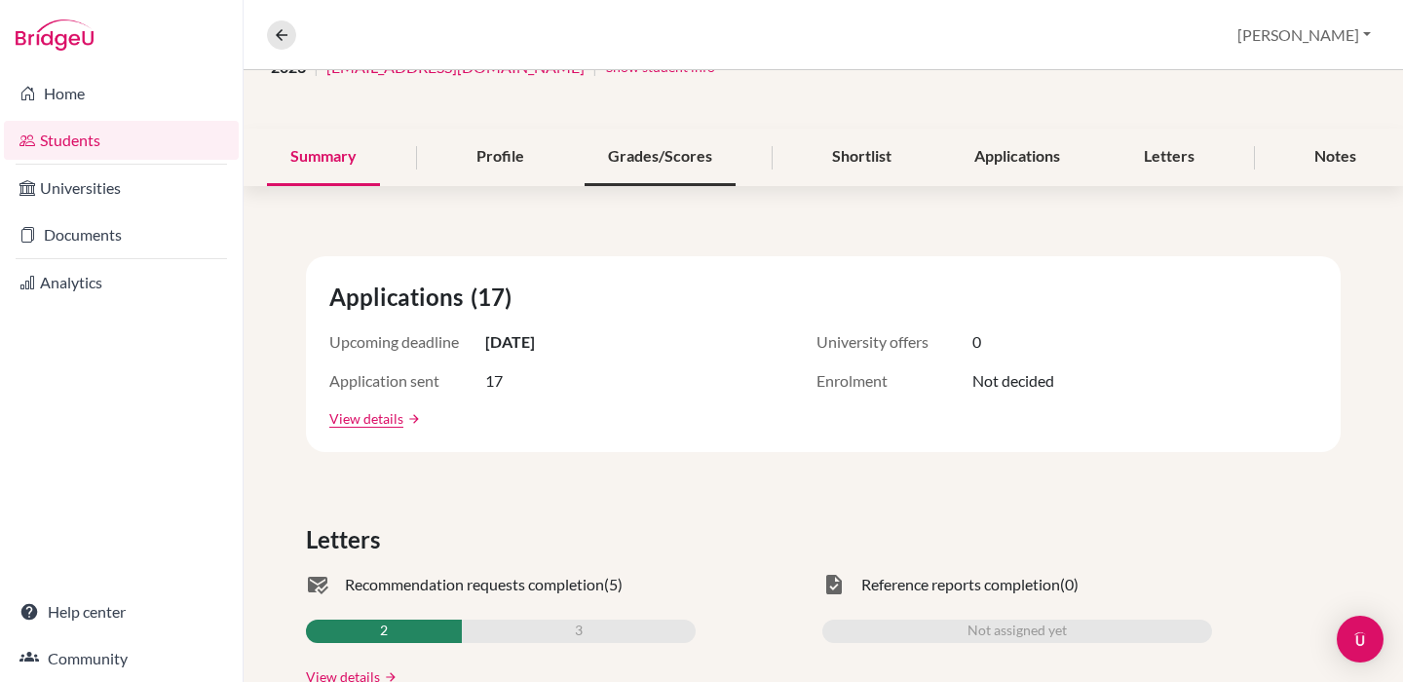
scroll to position [181, 0]
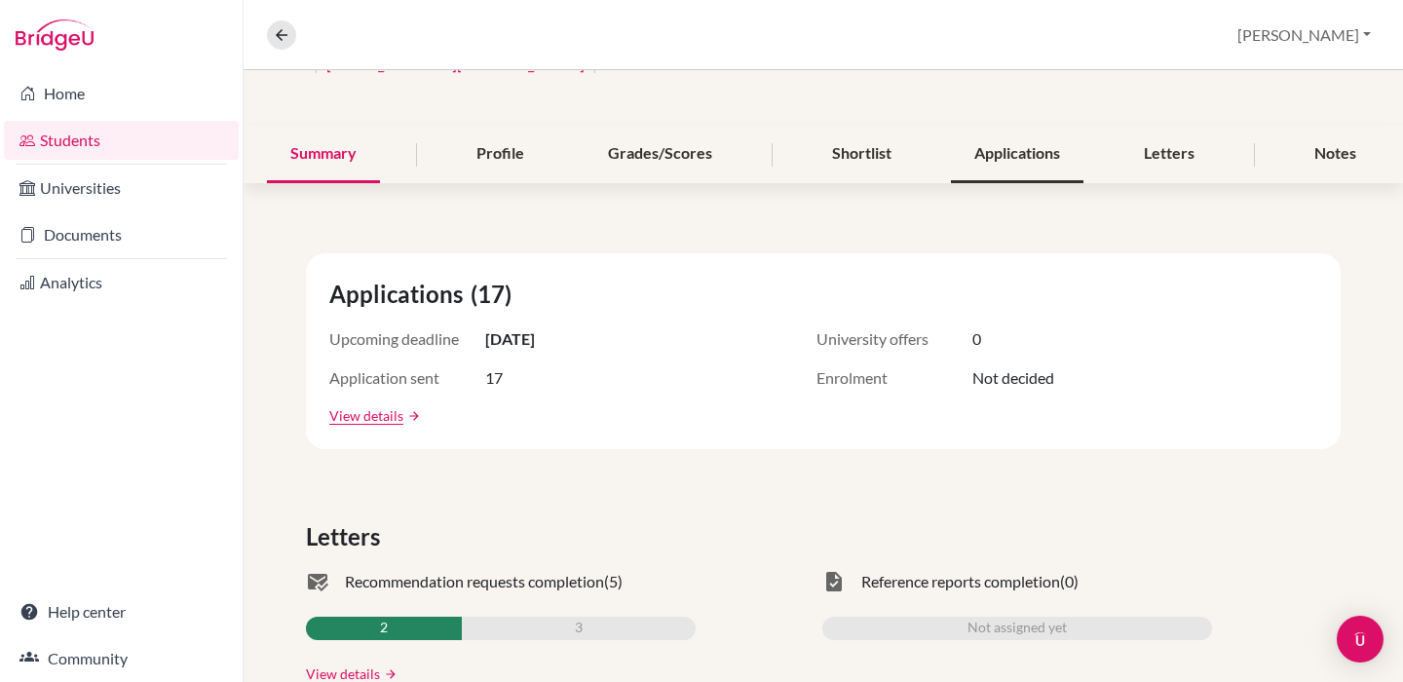
click at [1021, 138] on div "Applications" at bounding box center [1017, 154] width 133 height 57
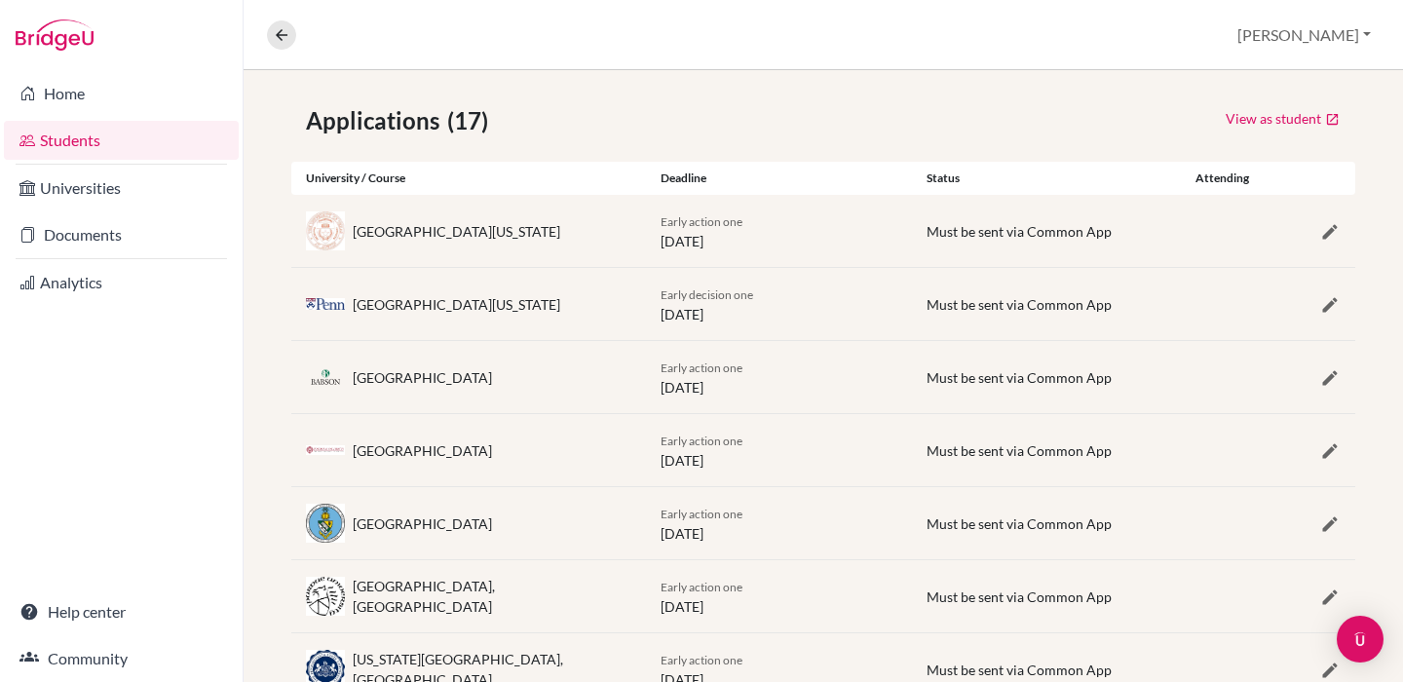
scroll to position [330, 0]
click at [281, 43] on icon at bounding box center [282, 35] width 18 height 18
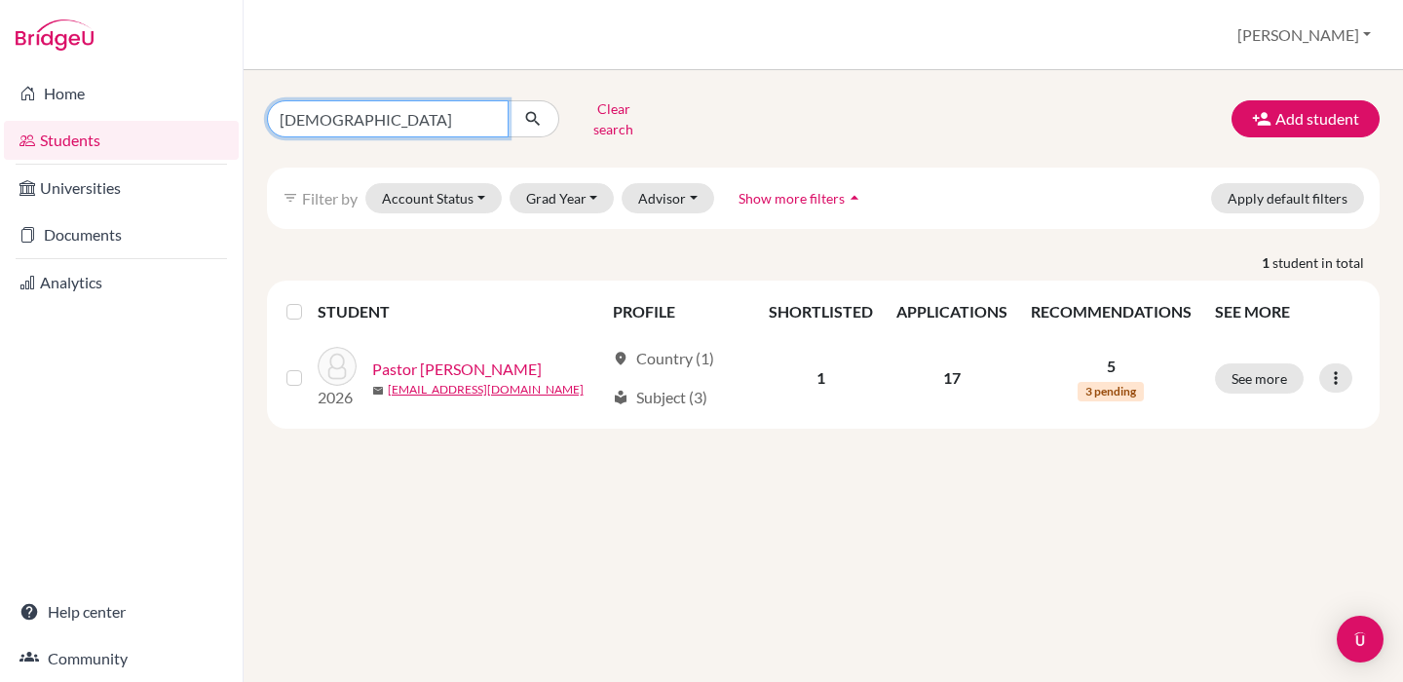
click at [418, 113] on input "[DEMOGRAPHIC_DATA]" at bounding box center [388, 118] width 242 height 37
type input "p"
type input "[PERSON_NAME]"
click at [533, 112] on button "submit" at bounding box center [534, 118] width 52 height 37
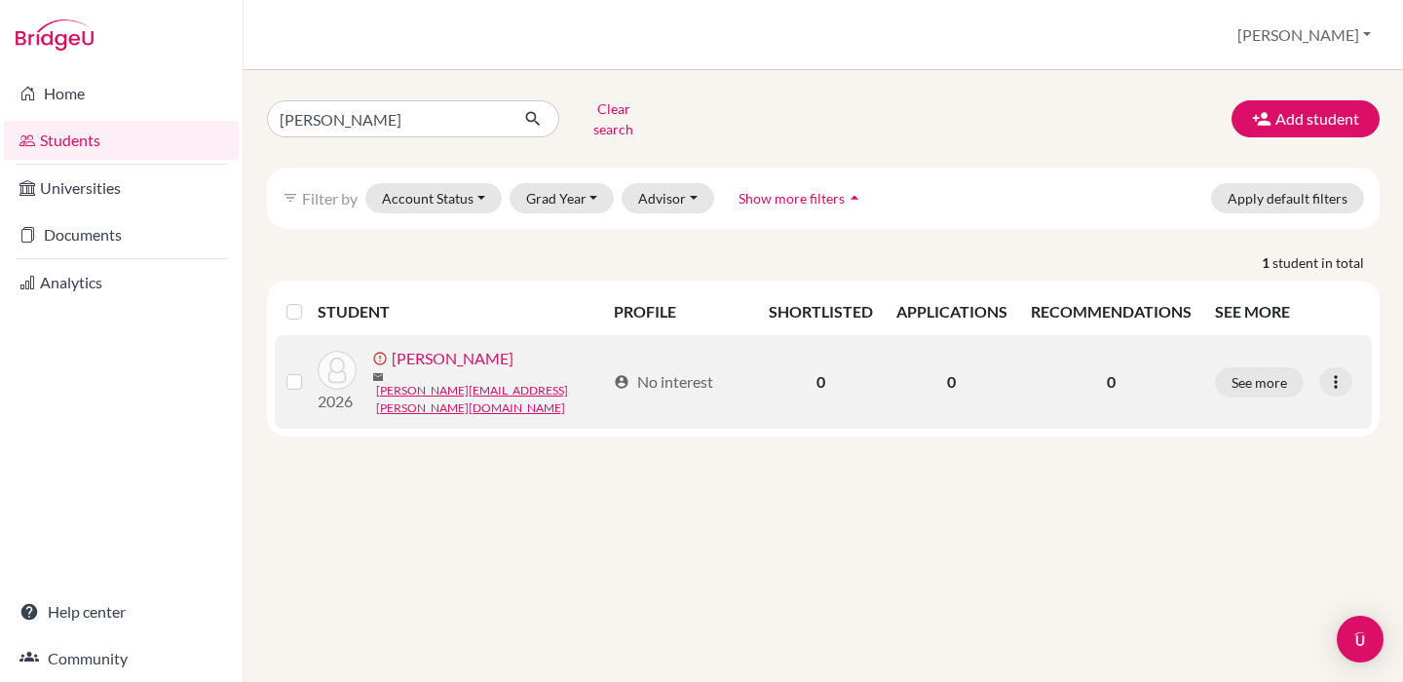
click at [437, 358] on link "[PERSON_NAME]" at bounding box center [453, 358] width 122 height 23
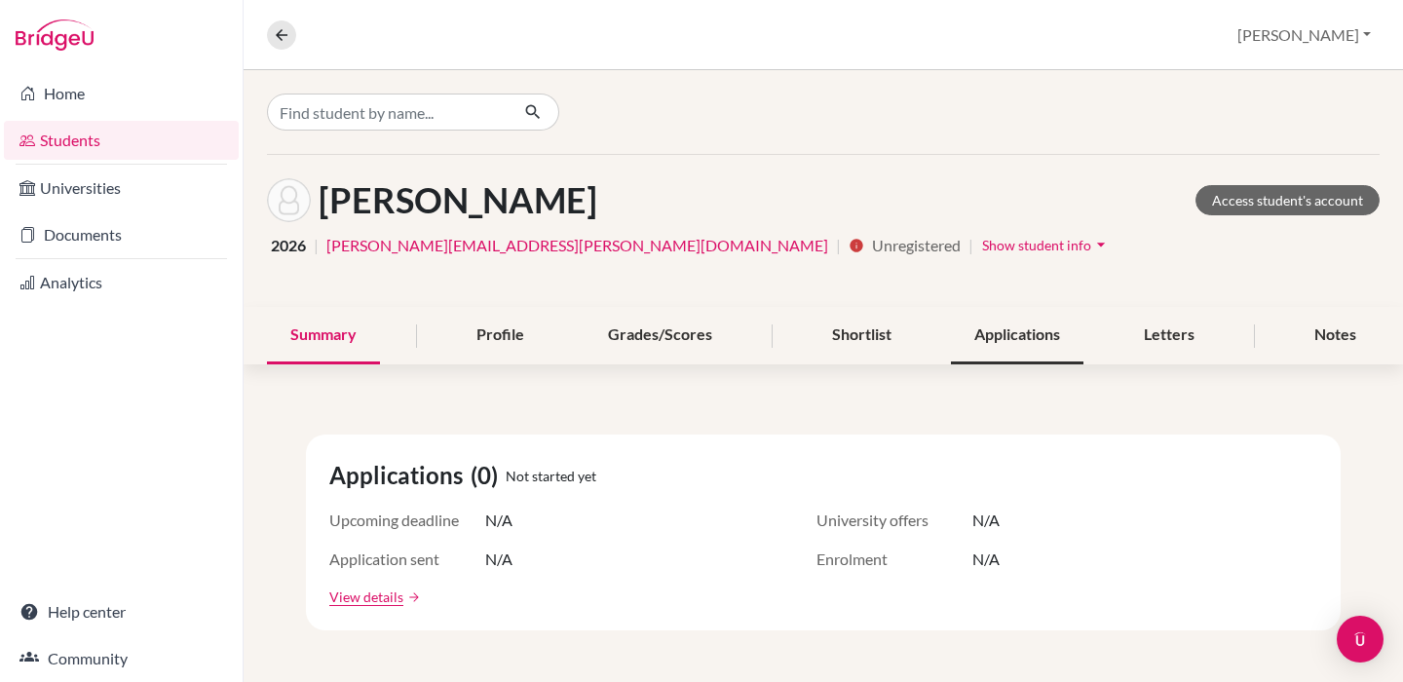
click at [1013, 330] on div "Applications" at bounding box center [1017, 335] width 133 height 57
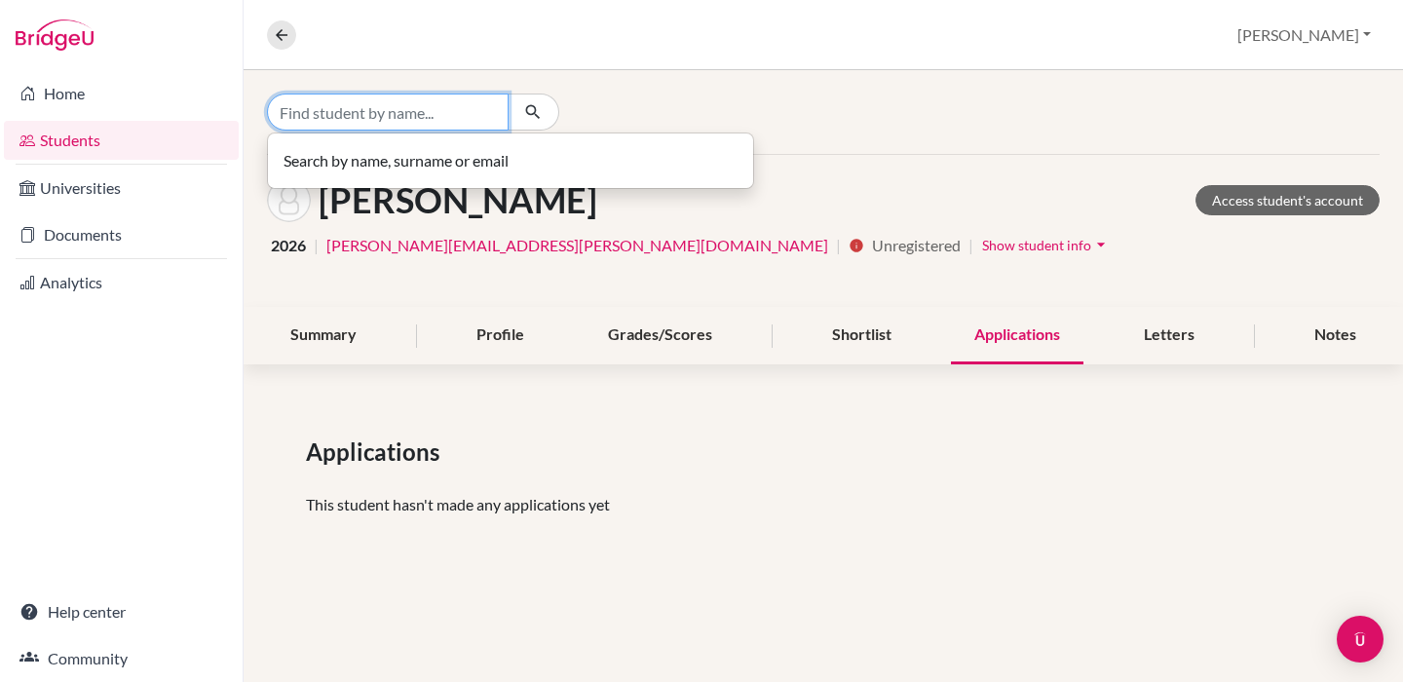
click at [448, 100] on input "Find student by name..." at bounding box center [388, 112] width 242 height 37
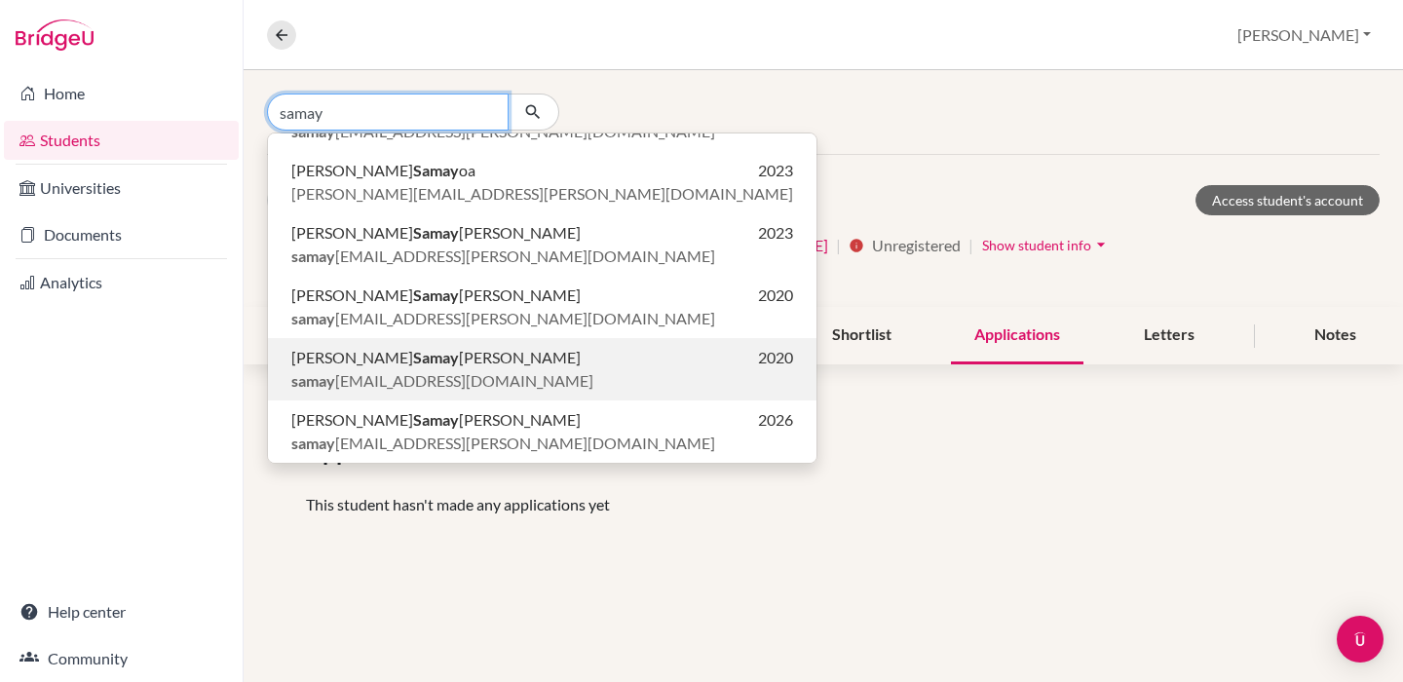
scroll to position [107, 0]
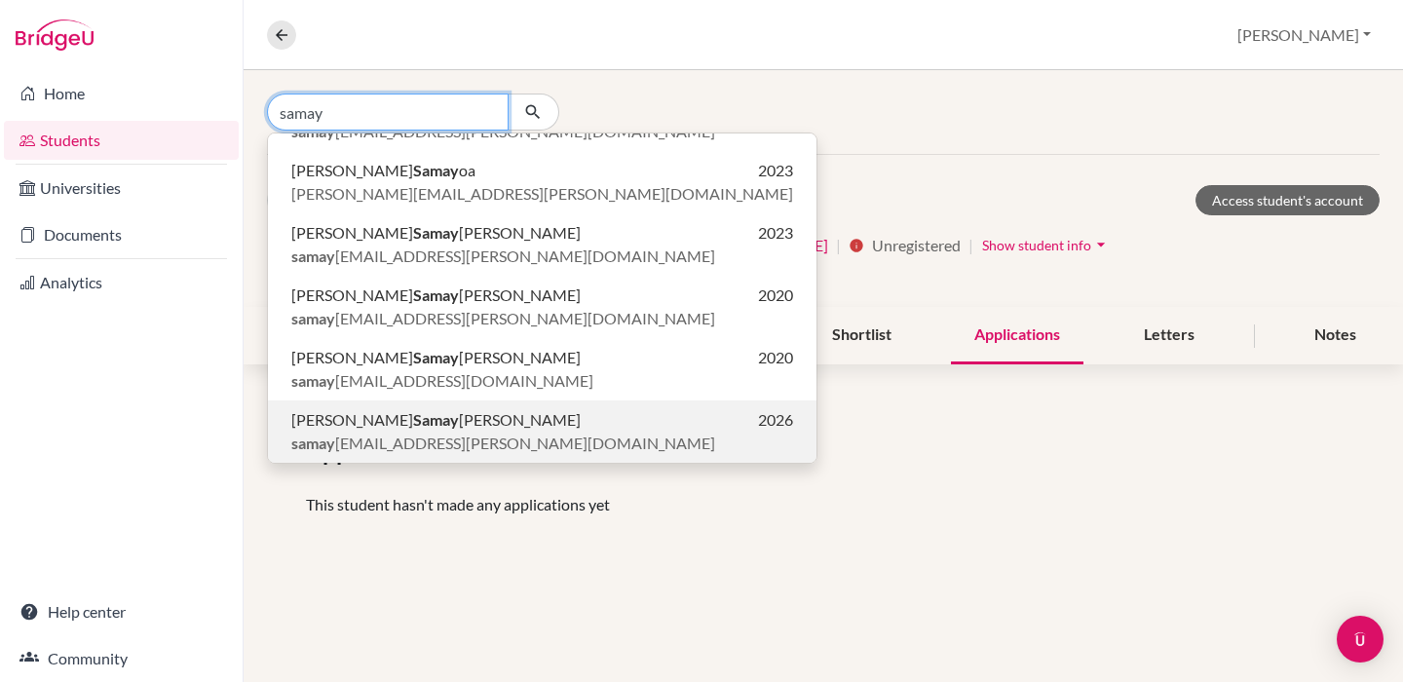
type input "samay"
click at [377, 423] on span "[PERSON_NAME] [PERSON_NAME]" at bounding box center [435, 419] width 289 height 23
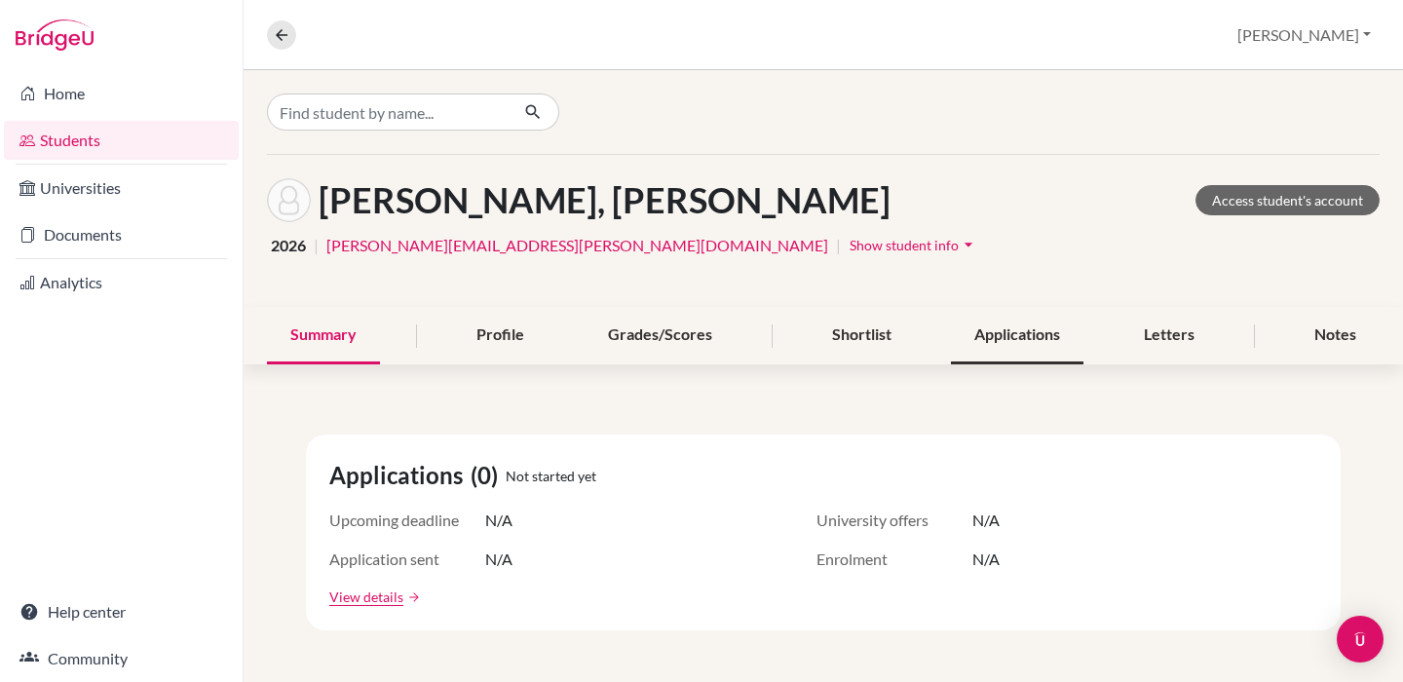
click at [1001, 348] on div "Applications" at bounding box center [1017, 335] width 133 height 57
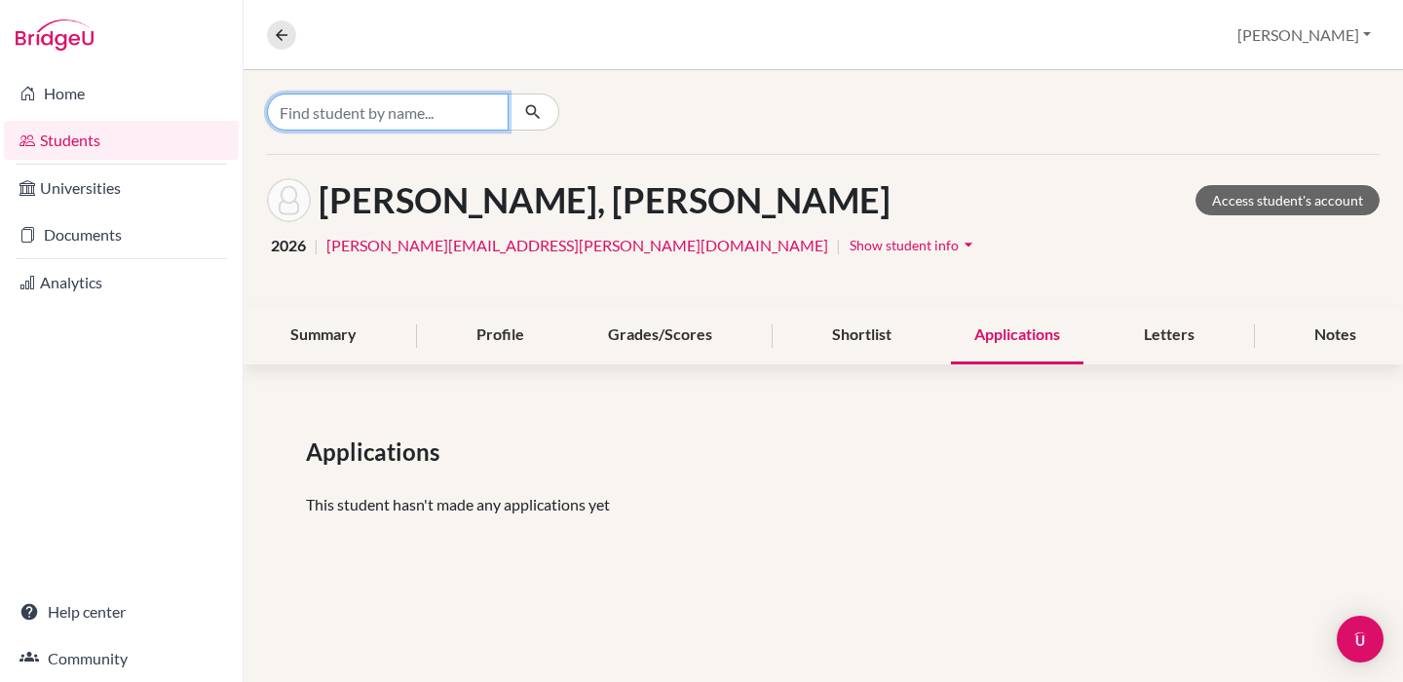
click at [372, 119] on input "Find student by name..." at bounding box center [388, 112] width 242 height 37
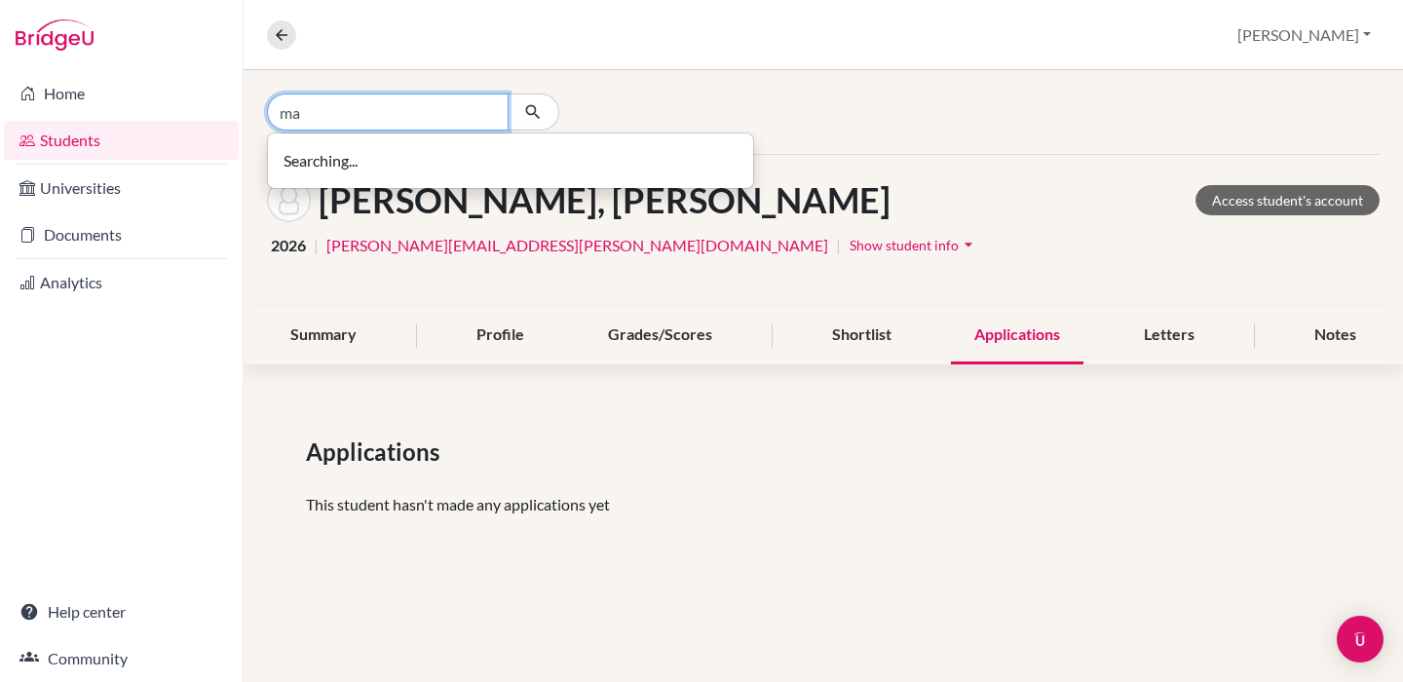
type input "m"
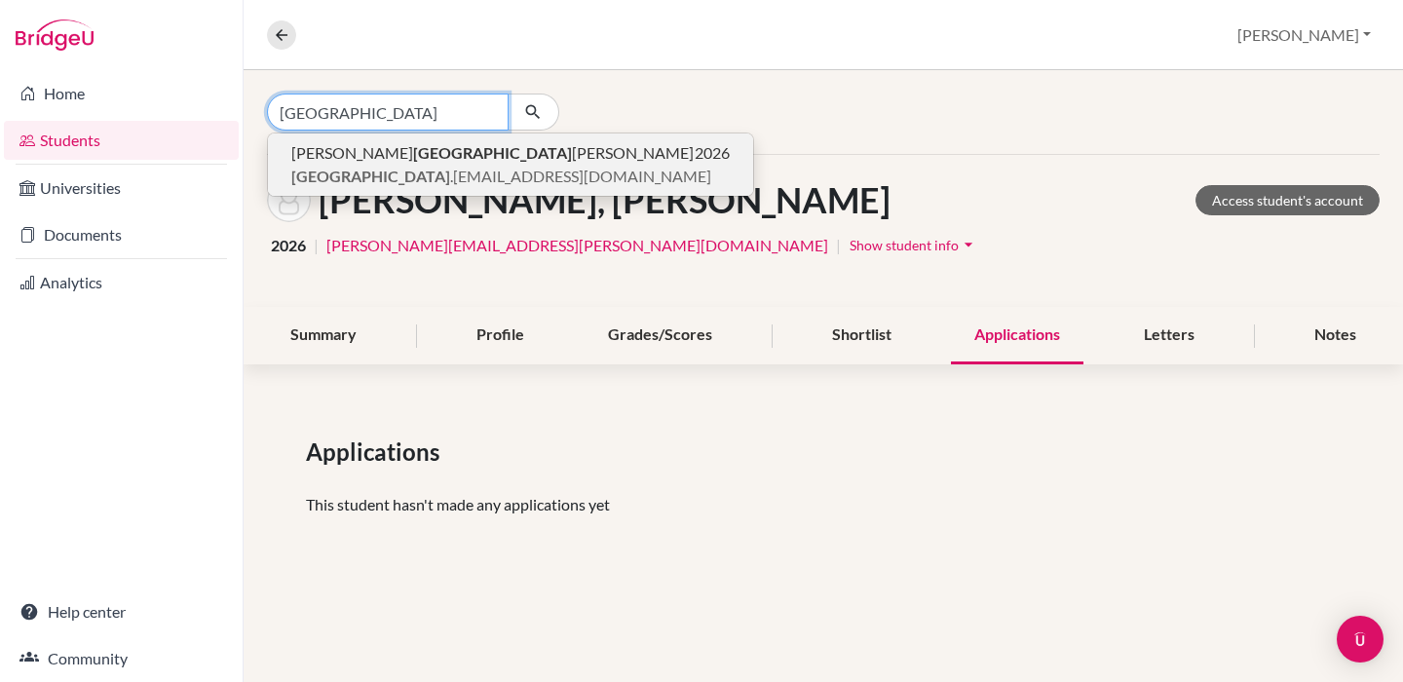
type input "[GEOGRAPHIC_DATA]"
click at [360, 156] on span "[PERSON_NAME] [PERSON_NAME] [PERSON_NAME]" at bounding box center [492, 152] width 402 height 23
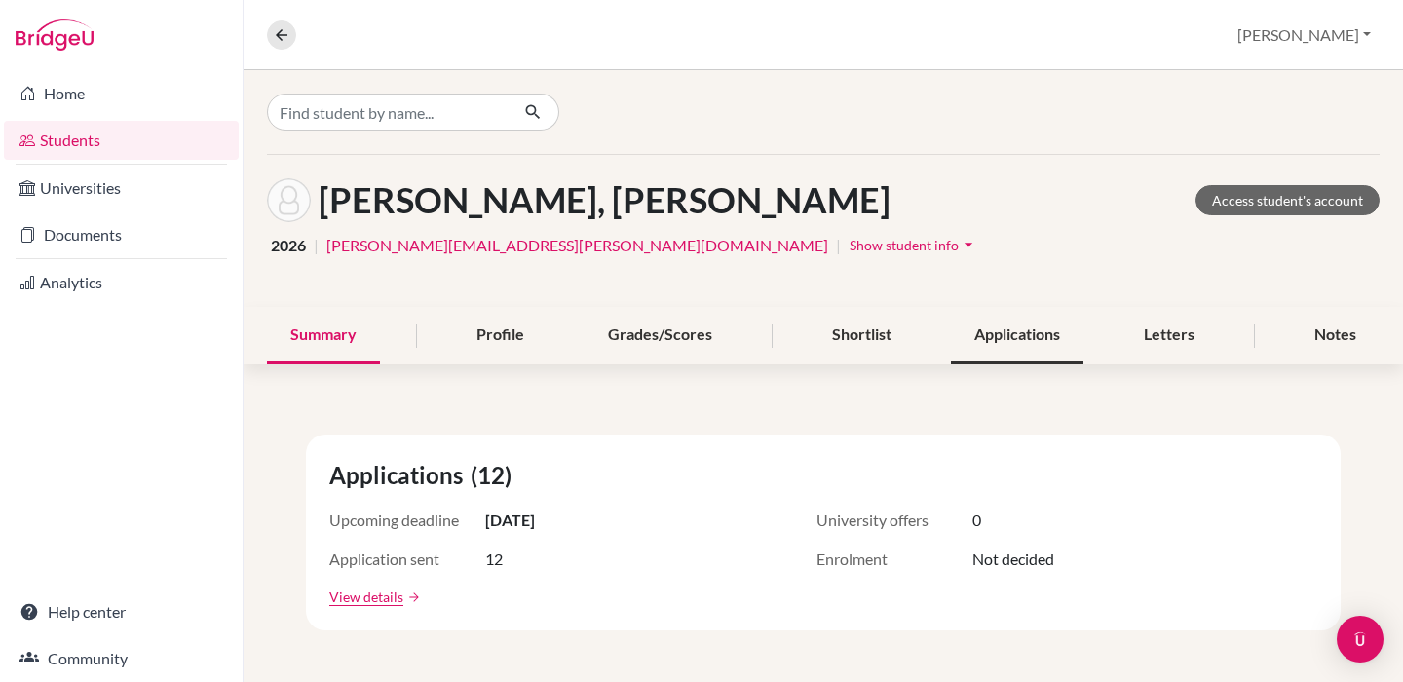
click at [1033, 342] on div "Applications" at bounding box center [1017, 335] width 133 height 57
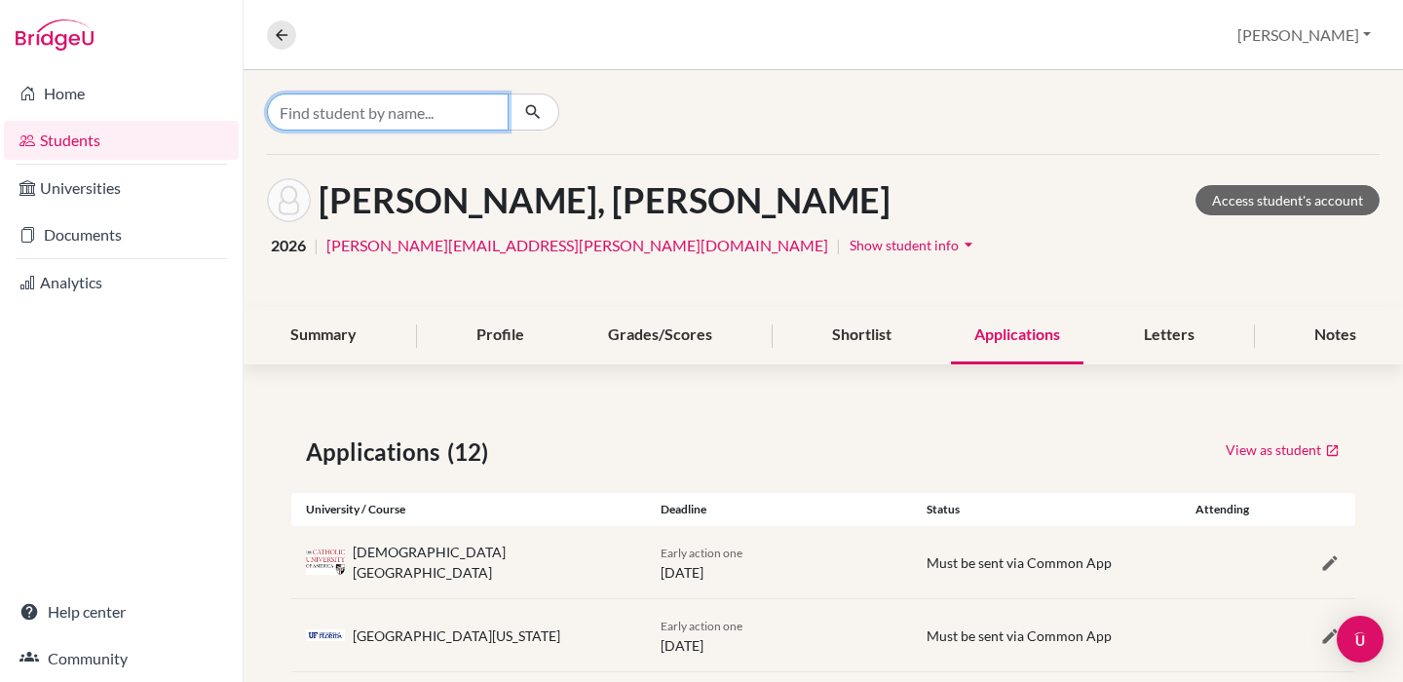
click at [399, 126] on input "Find student by name..." at bounding box center [388, 112] width 242 height 37
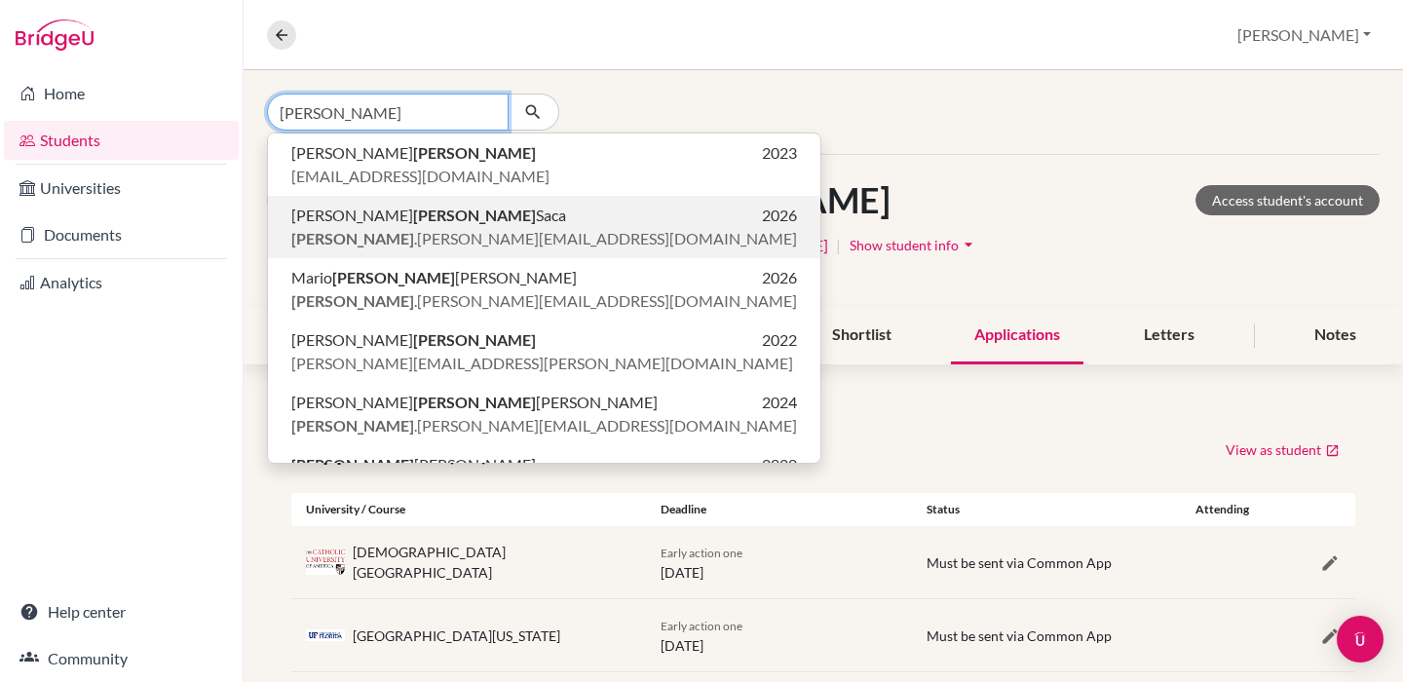
type input "[PERSON_NAME]"
click at [428, 229] on span "[PERSON_NAME] .[PERSON_NAME][EMAIL_ADDRESS][DOMAIN_NAME]" at bounding box center [544, 238] width 506 height 23
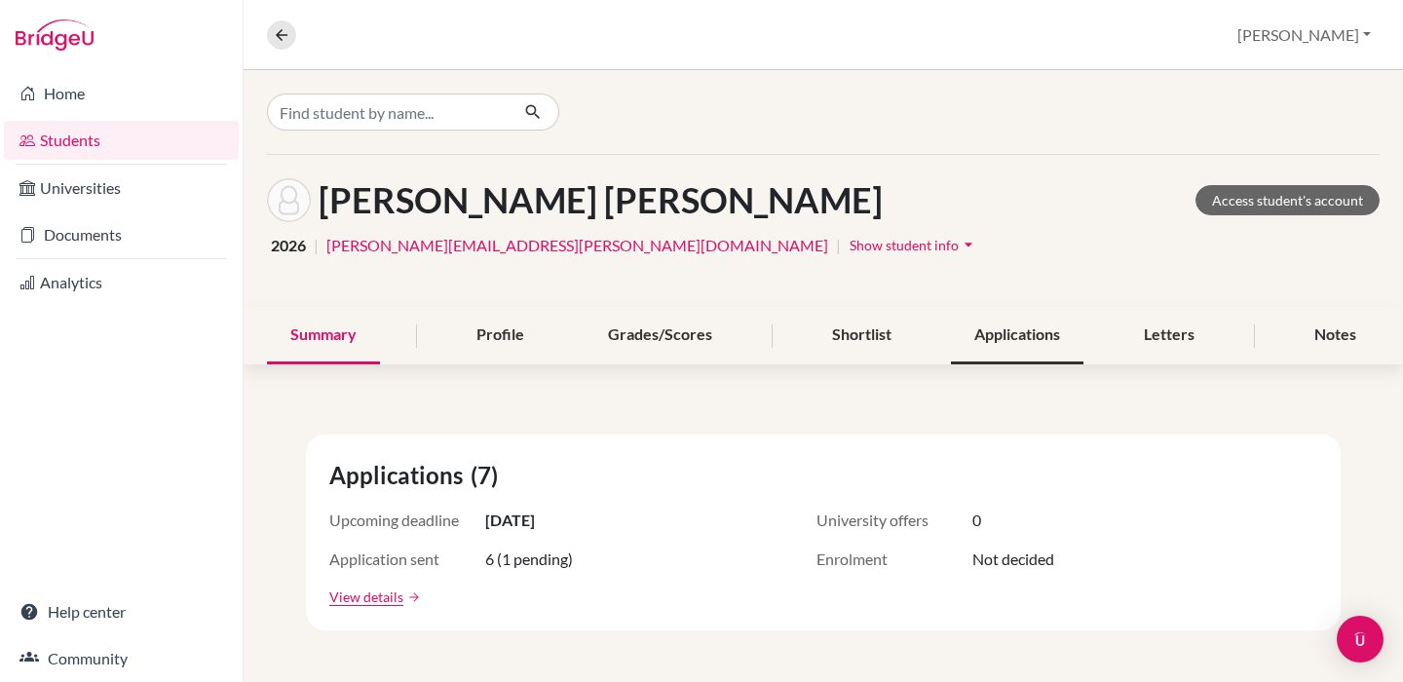
click at [1011, 327] on div "Applications" at bounding box center [1017, 335] width 133 height 57
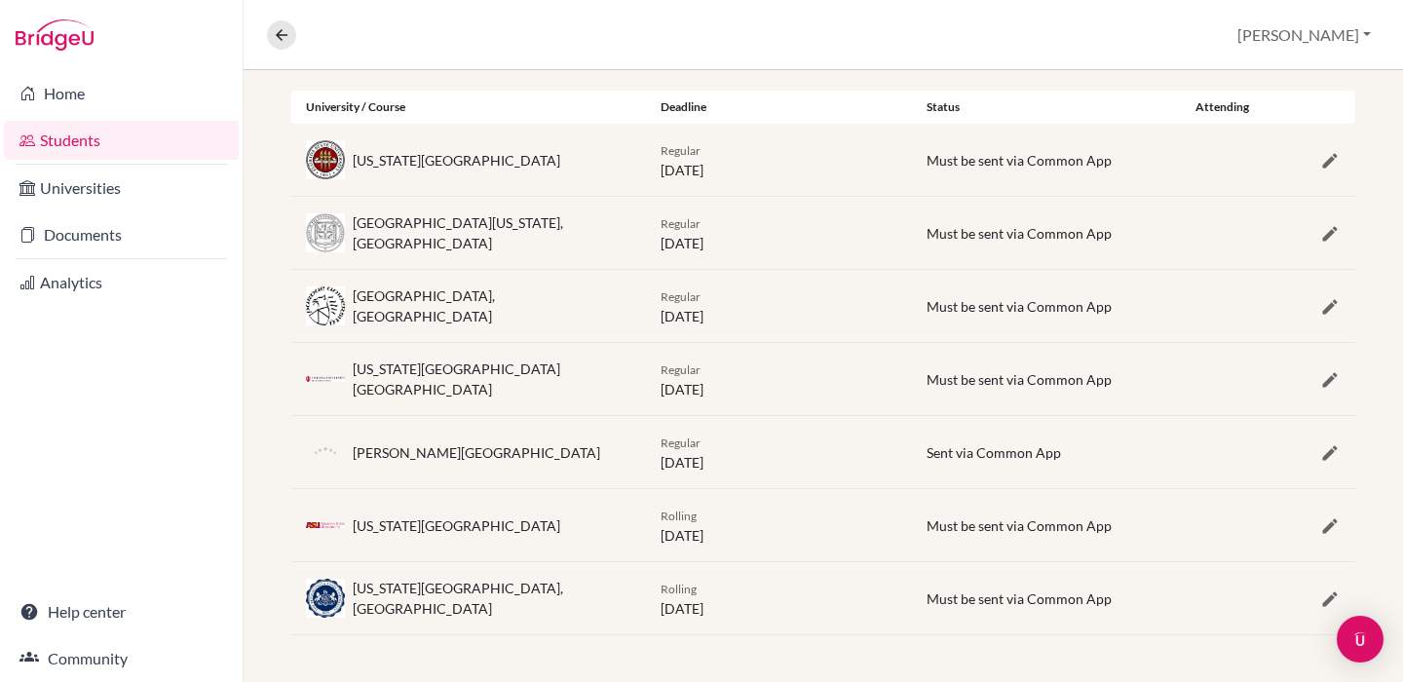
scroll to position [402, 0]
click at [284, 35] on icon at bounding box center [282, 35] width 18 height 18
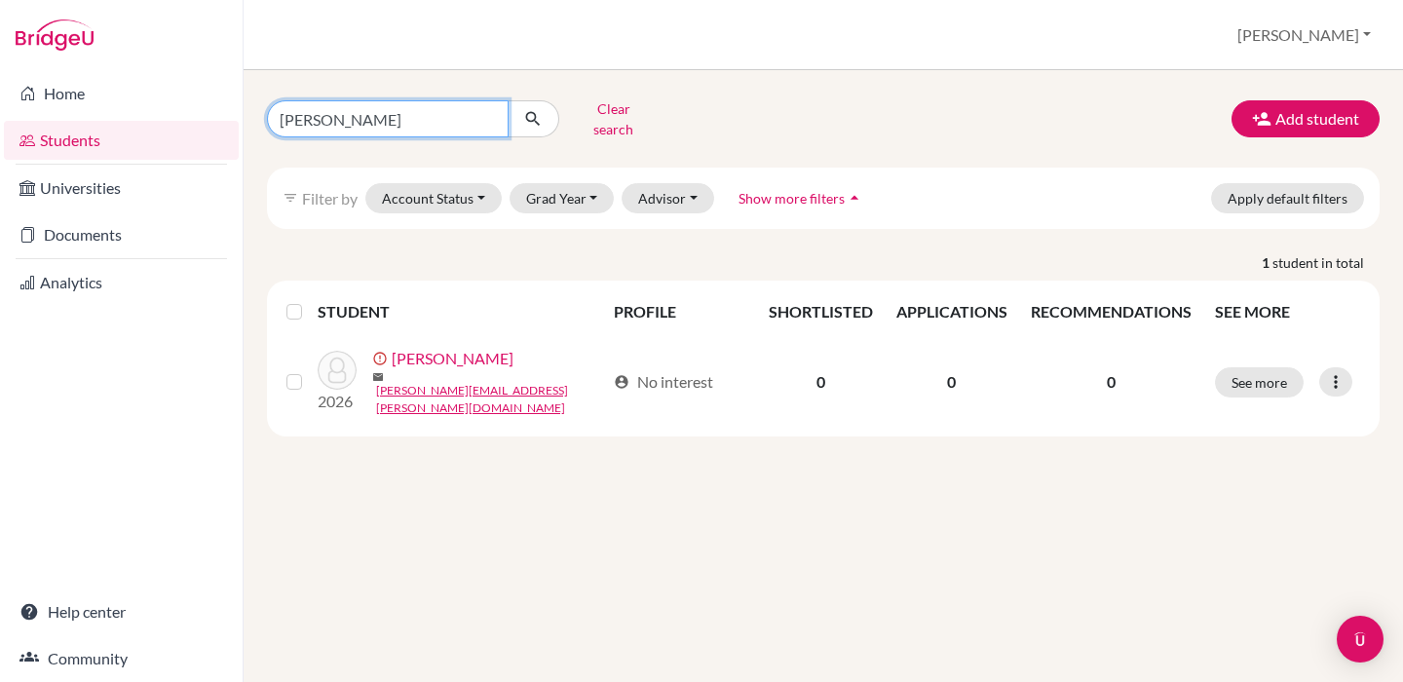
click at [386, 117] on input "[PERSON_NAME]" at bounding box center [388, 118] width 242 height 37
click at [317, 117] on input "[PERSON_NAME]" at bounding box center [388, 118] width 242 height 37
type input "siman"
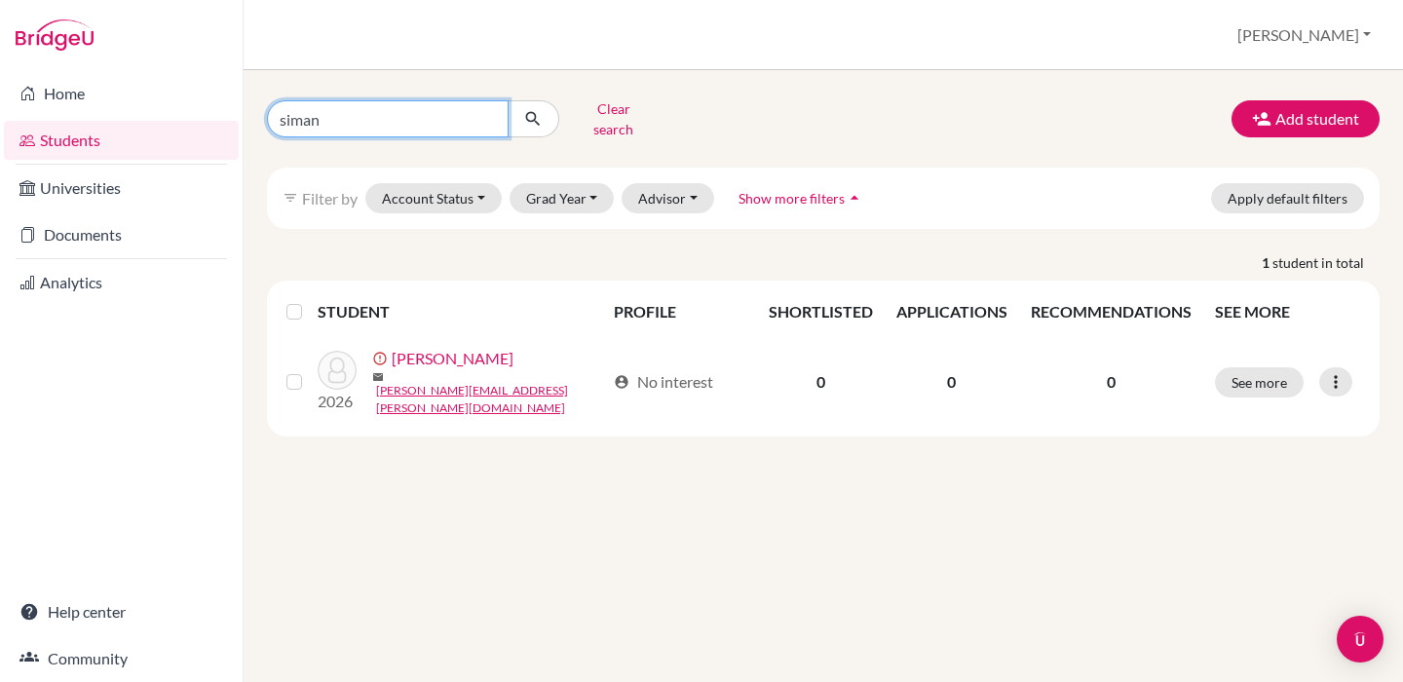
click at [533, 112] on button "submit" at bounding box center [534, 118] width 52 height 37
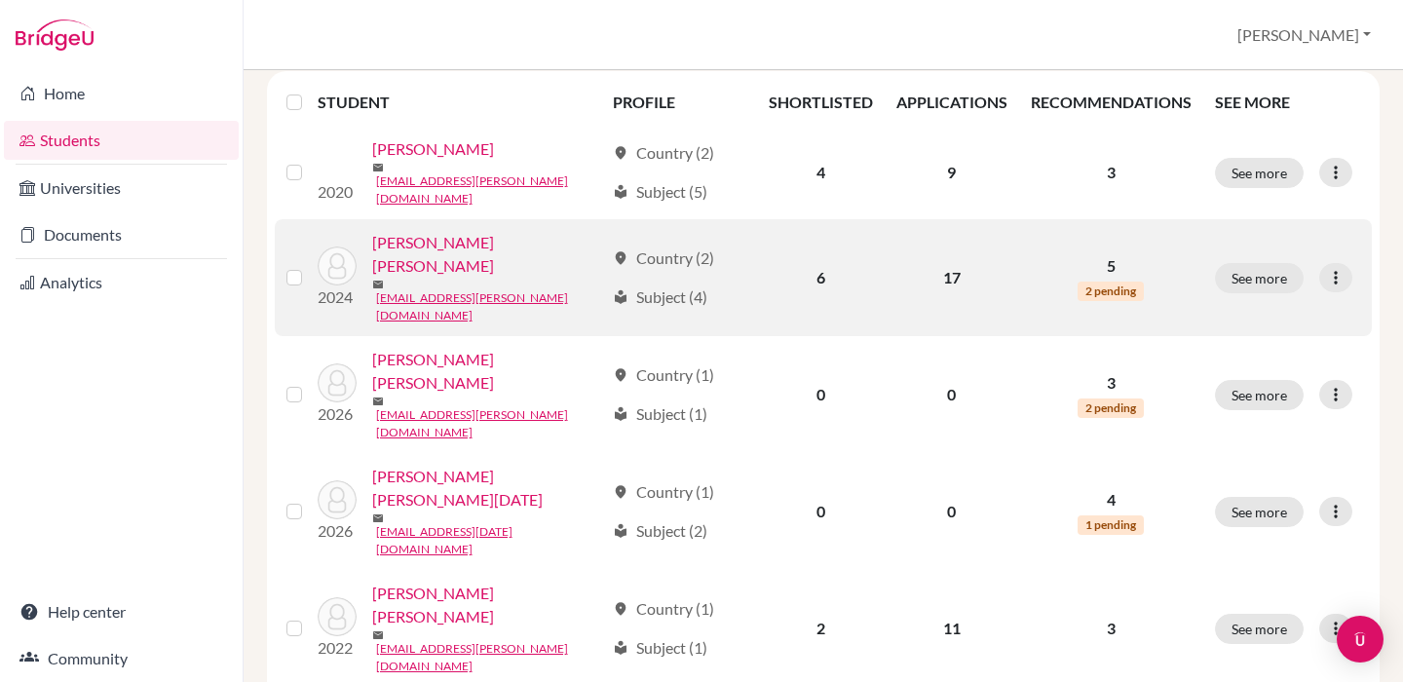
scroll to position [208, 0]
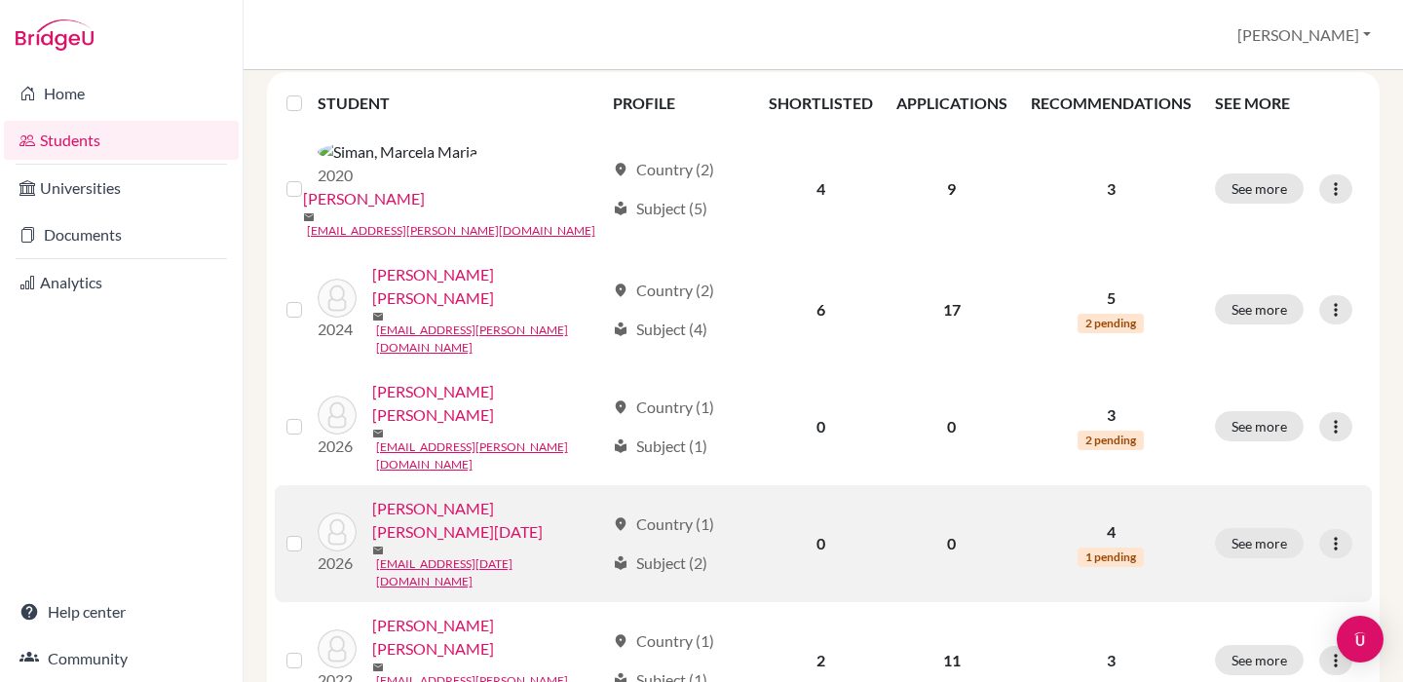
click at [474, 497] on link "[PERSON_NAME] [PERSON_NAME][DATE]" at bounding box center [488, 520] width 232 height 47
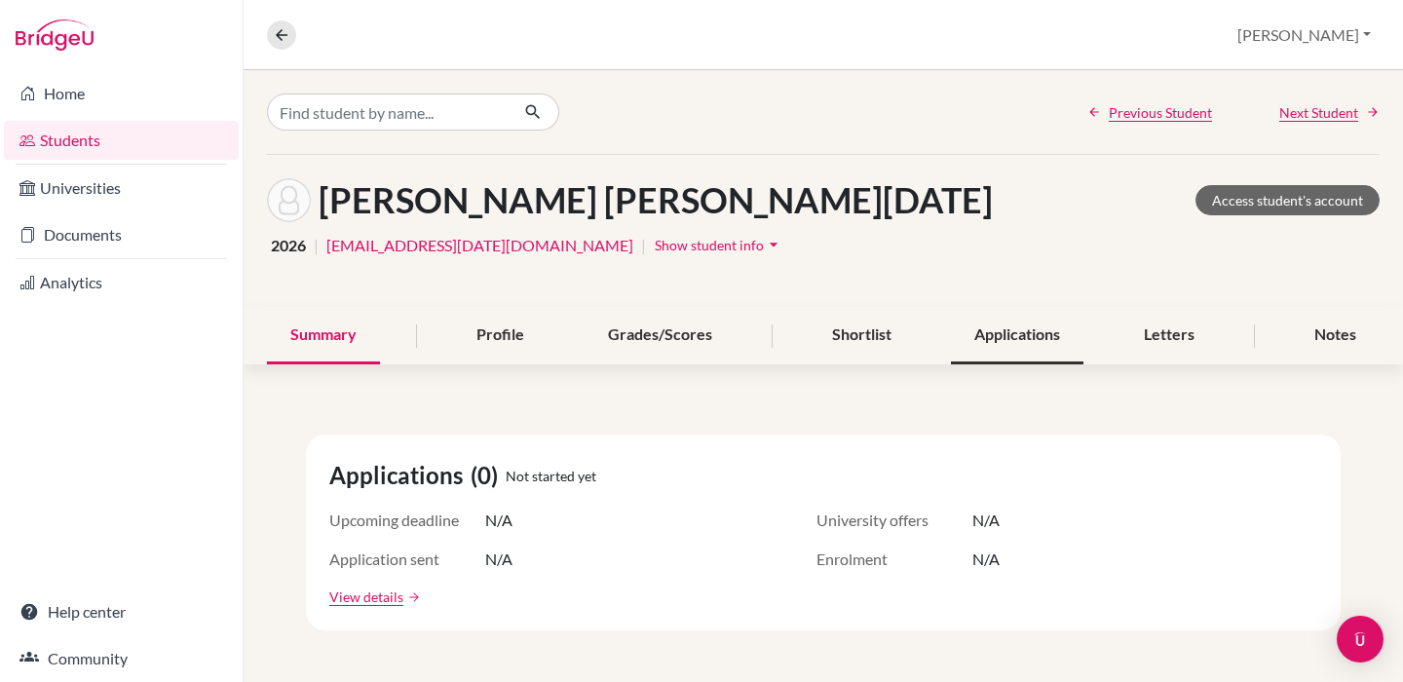
click at [1030, 339] on div "Applications" at bounding box center [1017, 335] width 133 height 57
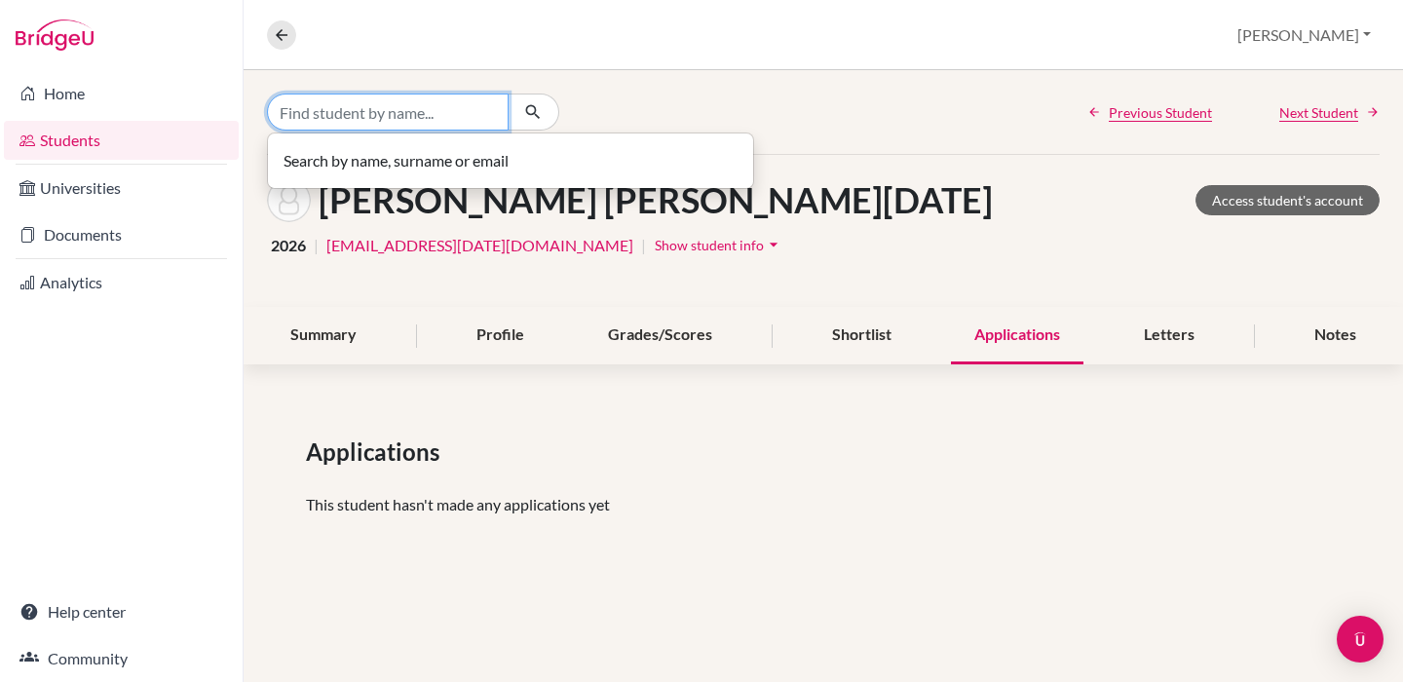
click at [435, 108] on input "Find student by name..." at bounding box center [388, 112] width 242 height 37
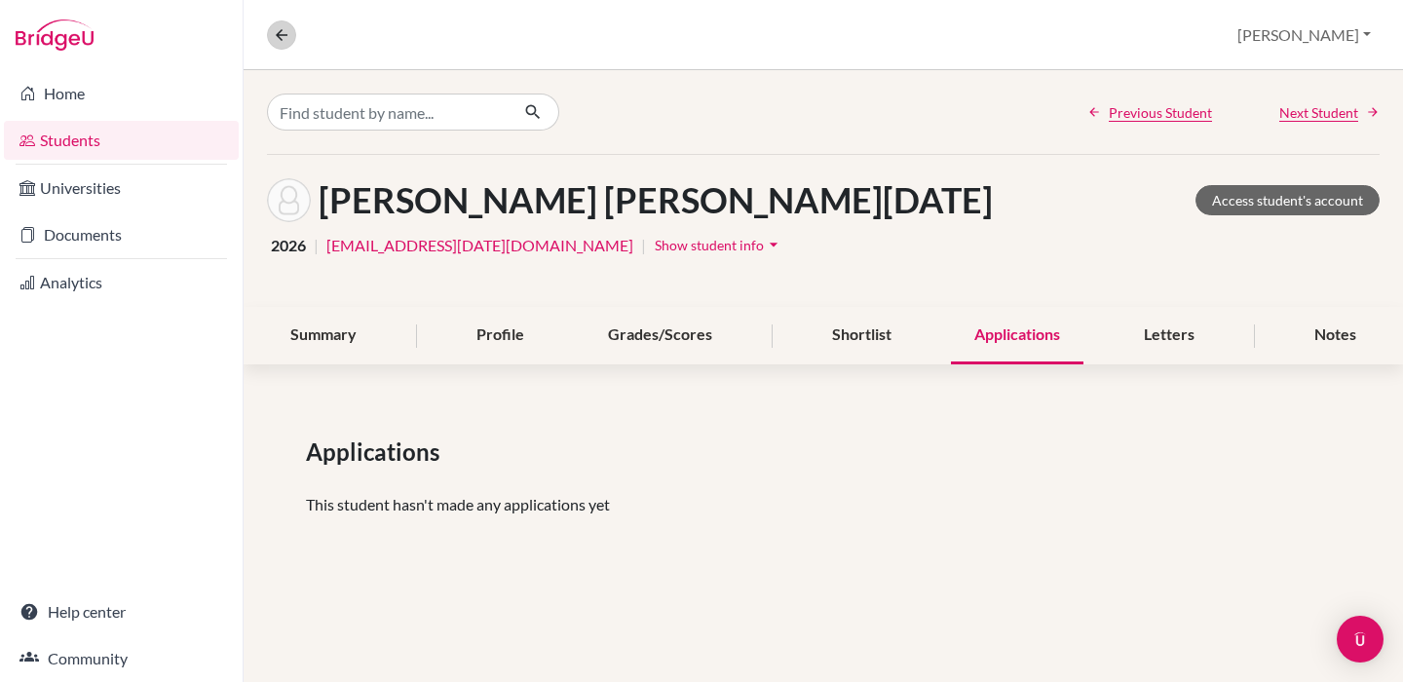
click at [284, 32] on icon at bounding box center [282, 35] width 18 height 18
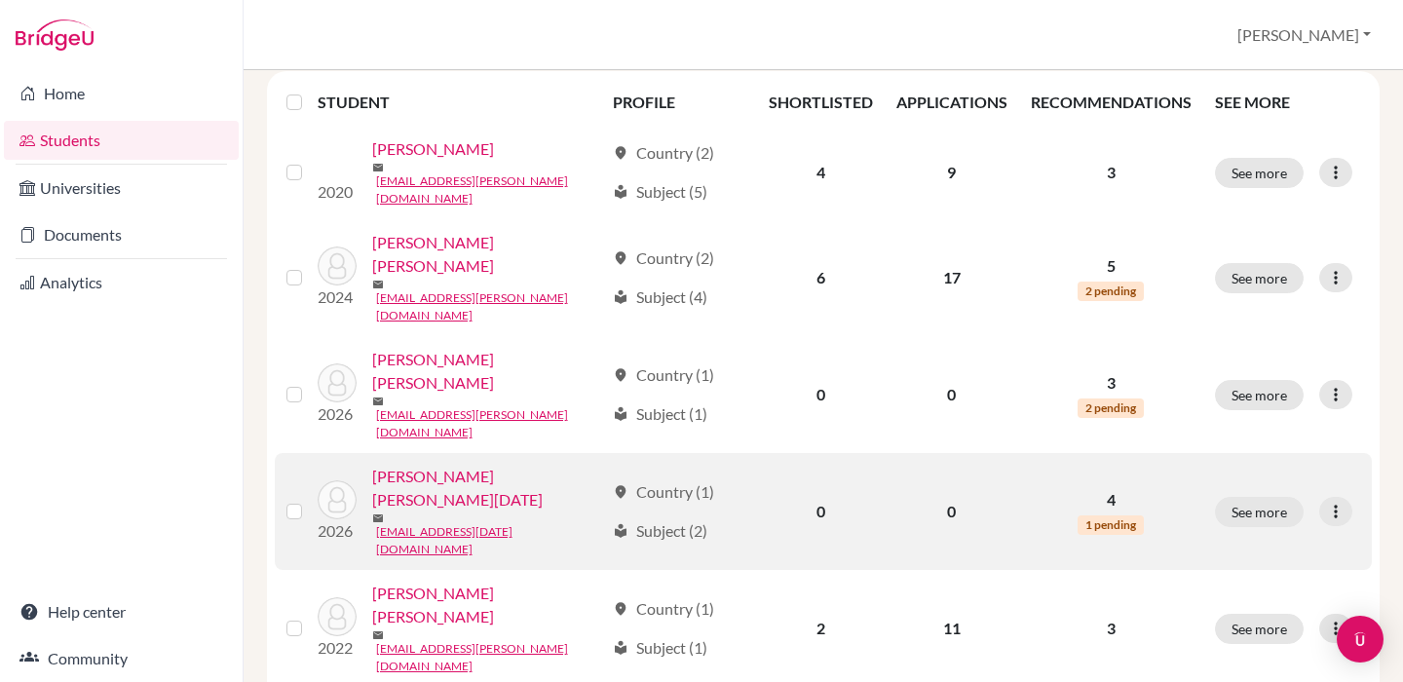
scroll to position [208, 0]
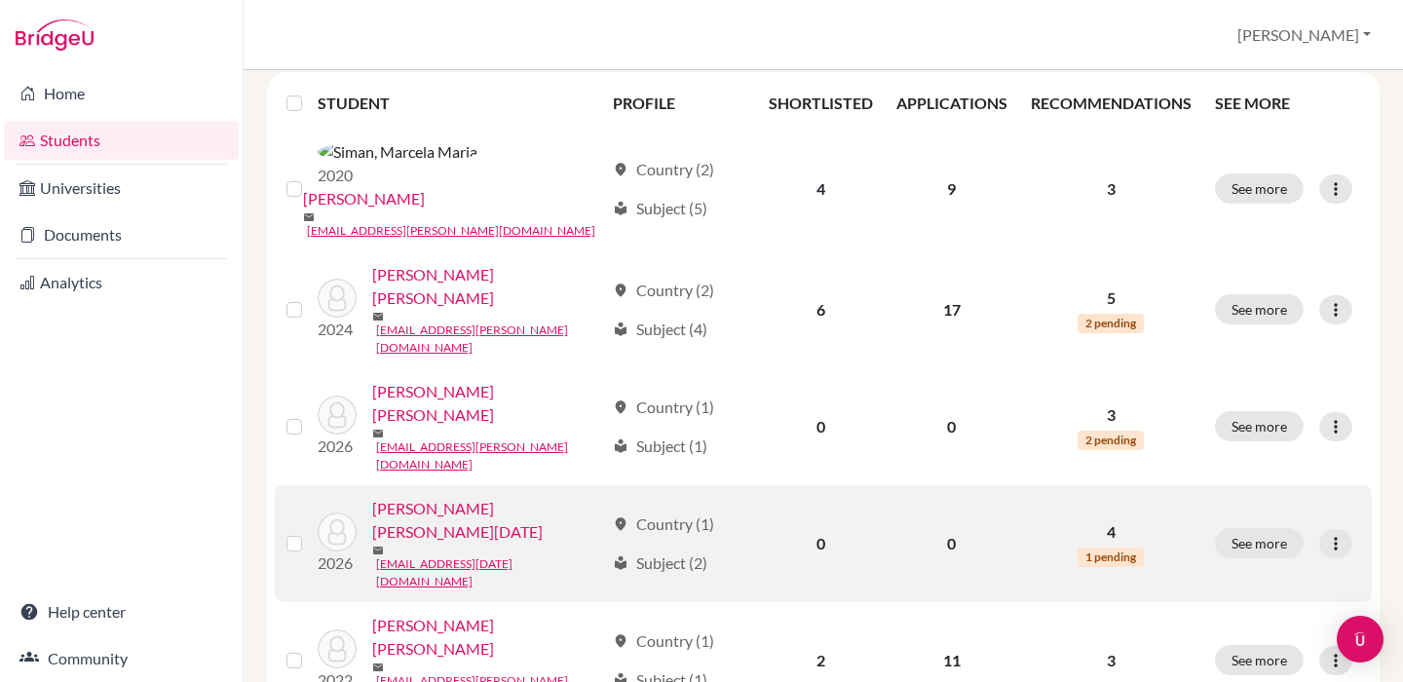
click at [489, 497] on link "[PERSON_NAME] [PERSON_NAME][DATE]" at bounding box center [488, 520] width 232 height 47
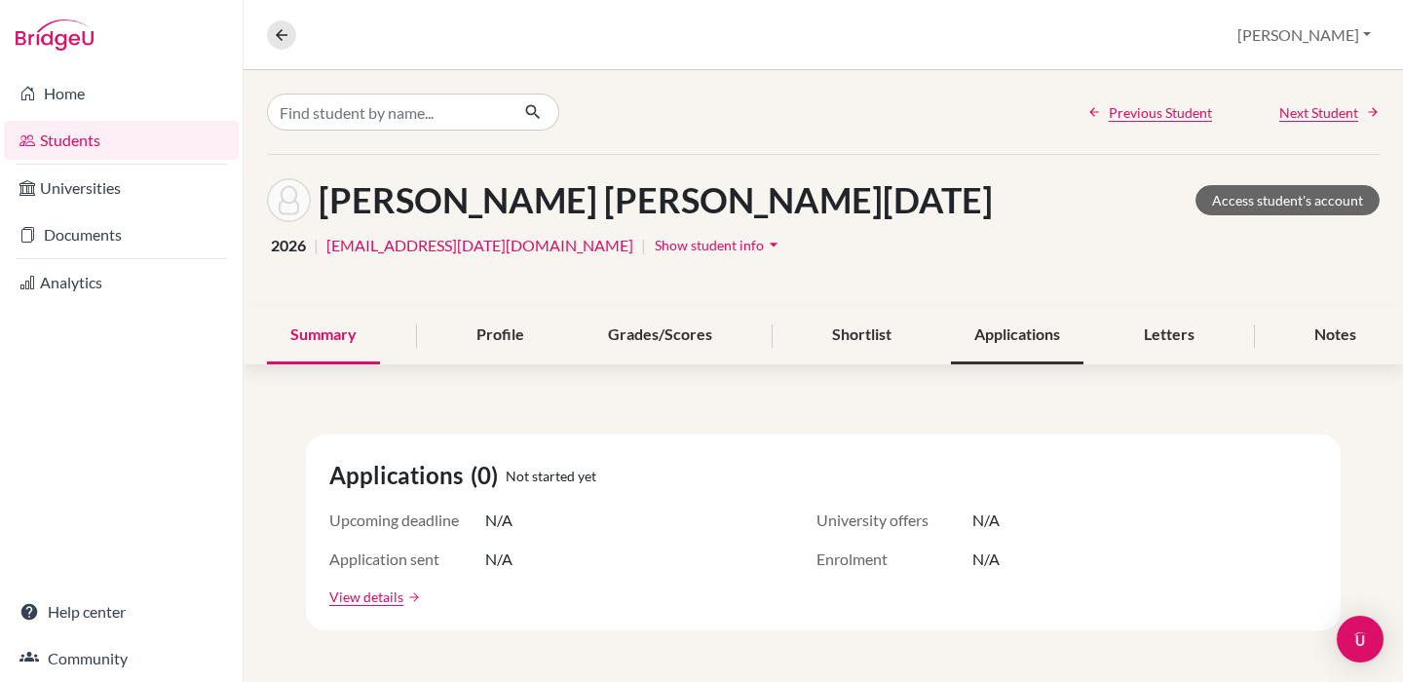
click at [986, 351] on div "Applications" at bounding box center [1017, 335] width 133 height 57
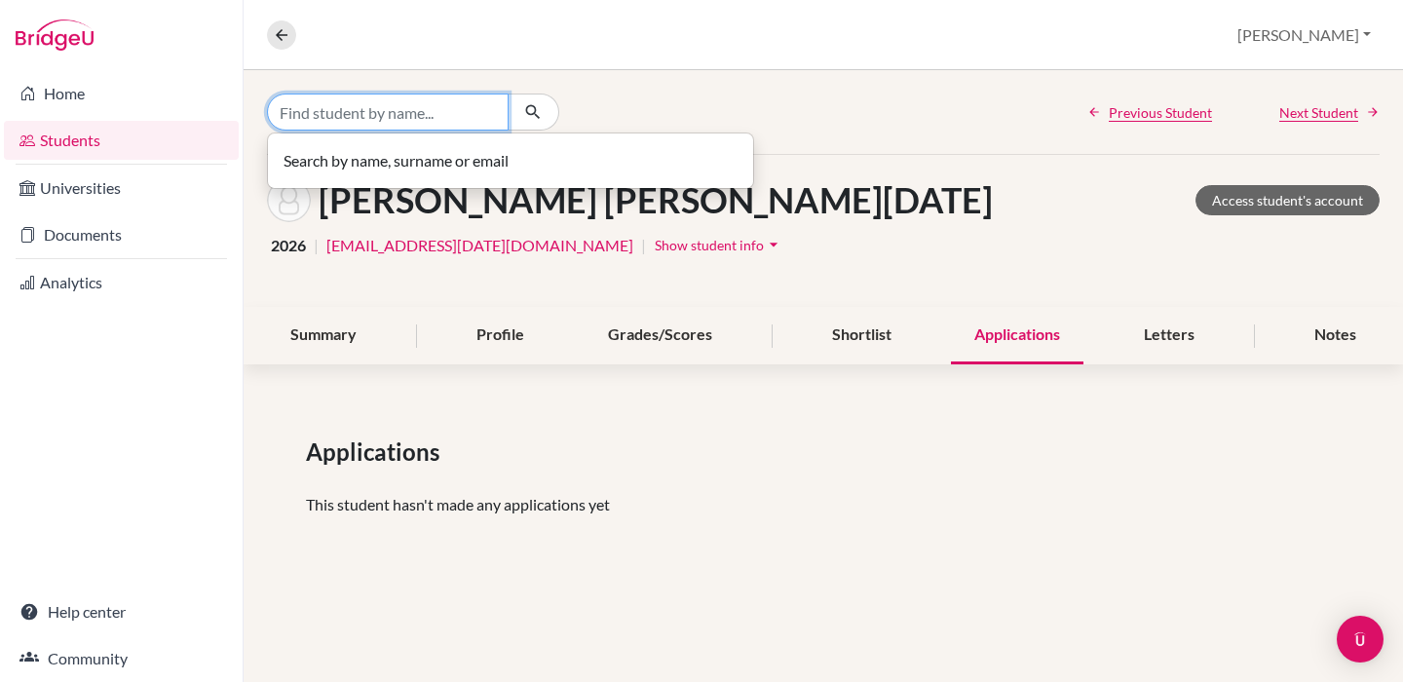
click at [323, 110] on input "Find student by name..." at bounding box center [388, 112] width 242 height 37
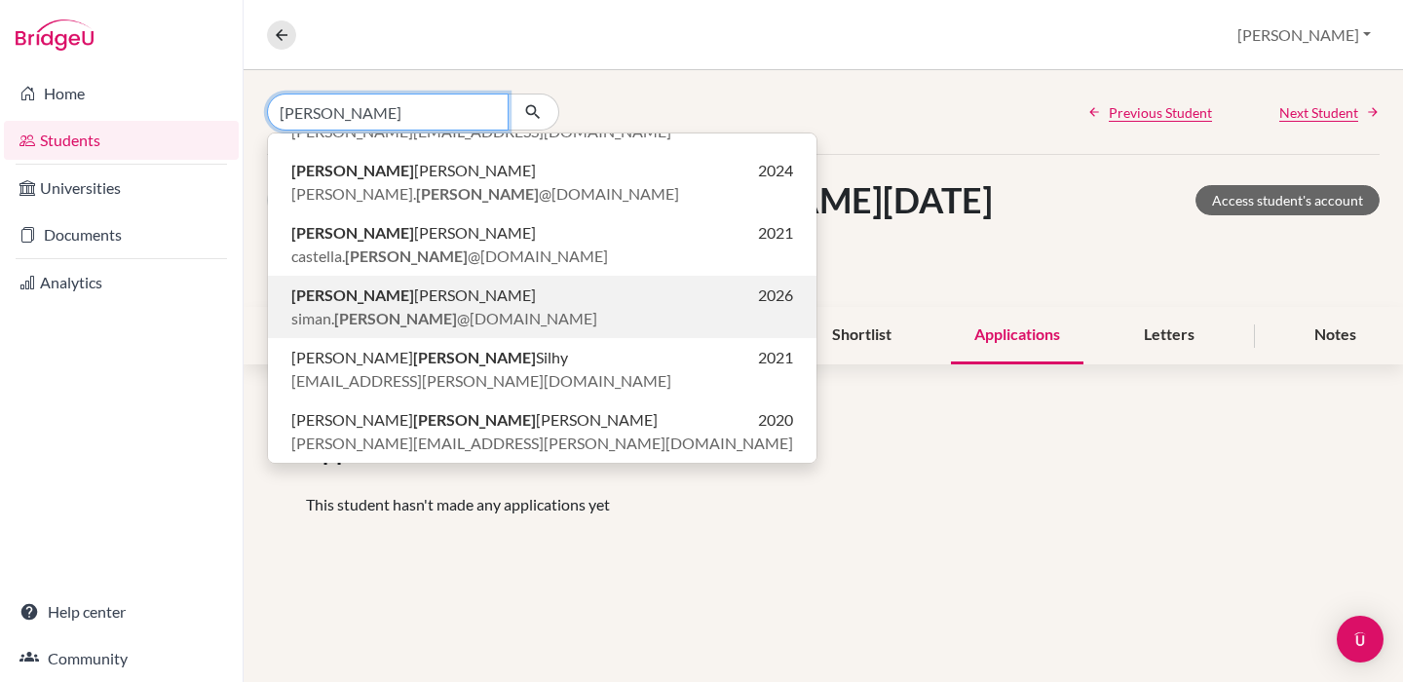
scroll to position [107, 0]
type input "[PERSON_NAME]"
click at [430, 311] on span "siman. [PERSON_NAME] @[DOMAIN_NAME]" at bounding box center [444, 318] width 306 height 23
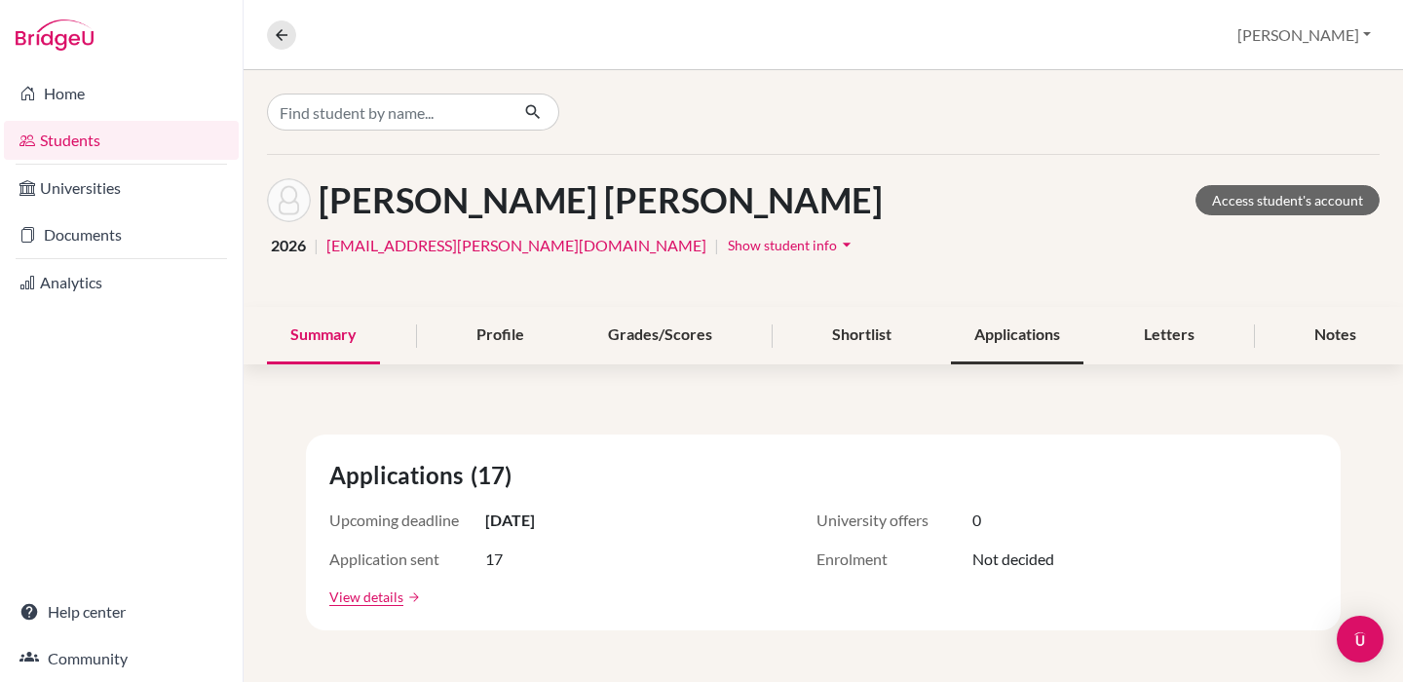
click at [997, 328] on div "Applications" at bounding box center [1017, 335] width 133 height 57
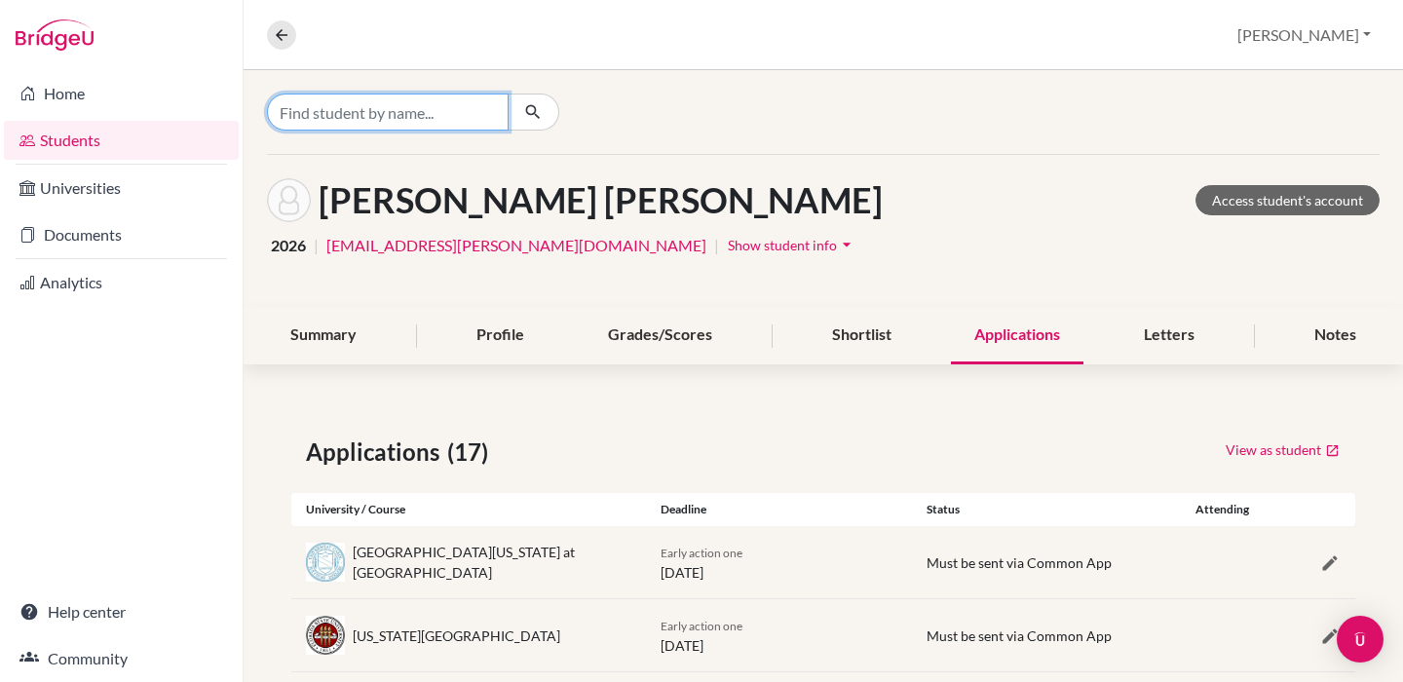
click at [457, 108] on input "Find student by name..." at bounding box center [388, 112] width 242 height 37
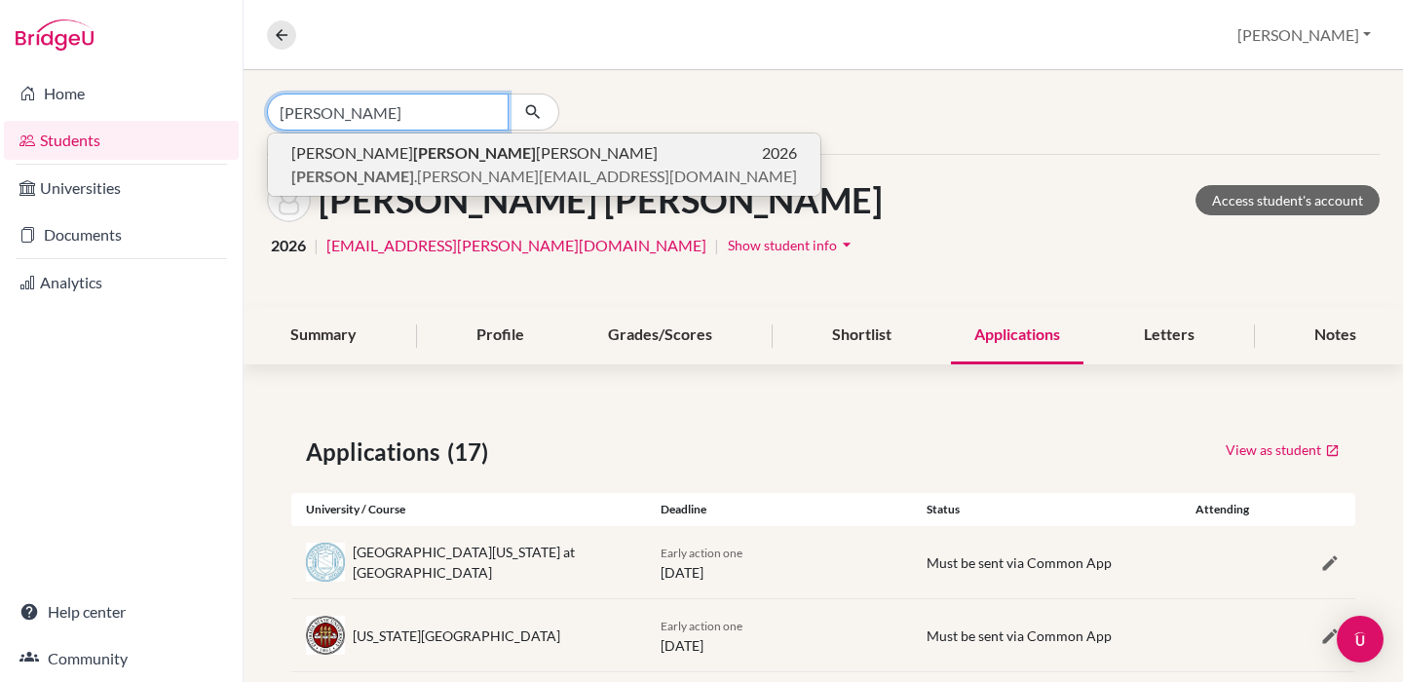
type input "[PERSON_NAME]"
click at [413, 159] on b "[PERSON_NAME]" at bounding box center [474, 152] width 123 height 19
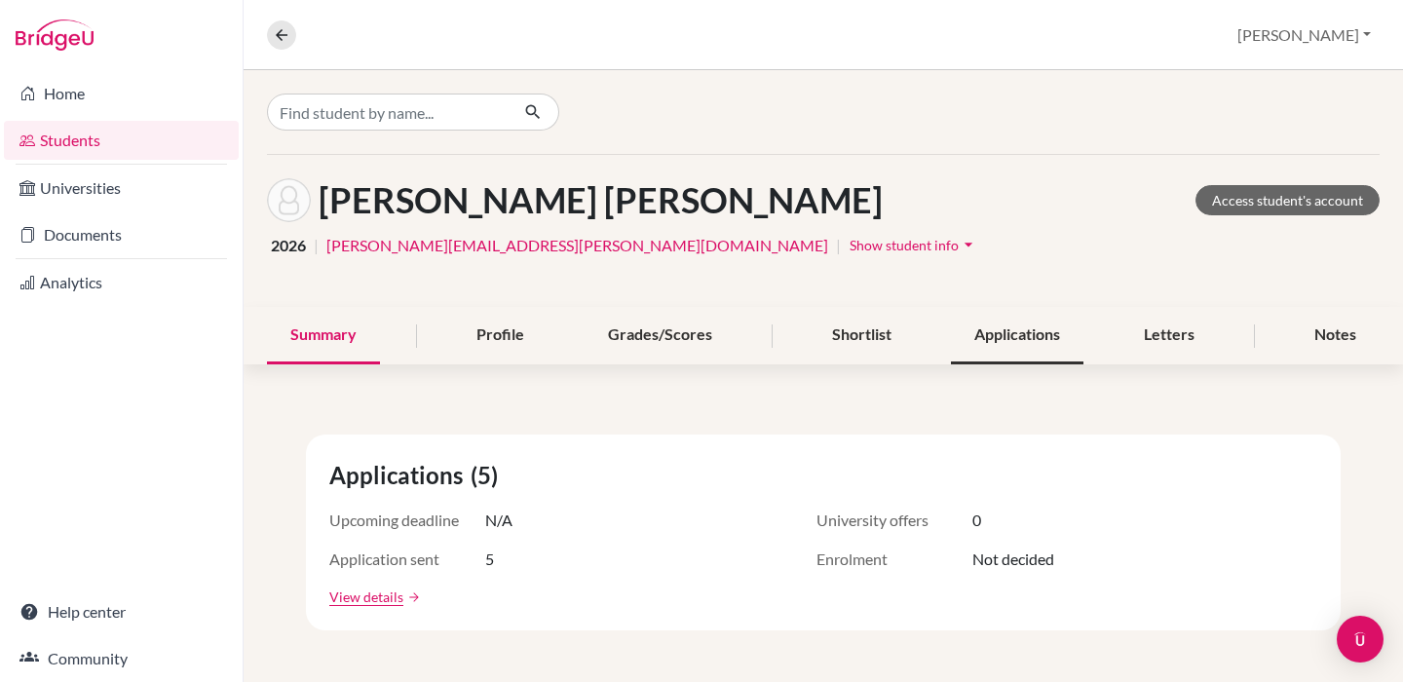
click at [1048, 327] on div "Applications" at bounding box center [1017, 335] width 133 height 57
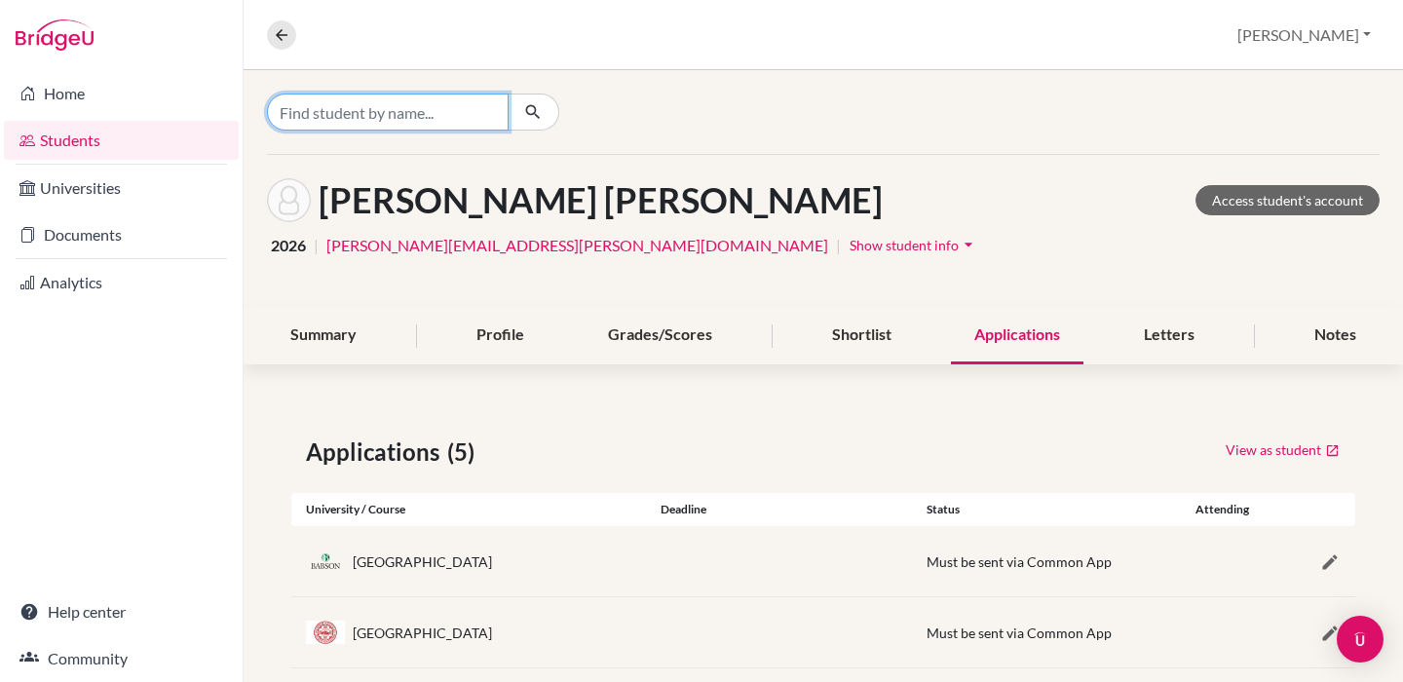
click at [471, 108] on input "Find student by name..." at bounding box center [388, 112] width 242 height 37
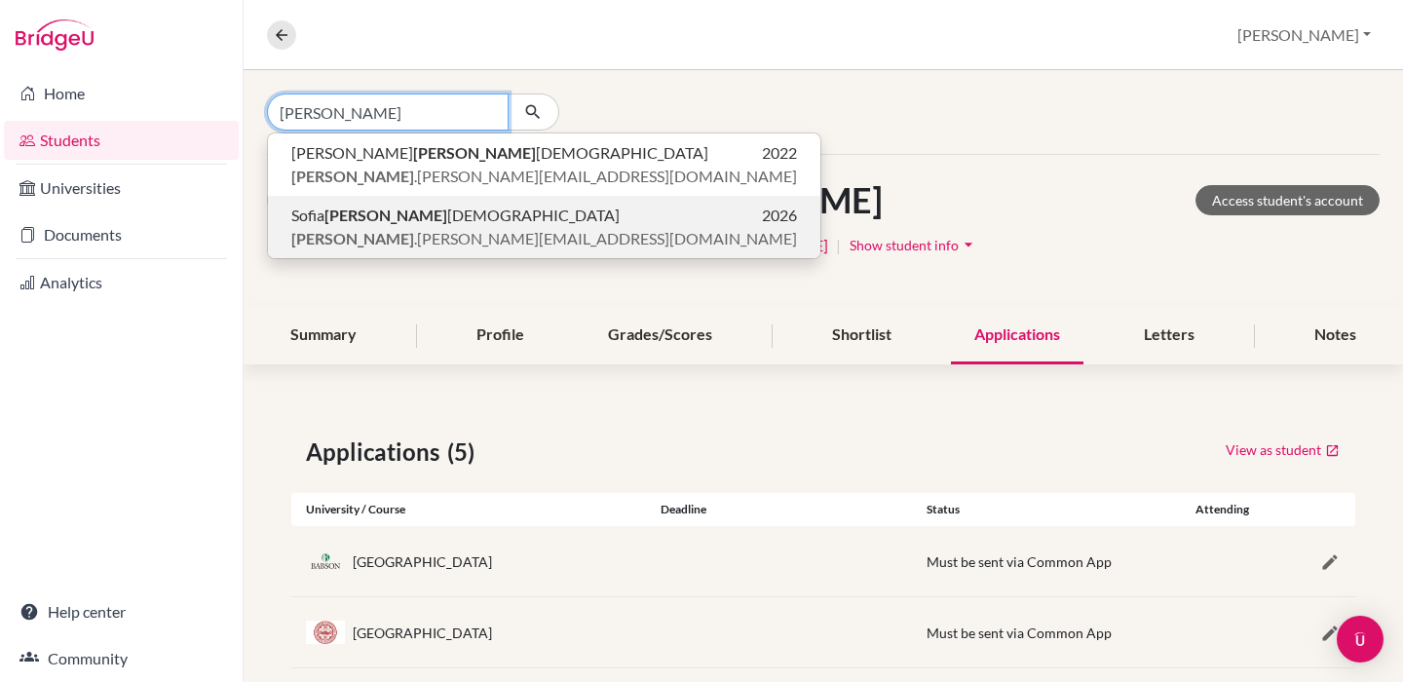
type input "[PERSON_NAME]"
click at [454, 229] on span "[PERSON_NAME] .[PERSON_NAME][EMAIL_ADDRESS][DOMAIN_NAME]" at bounding box center [544, 238] width 506 height 23
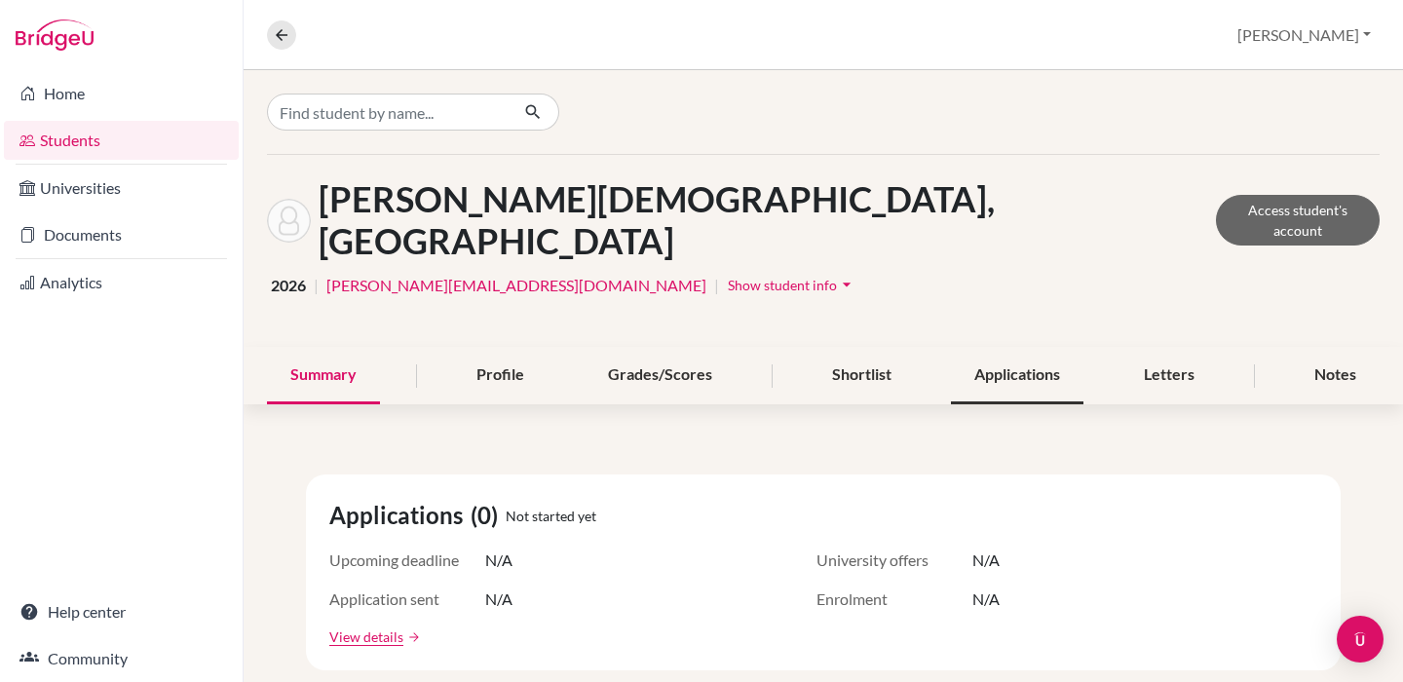
click at [1012, 347] on div "Applications" at bounding box center [1017, 375] width 133 height 57
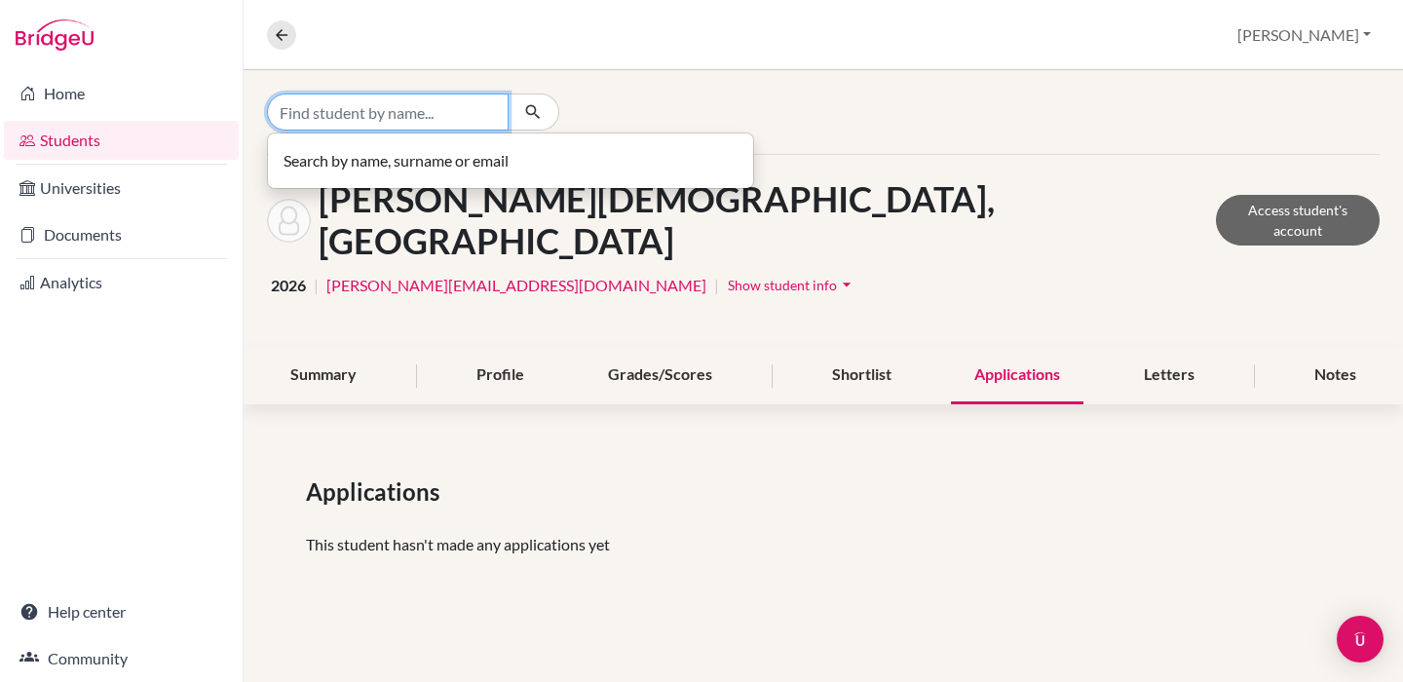
click at [393, 103] on input "Find student by name..." at bounding box center [388, 112] width 242 height 37
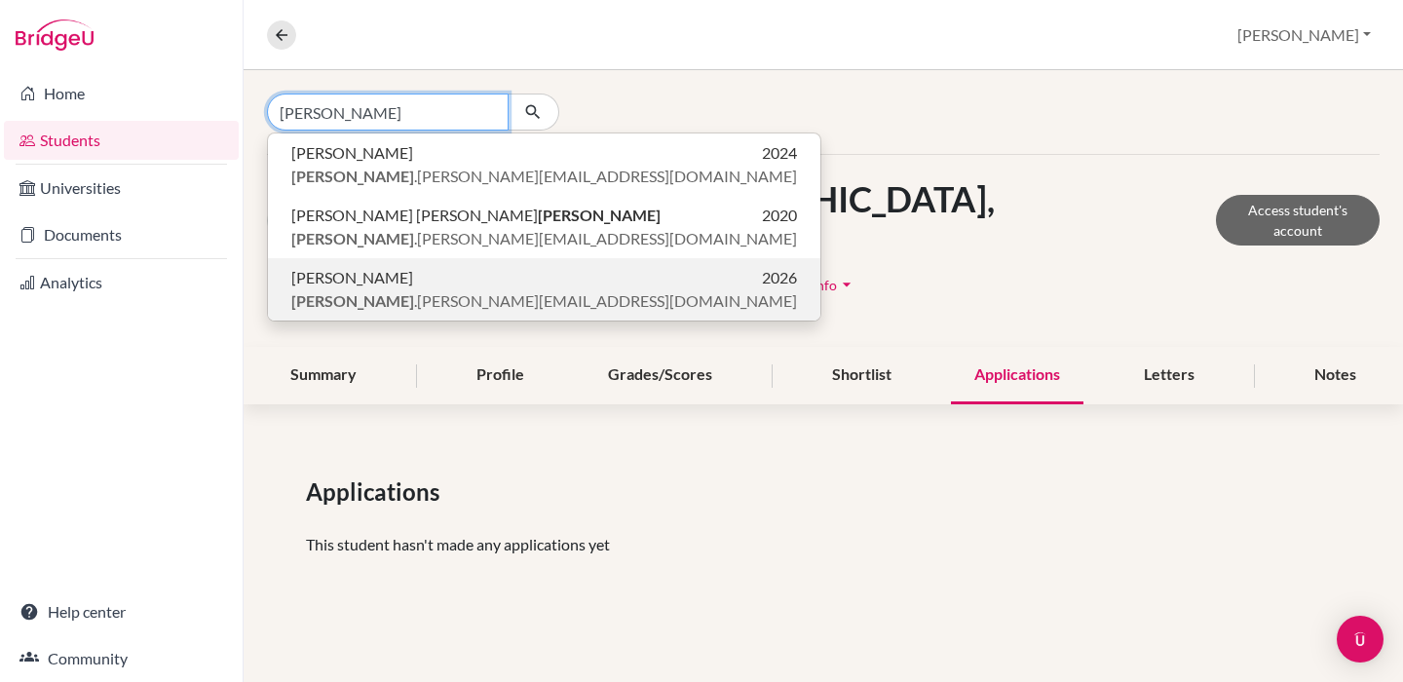
type input "[PERSON_NAME]"
click at [353, 298] on span "[PERSON_NAME] .[PERSON_NAME][EMAIL_ADDRESS][DOMAIN_NAME]" at bounding box center [544, 300] width 506 height 23
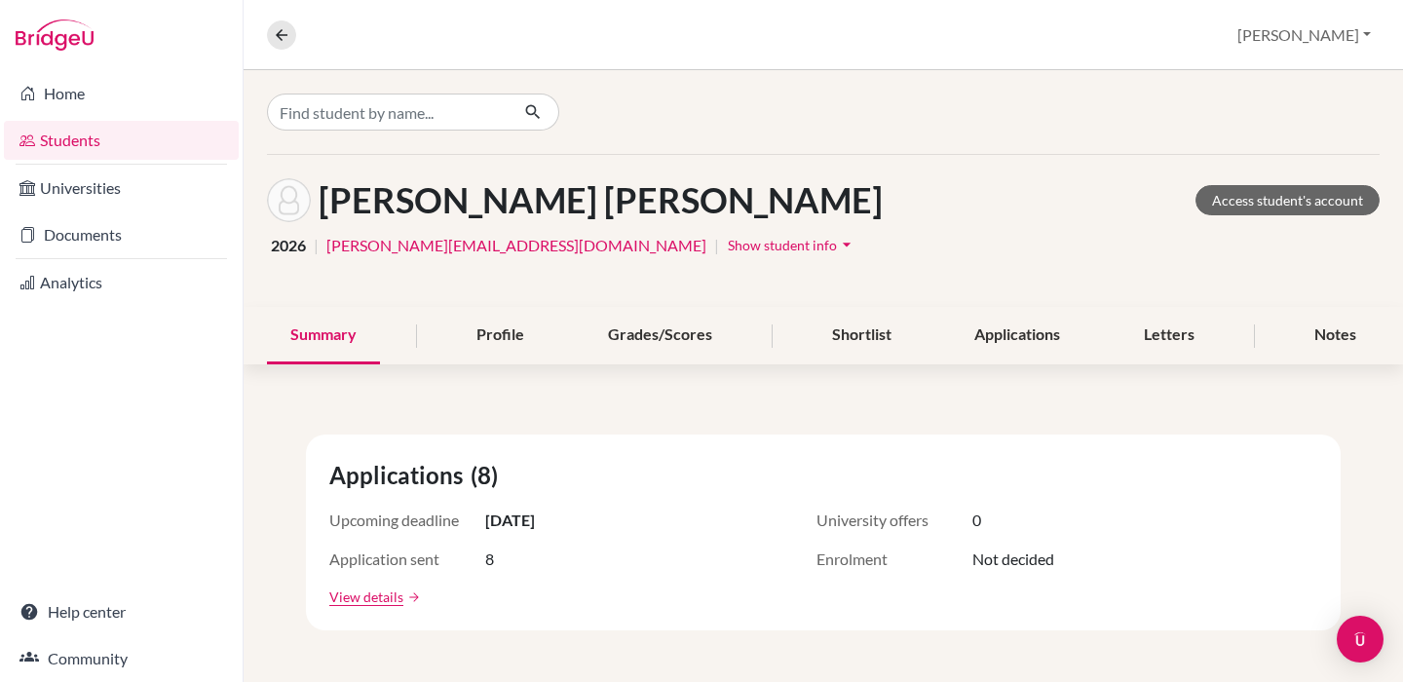
scroll to position [25, 0]
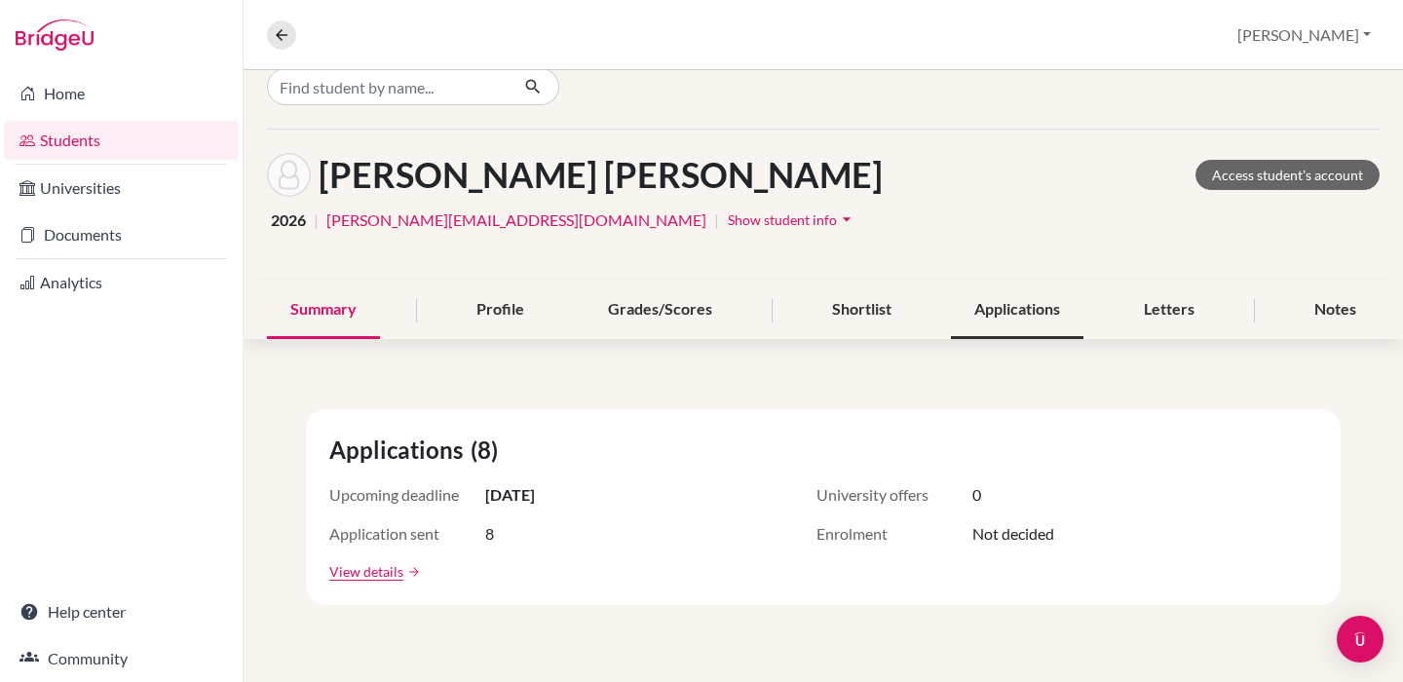
click at [1001, 299] on div "Applications" at bounding box center [1017, 310] width 133 height 57
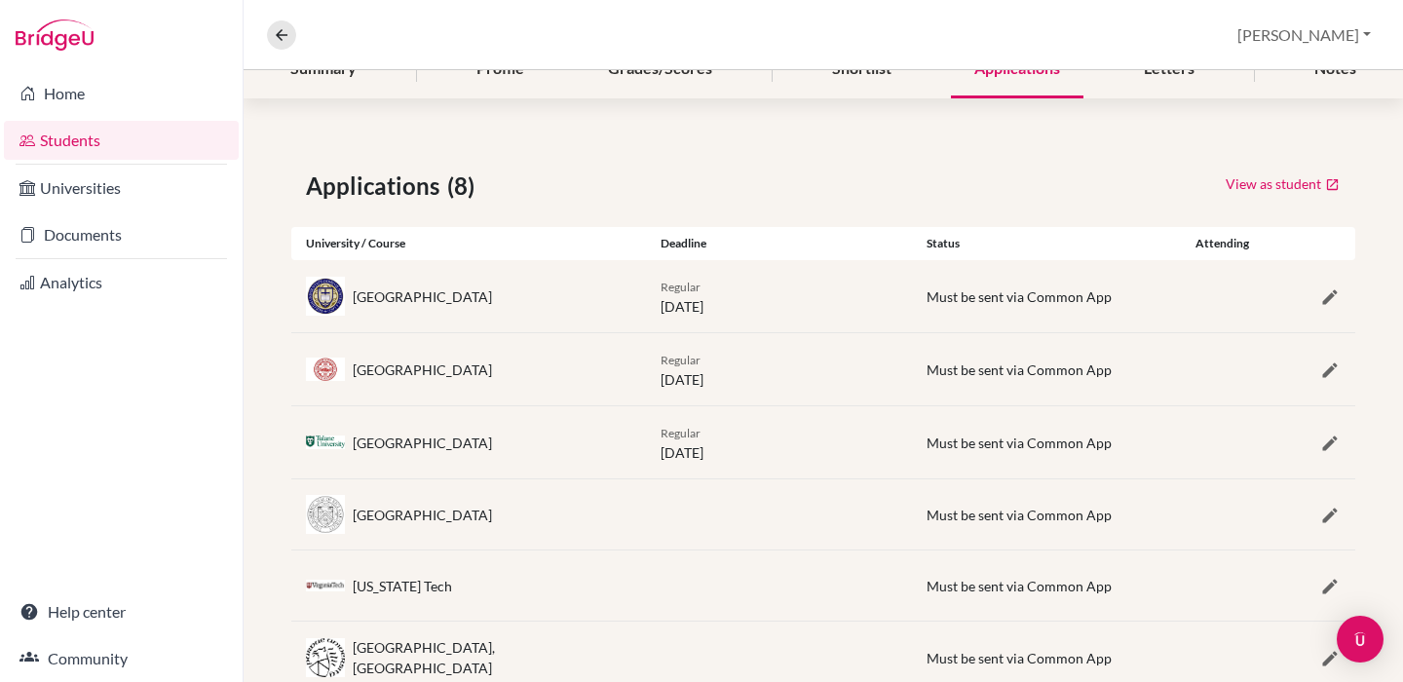
scroll to position [378, 0]
